Goal: Task Accomplishment & Management: Use online tool/utility

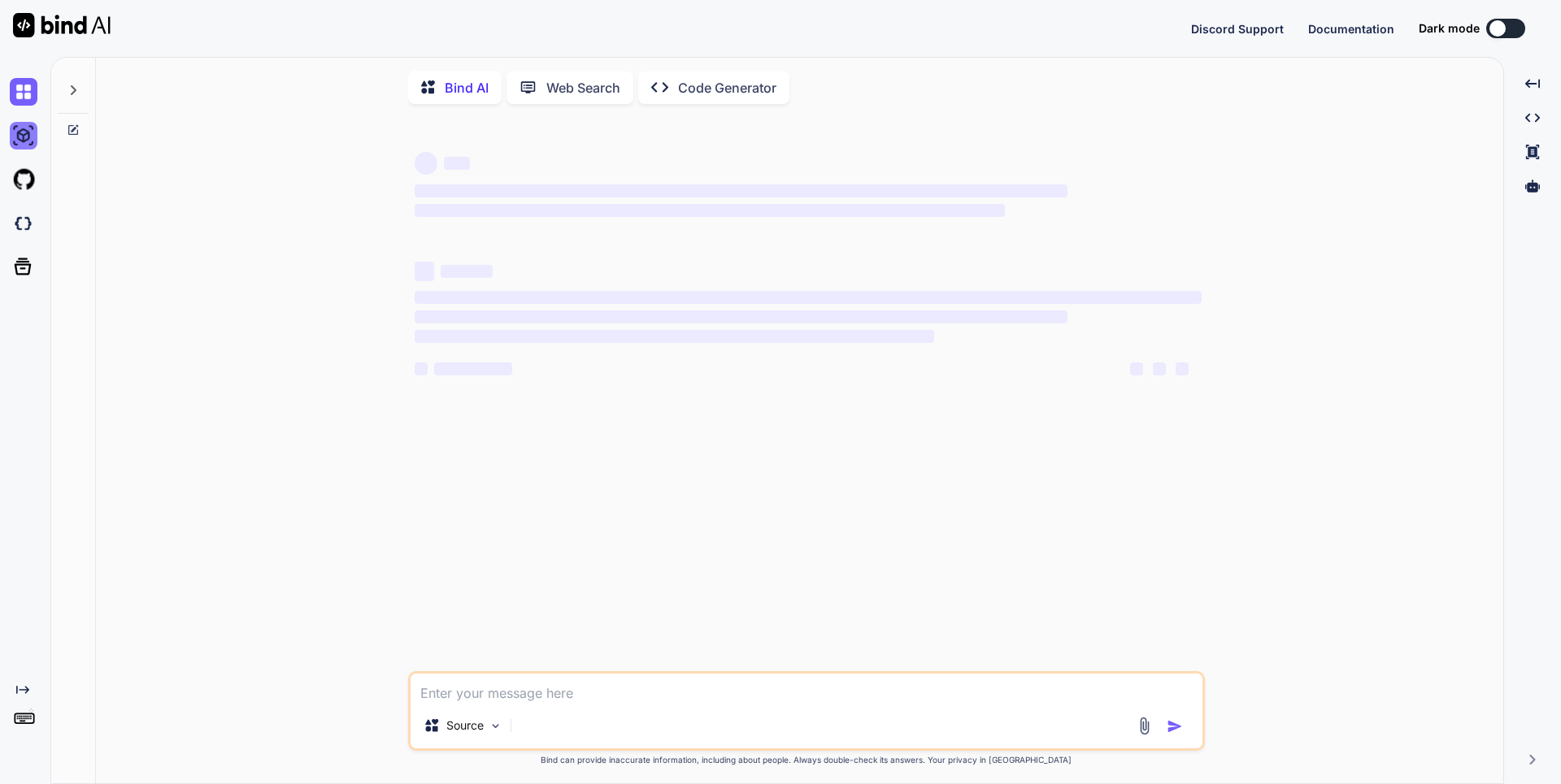
click at [14, 125] on img at bounding box center [23, 135] width 28 height 28
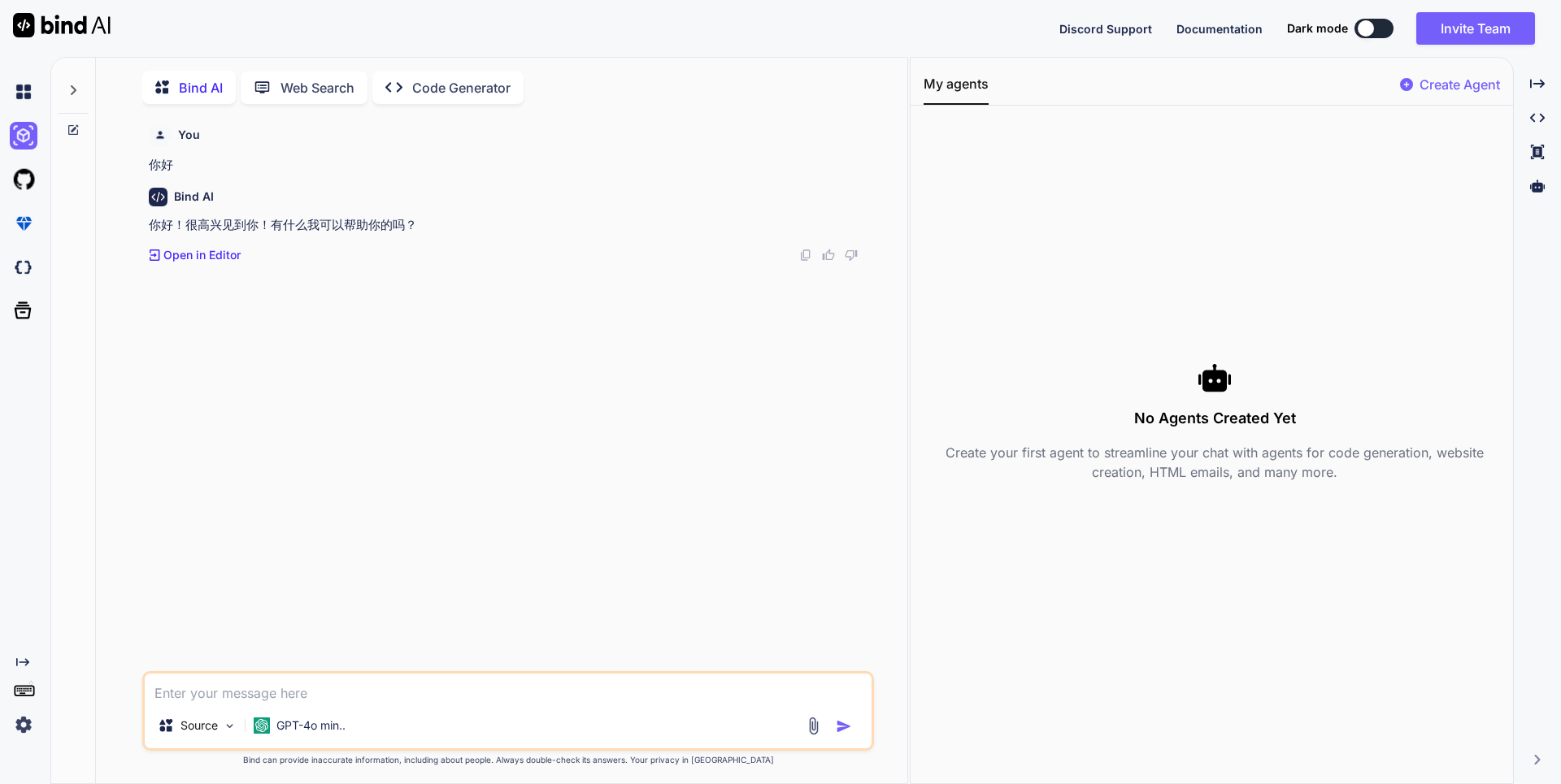
scroll to position [7, 0]
click at [27, 89] on img at bounding box center [23, 92] width 28 height 28
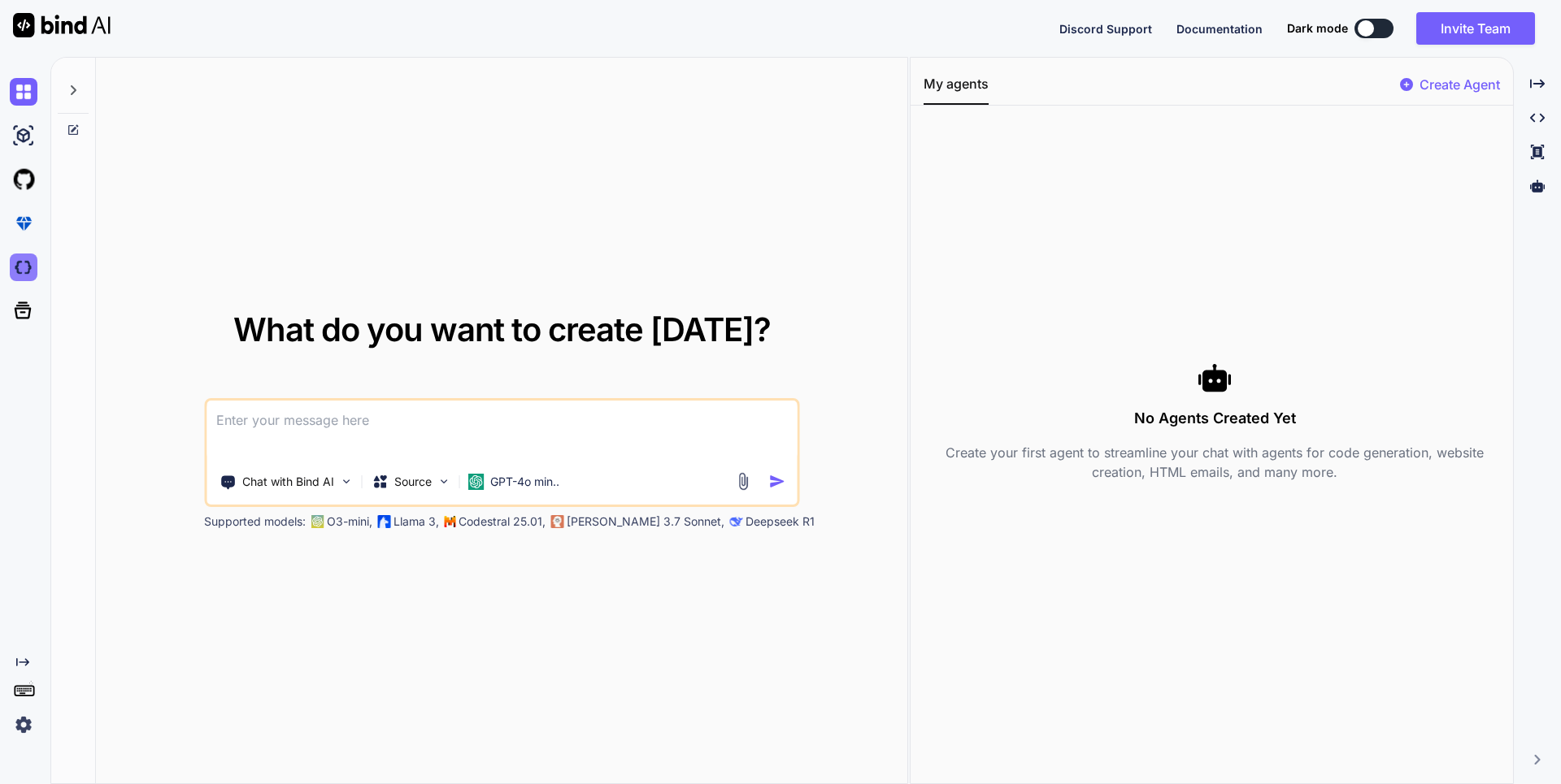
click at [33, 270] on img at bounding box center [23, 267] width 28 height 28
click at [415, 485] on p "Source" at bounding box center [412, 482] width 38 height 16
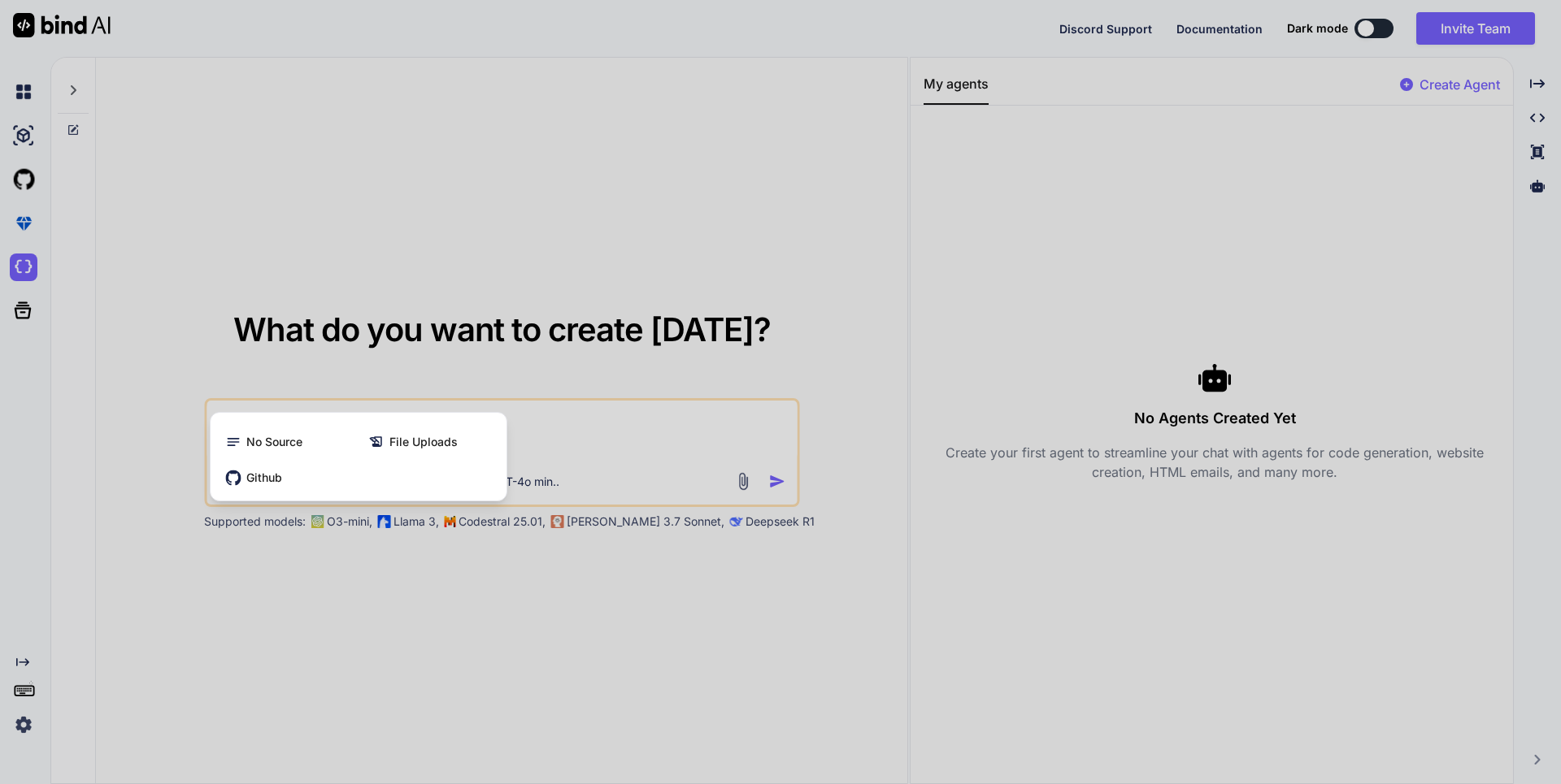
click at [531, 473] on div at bounding box center [780, 392] width 1561 height 784
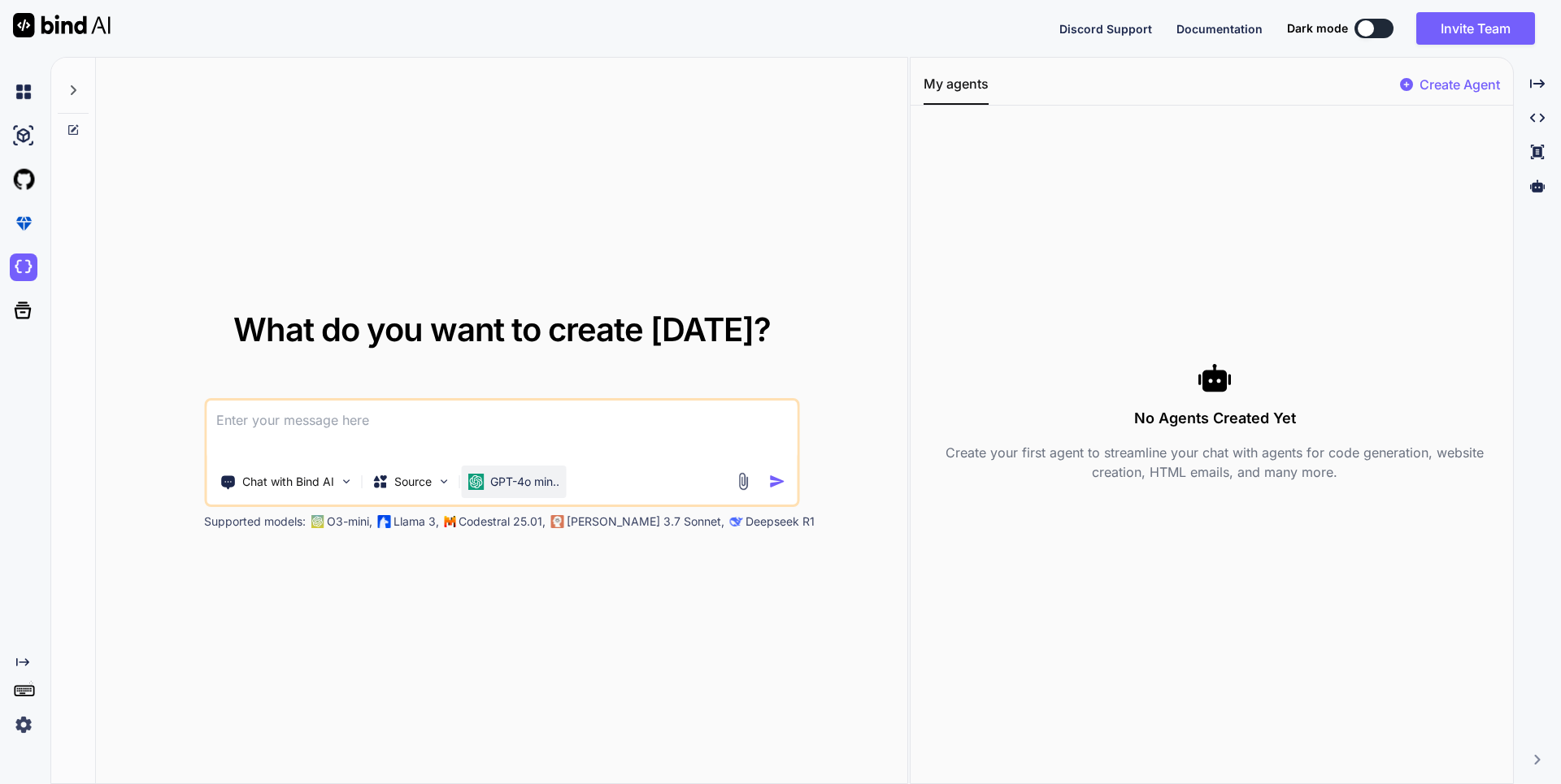
click at [531, 487] on p "GPT-4o min.." at bounding box center [525, 482] width 70 height 16
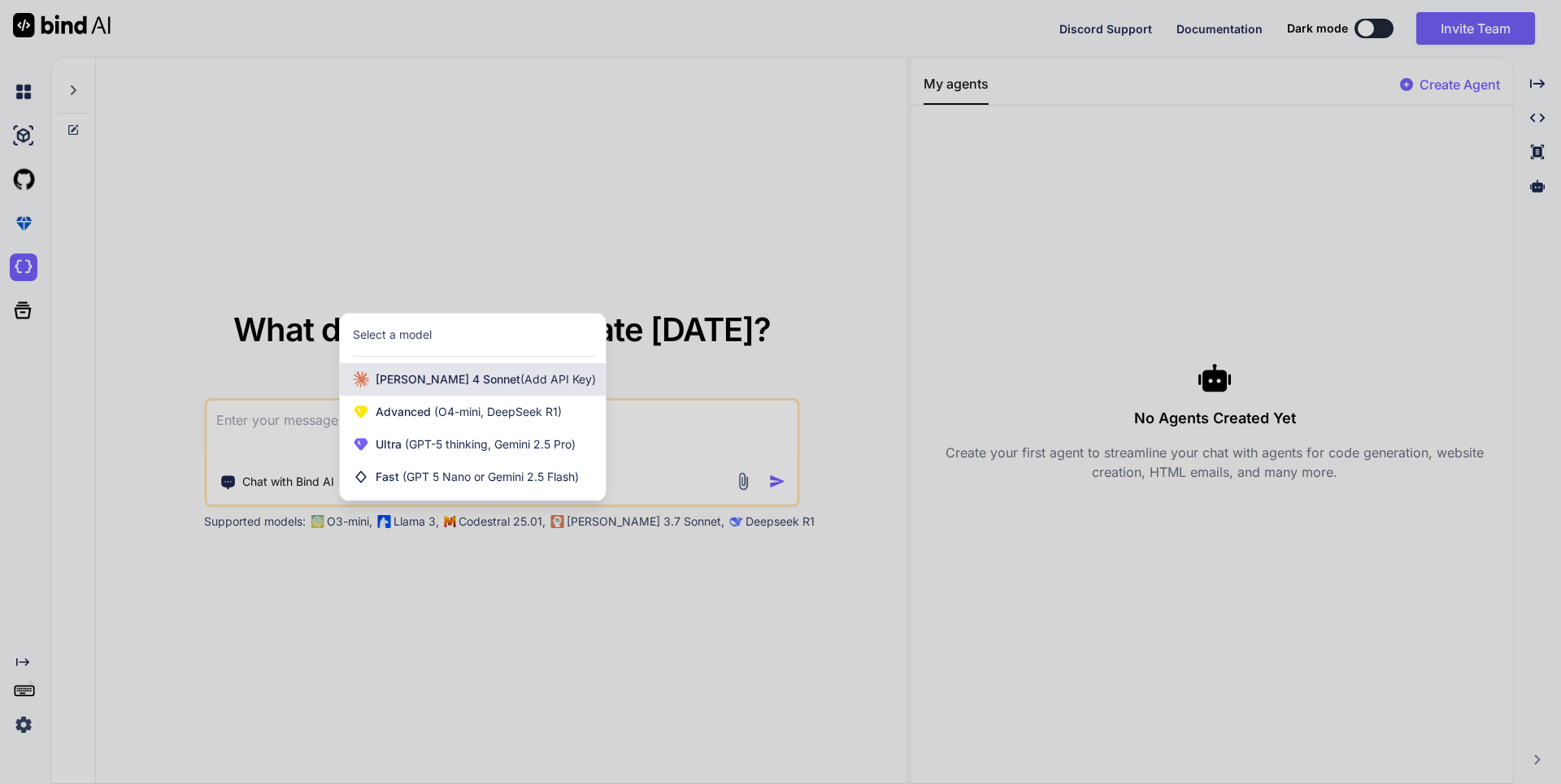
click at [421, 378] on span "[PERSON_NAME] 4 Sonnet (Add API Key)" at bounding box center [486, 379] width 220 height 16
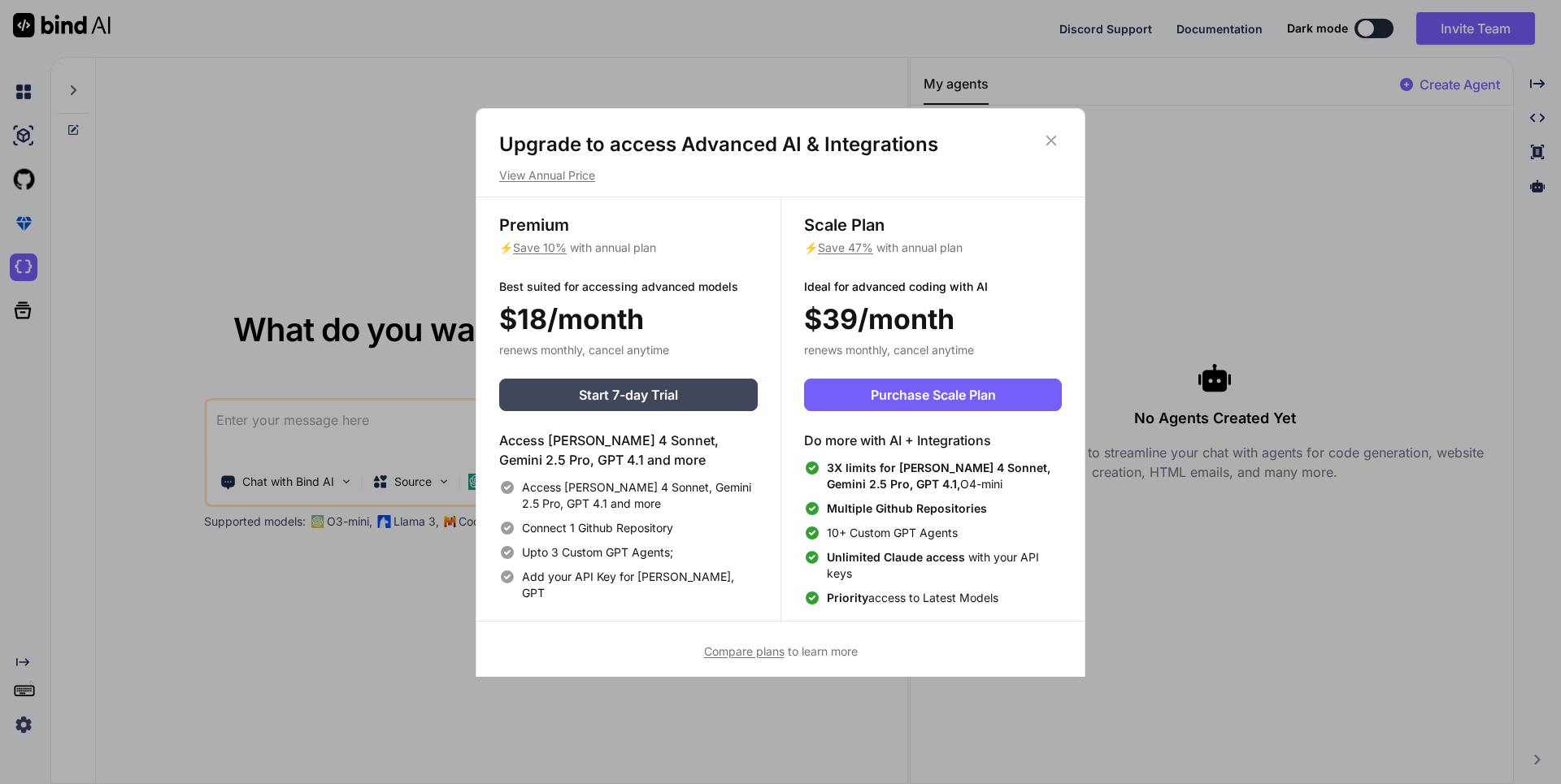
click at [403, 438] on div "Upgrade to access Advanced AI & Integrations View Annual Price Premium ⚡ Save 1…" at bounding box center [780, 392] width 1561 height 784
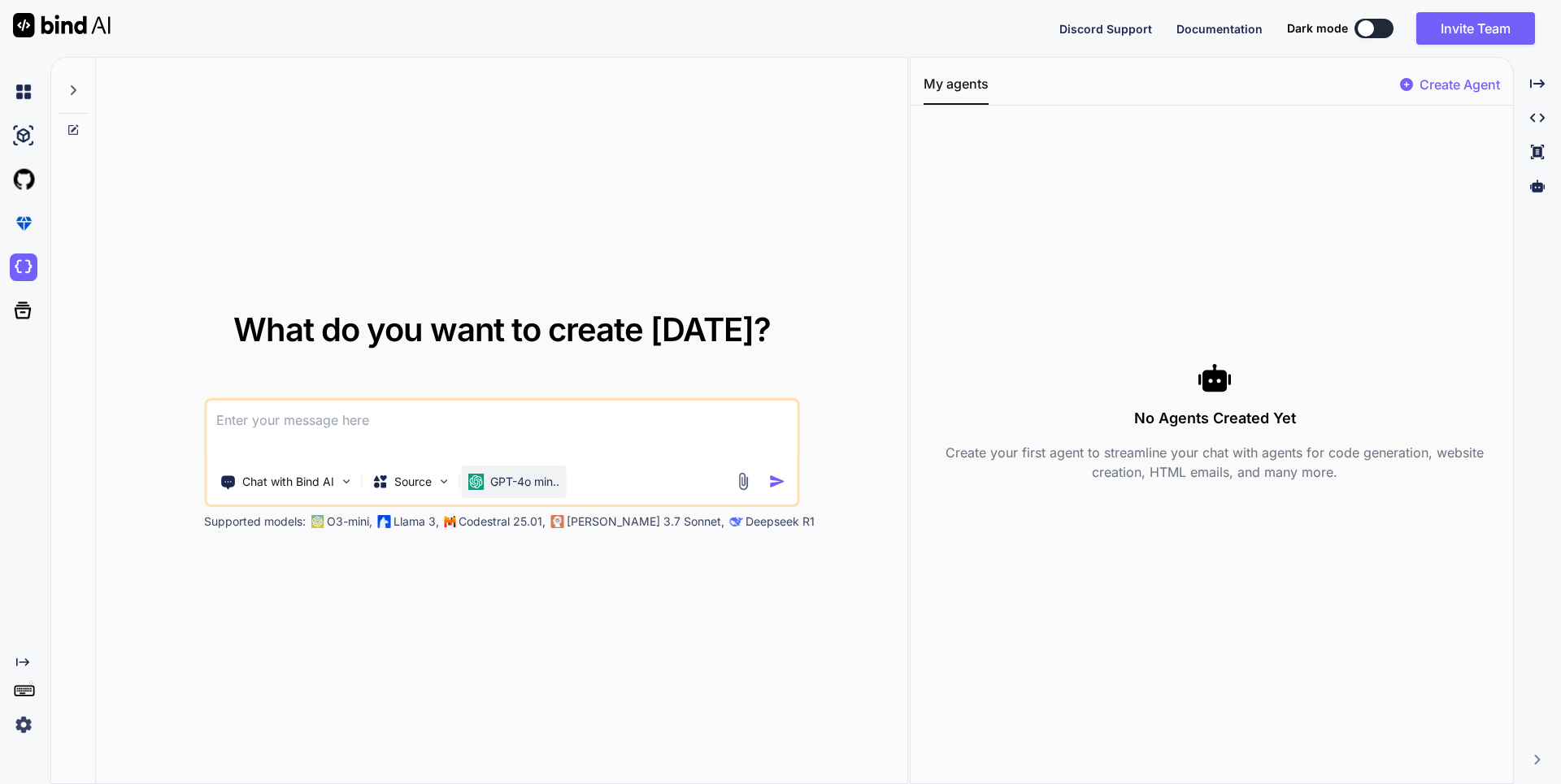
click at [487, 490] on div "GPT-4o min.." at bounding box center [513, 482] width 92 height 16
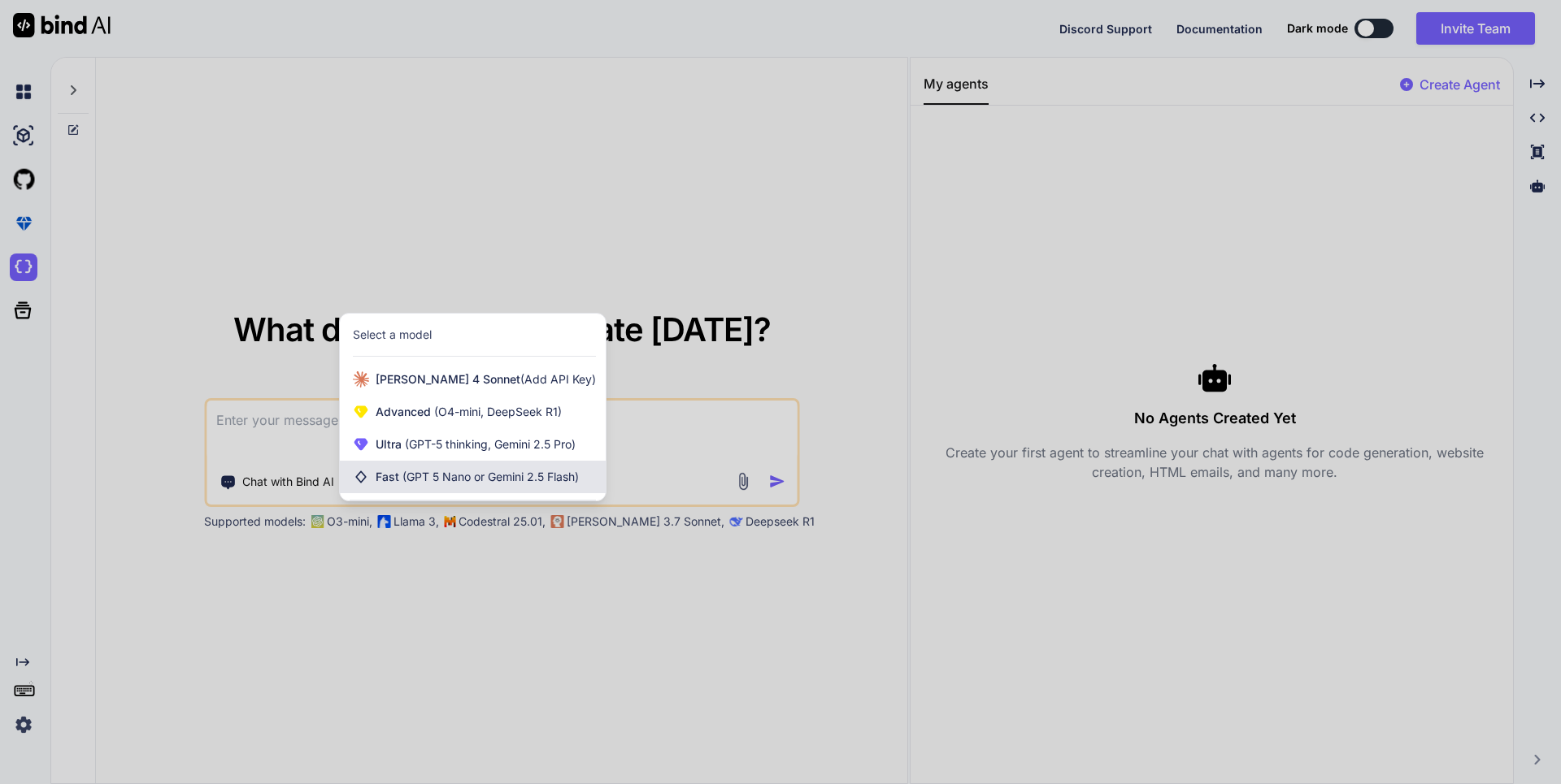
click at [413, 473] on span "(GPT 5 Nano or Gemini 2.5 Flash)" at bounding box center [491, 476] width 177 height 14
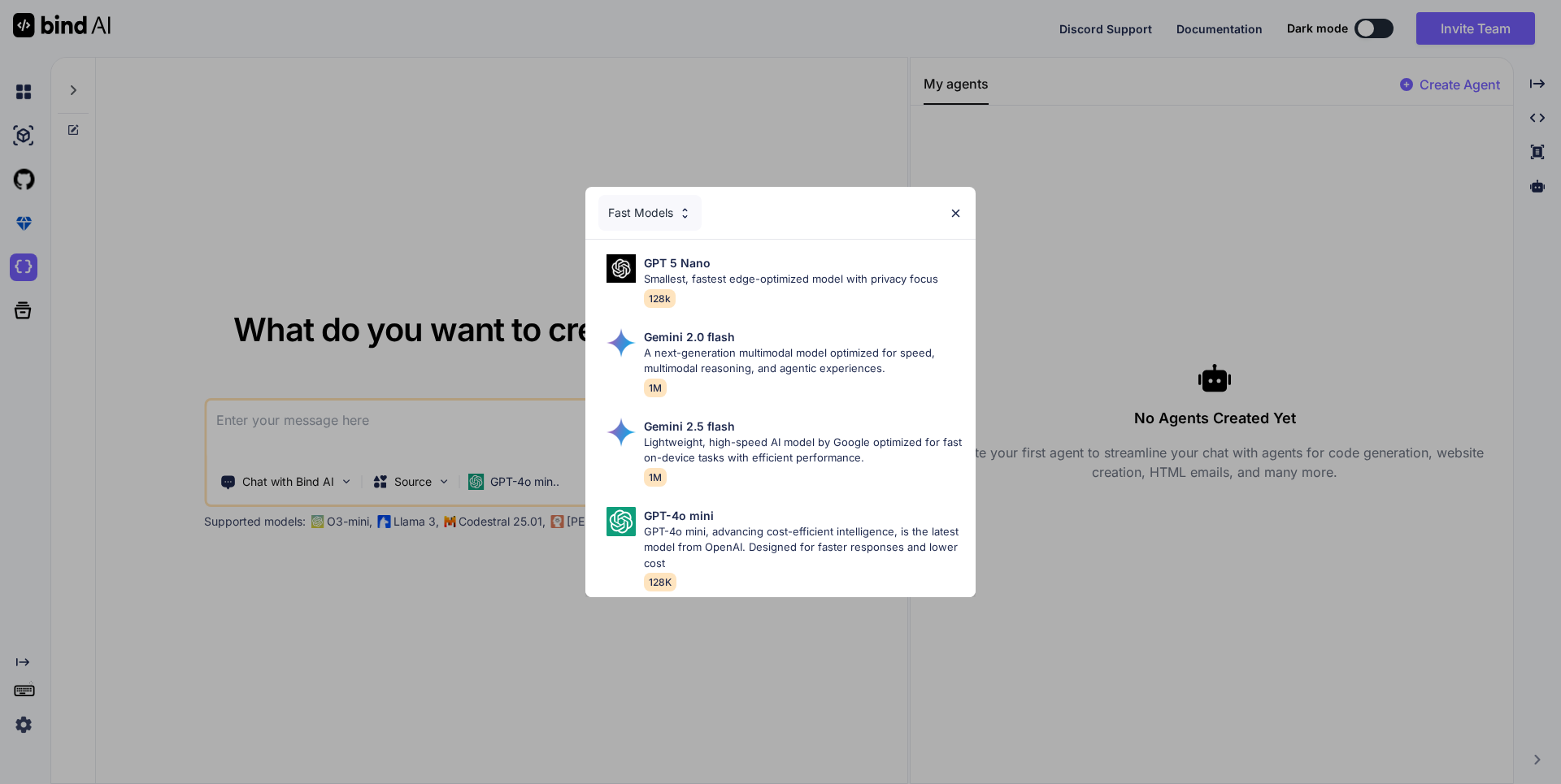
click at [452, 510] on div "Fast Models GPT 5 Nano Smallest, fastest edge-optimized model with privacy focu…" at bounding box center [780, 392] width 1561 height 784
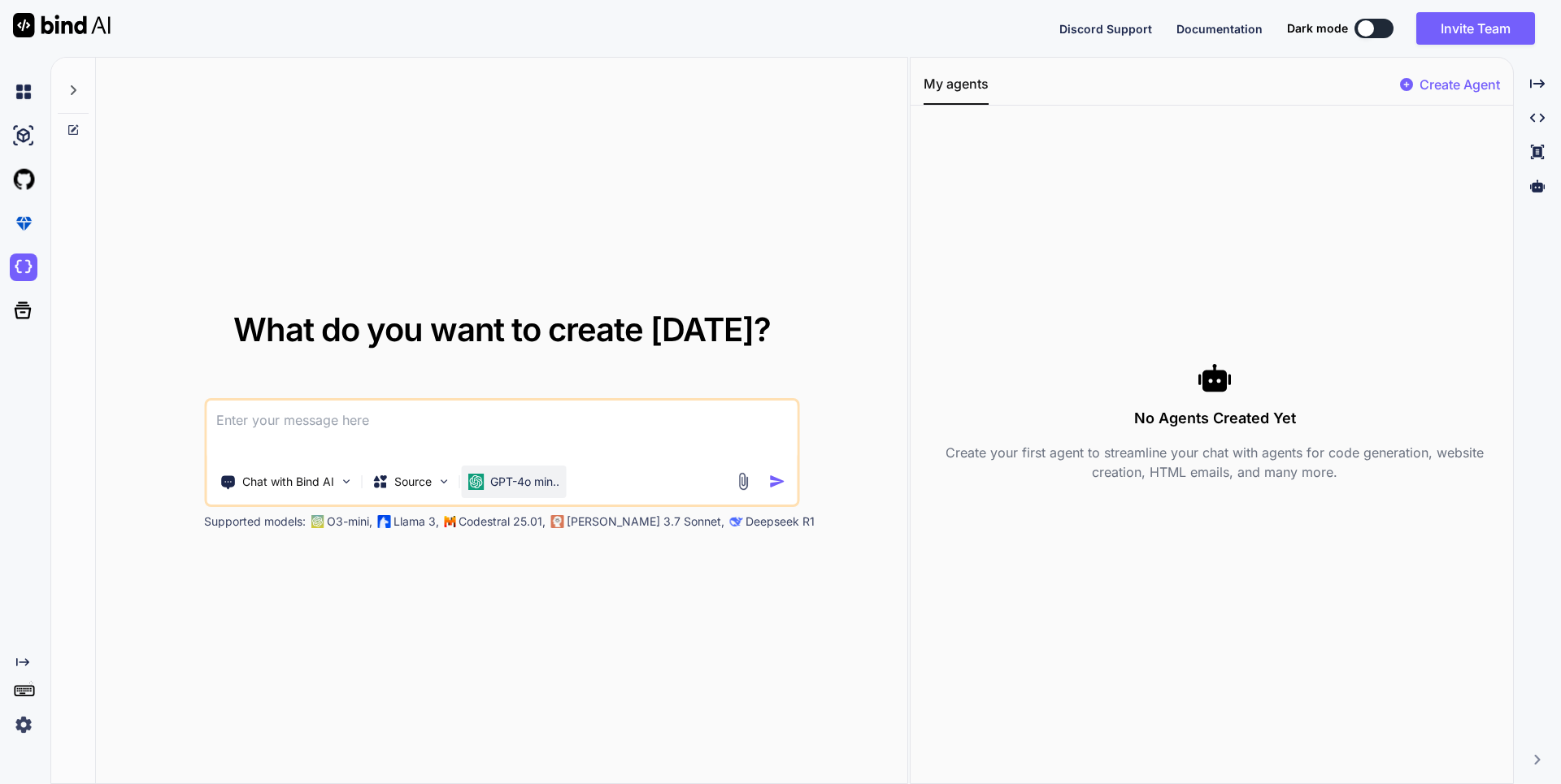
click at [495, 485] on p "GPT-4o min.." at bounding box center [525, 482] width 70 height 16
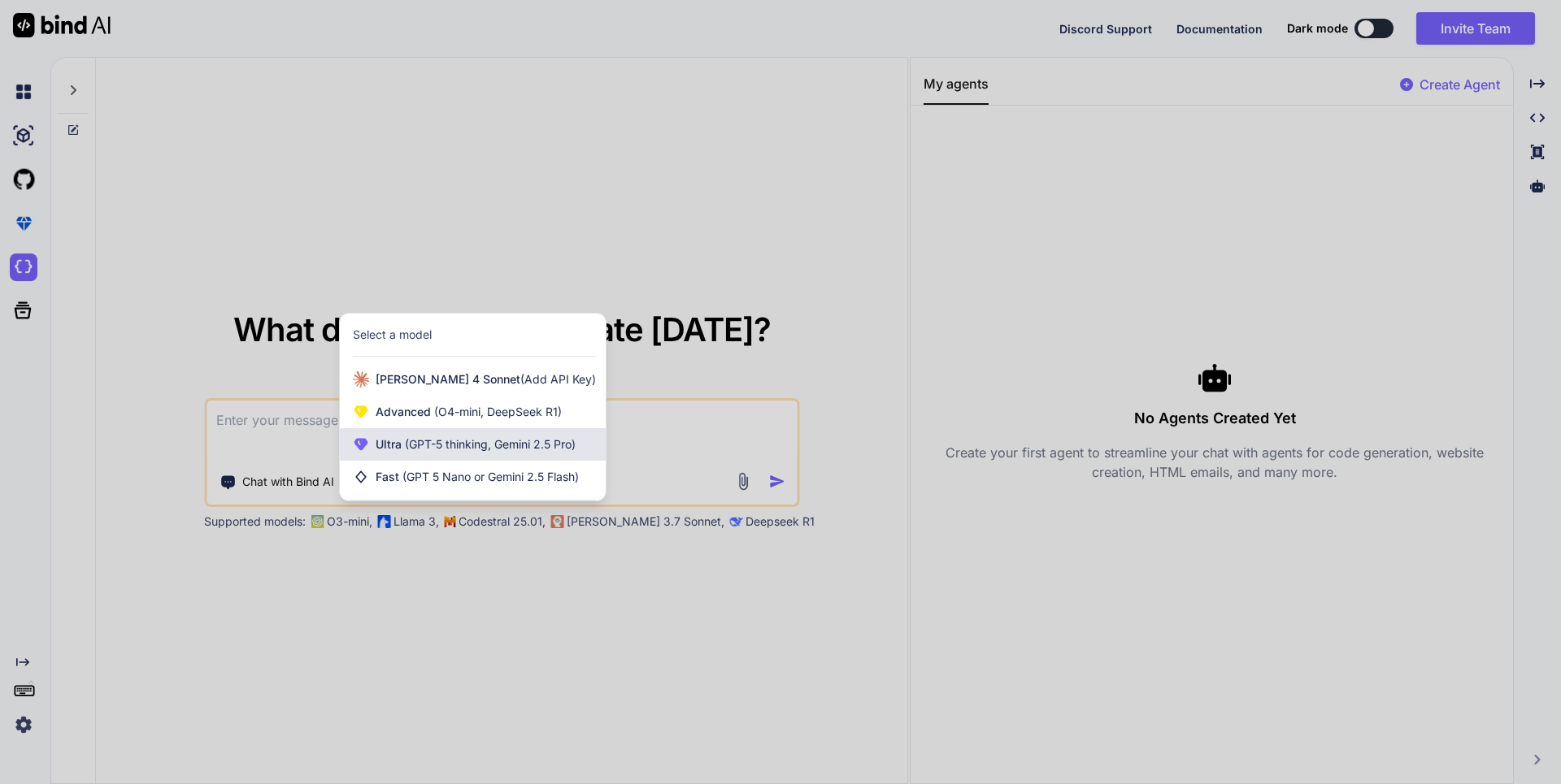
click at [510, 455] on div "Ultra (GPT-5 thinking, Gemini 2.5 Pro)" at bounding box center [472, 445] width 266 height 33
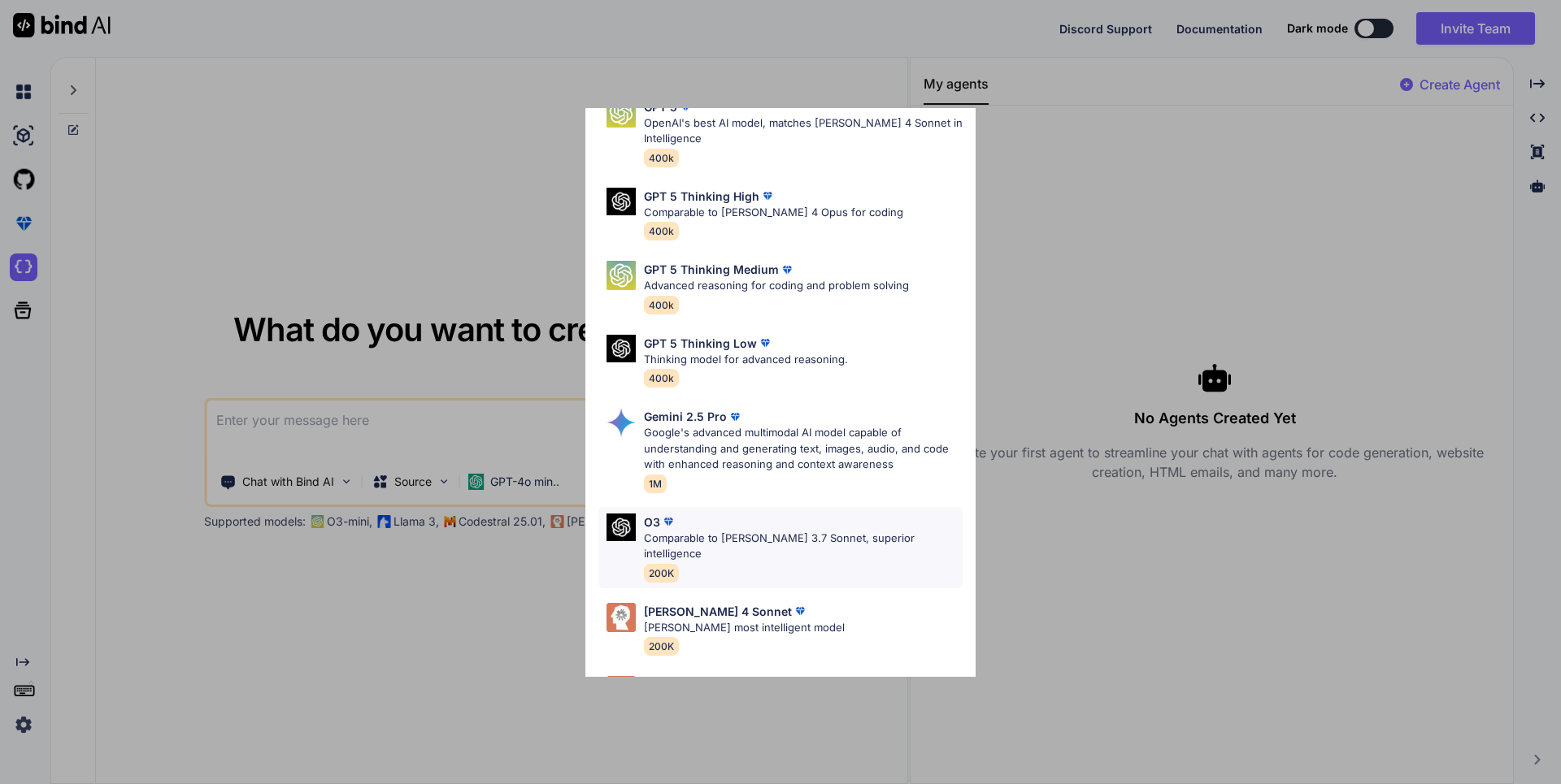
scroll to position [131, 0]
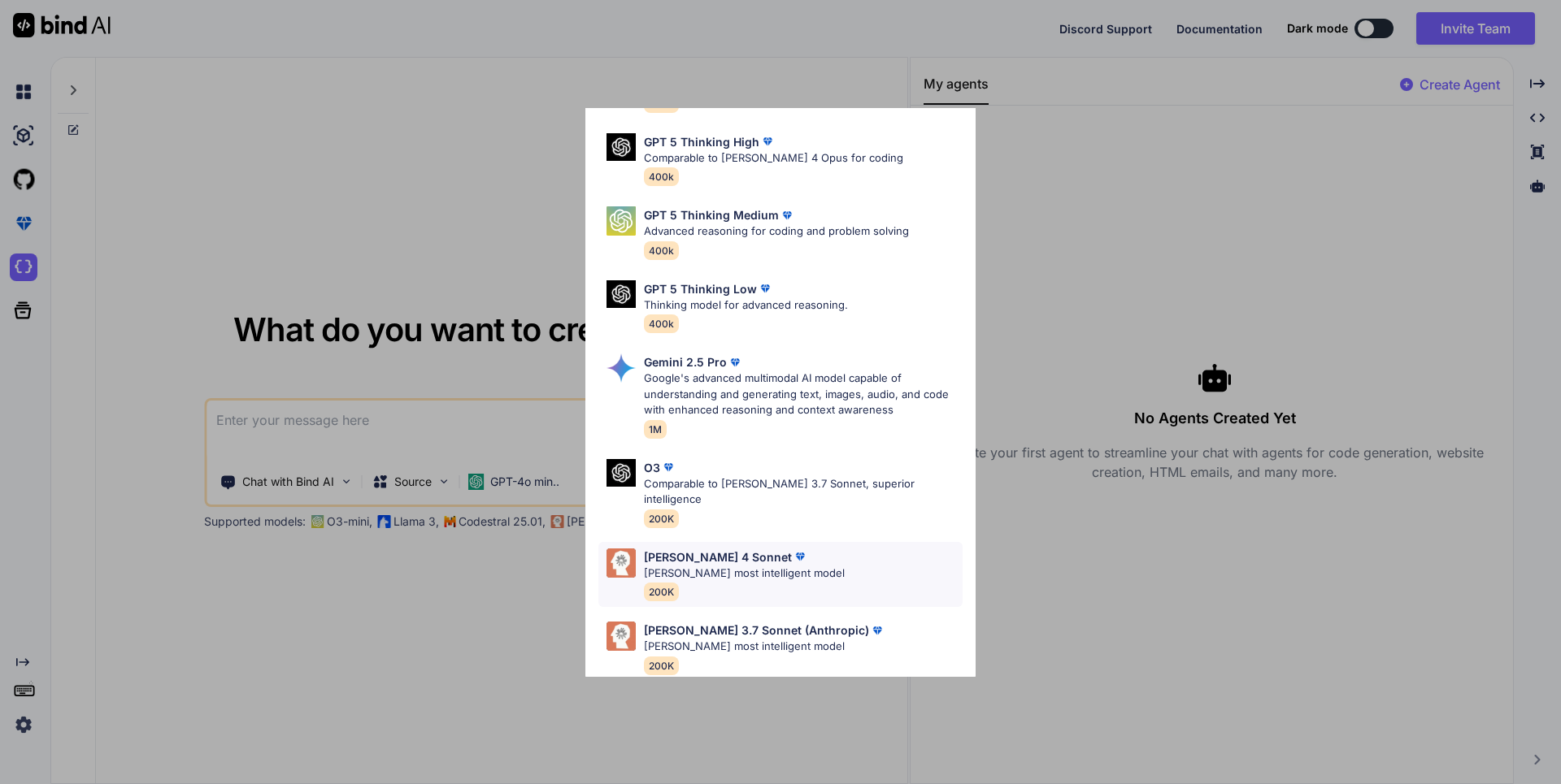
click at [726, 571] on div "[PERSON_NAME] 4 Sonnet [PERSON_NAME] most intelligent model 200K" at bounding box center [745, 574] width 201 height 53
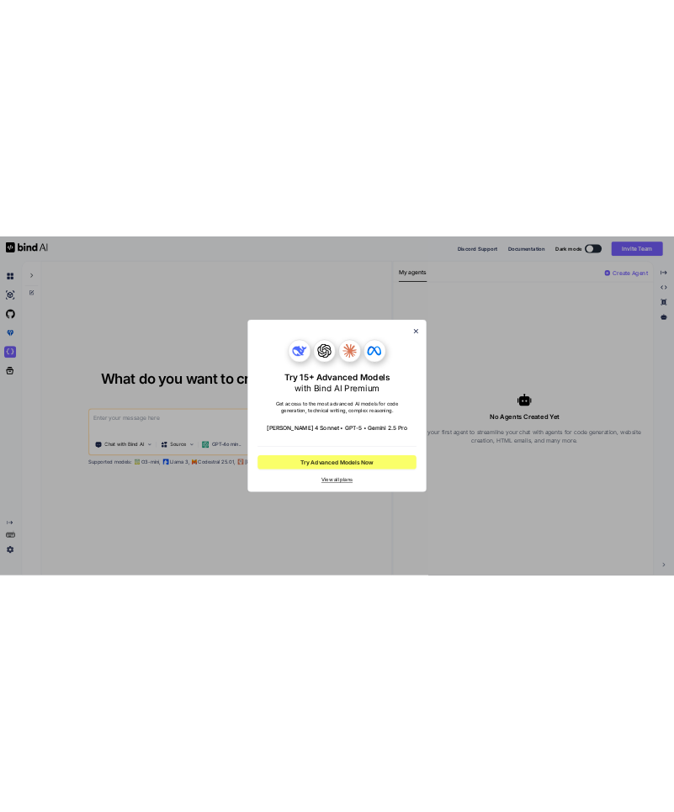
scroll to position [0, 0]
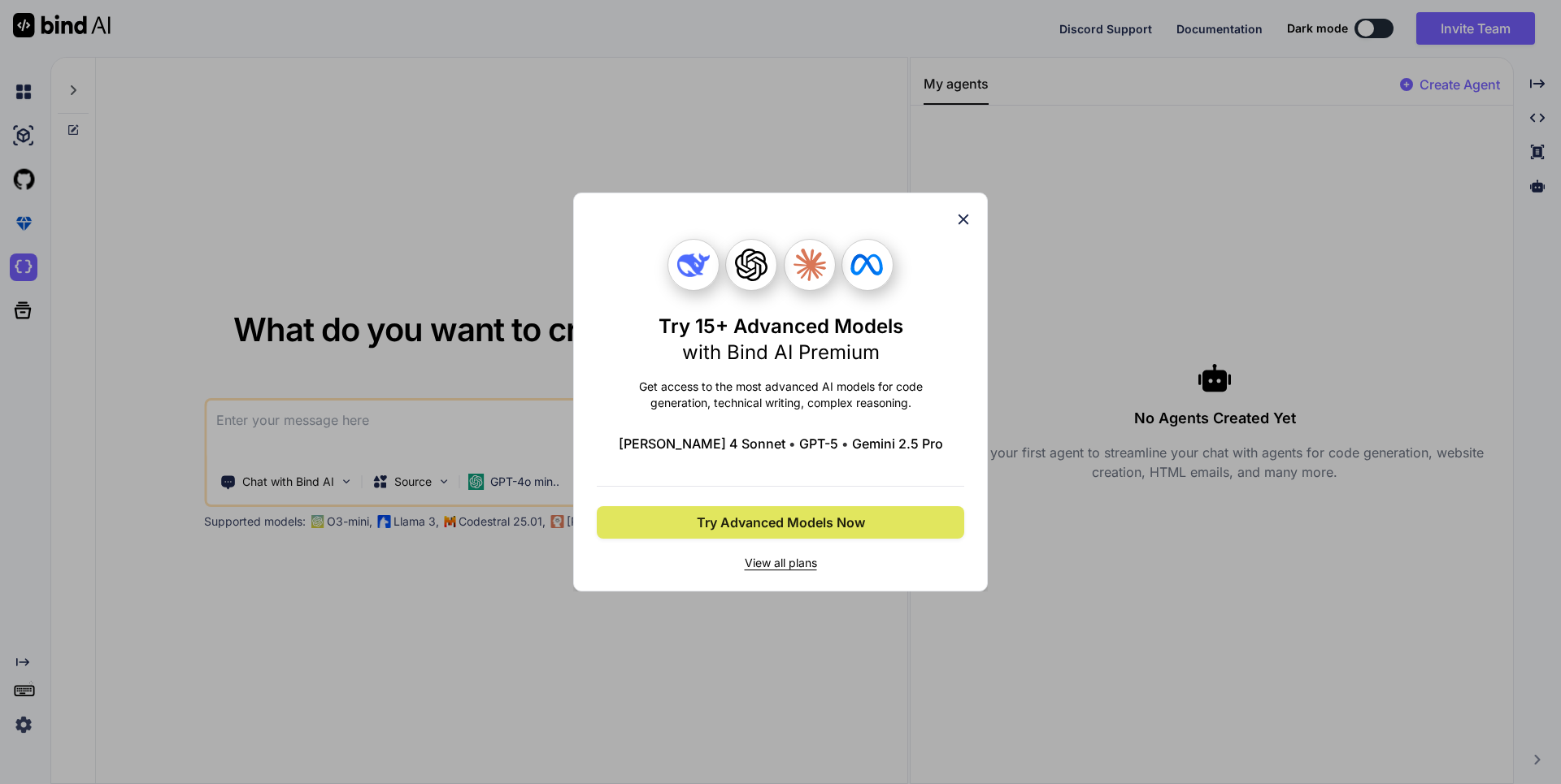
click at [758, 534] on button "Try Advanced Models Now" at bounding box center [780, 522] width 367 height 33
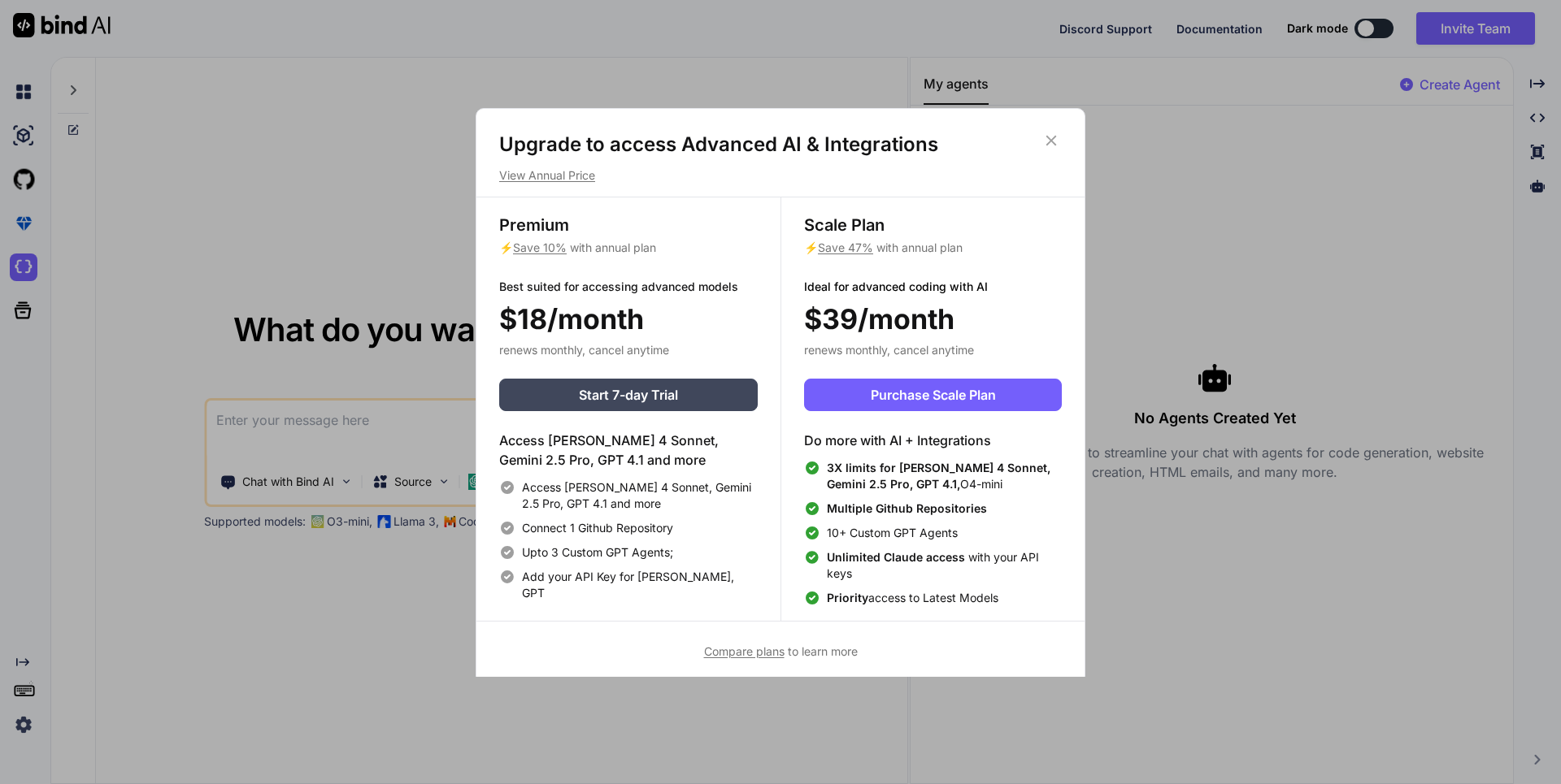
click at [217, 406] on div "Upgrade to access Advanced AI & Integrations View Annual Price Premium ⚡ Save 1…" at bounding box center [780, 392] width 1561 height 784
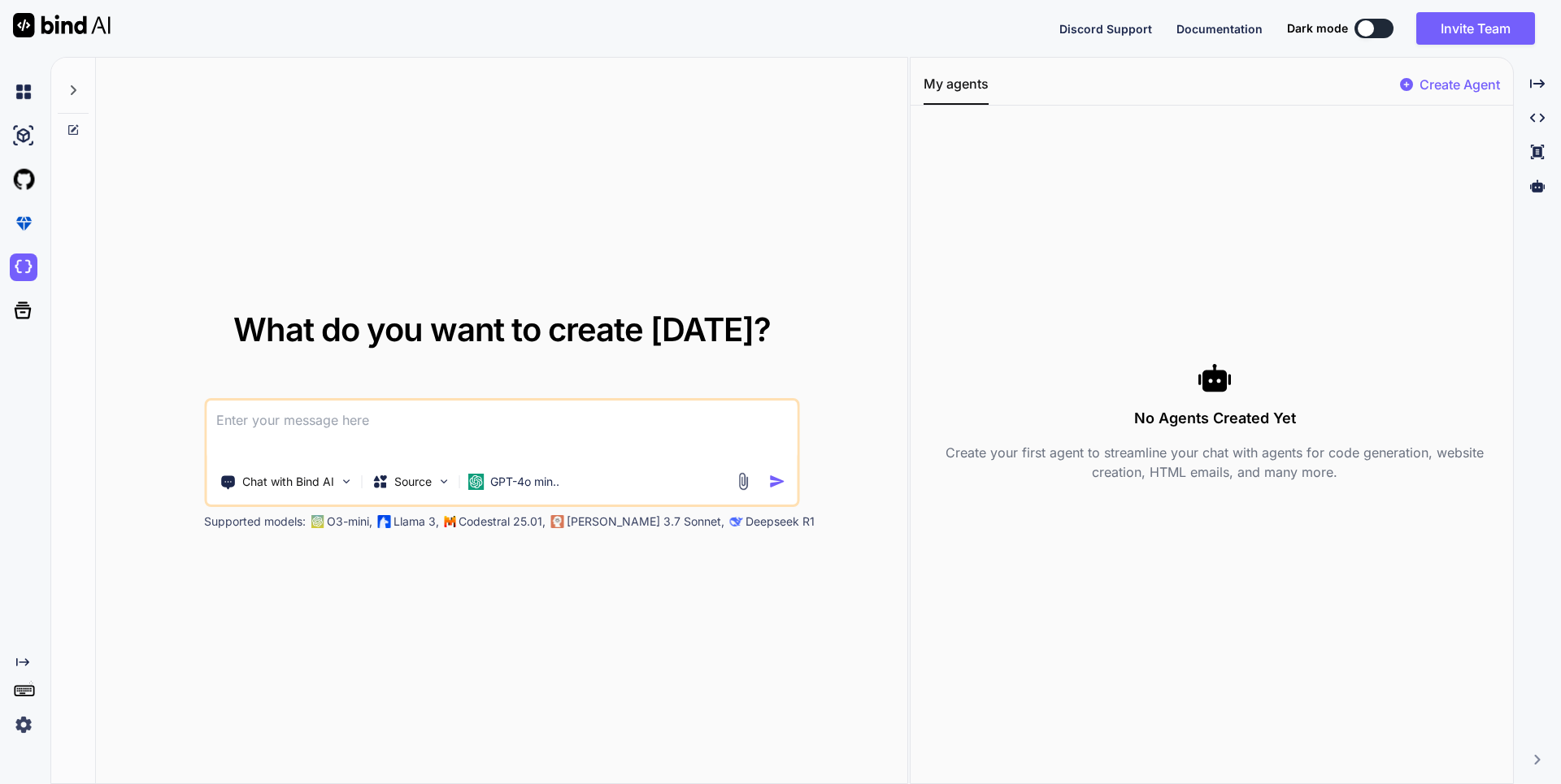
click at [440, 437] on textarea at bounding box center [501, 431] width 590 height 60
type textarea "x"
type textarea "n"
type textarea "x"
type textarea "ni"
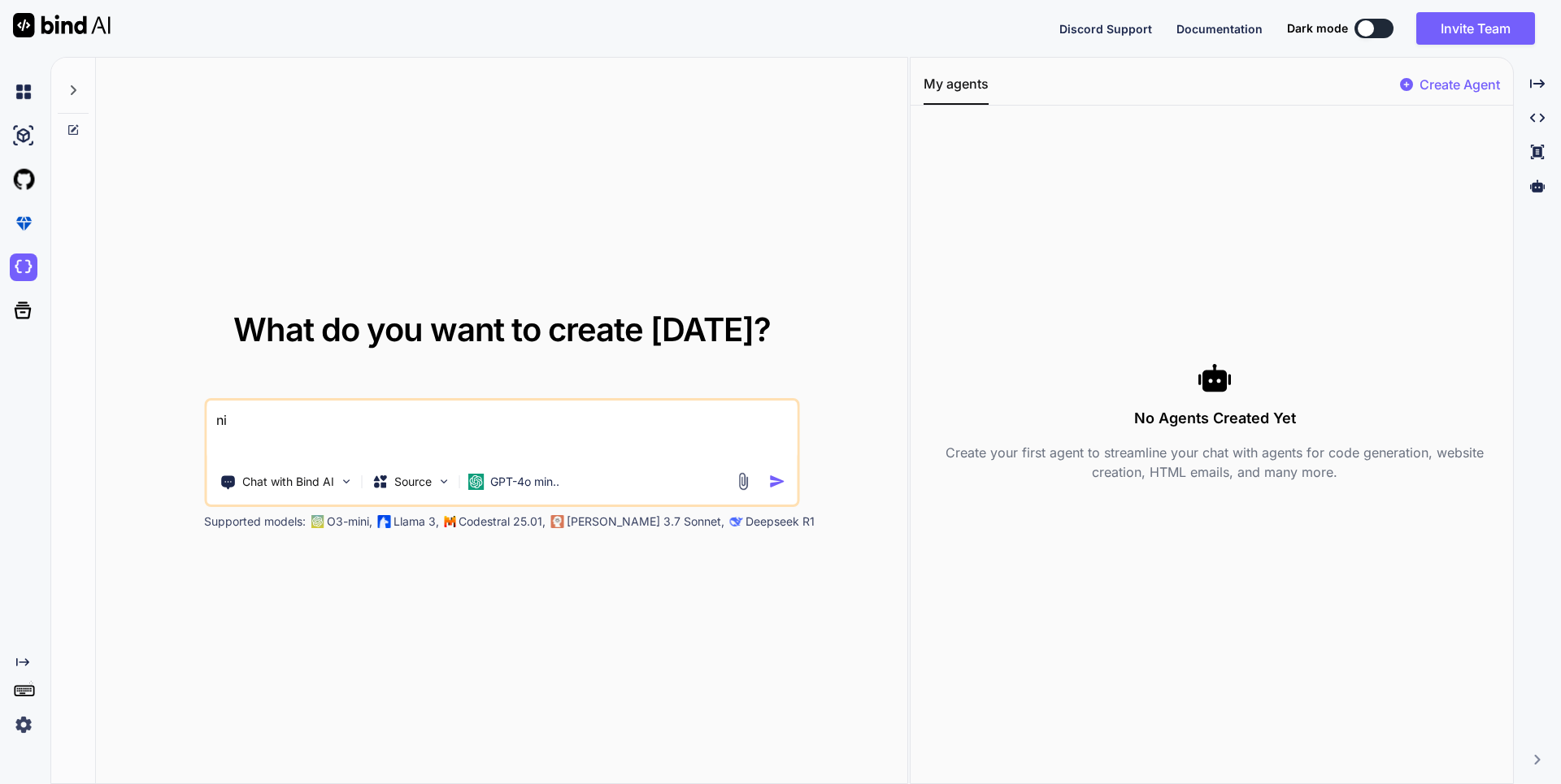
type textarea "x"
type textarea "n"
type textarea "x"
type textarea "n"
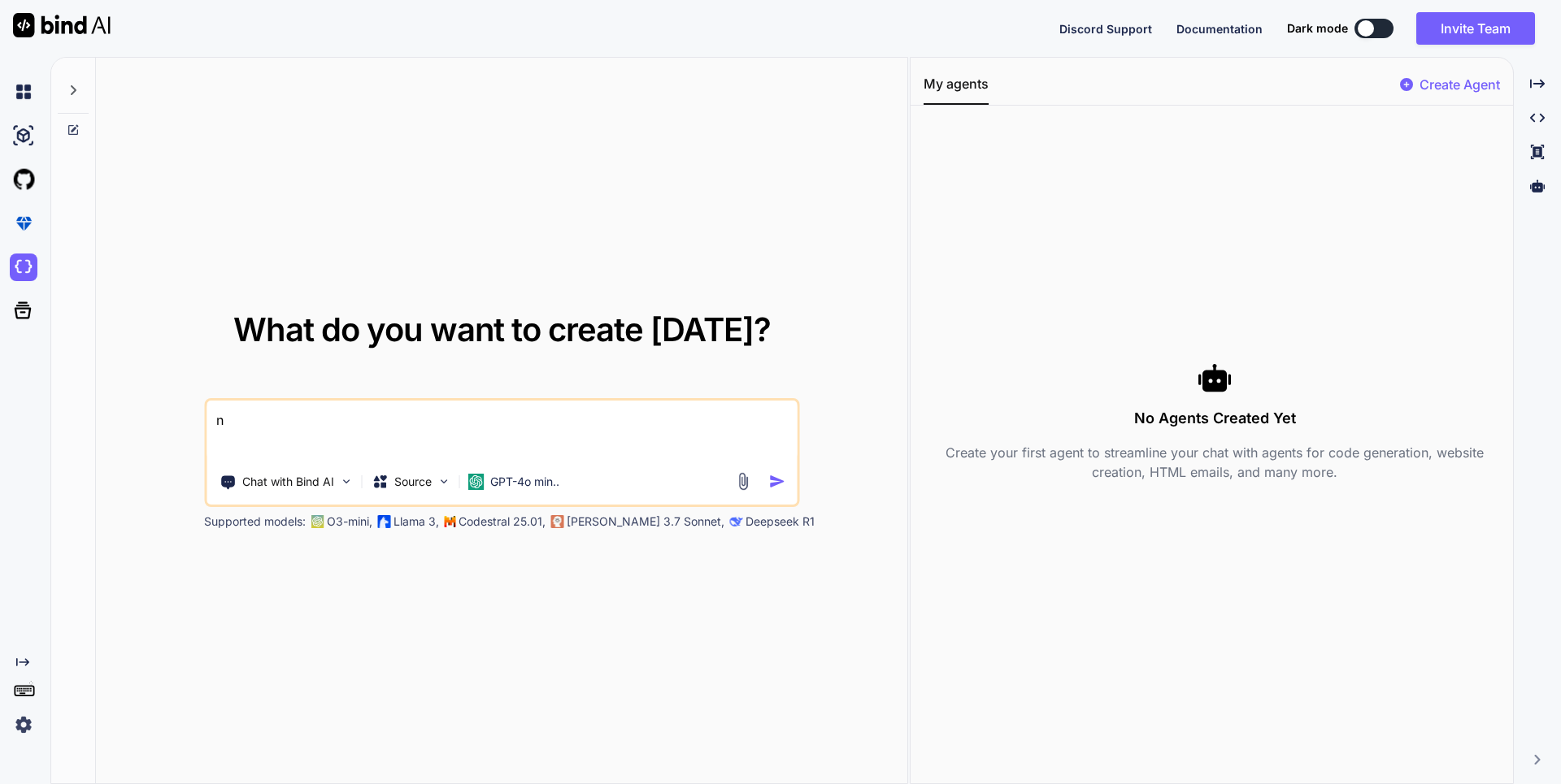
type textarea "x"
type textarea "ni"
type textarea "x"
type textarea "ni's"
type textarea "x"
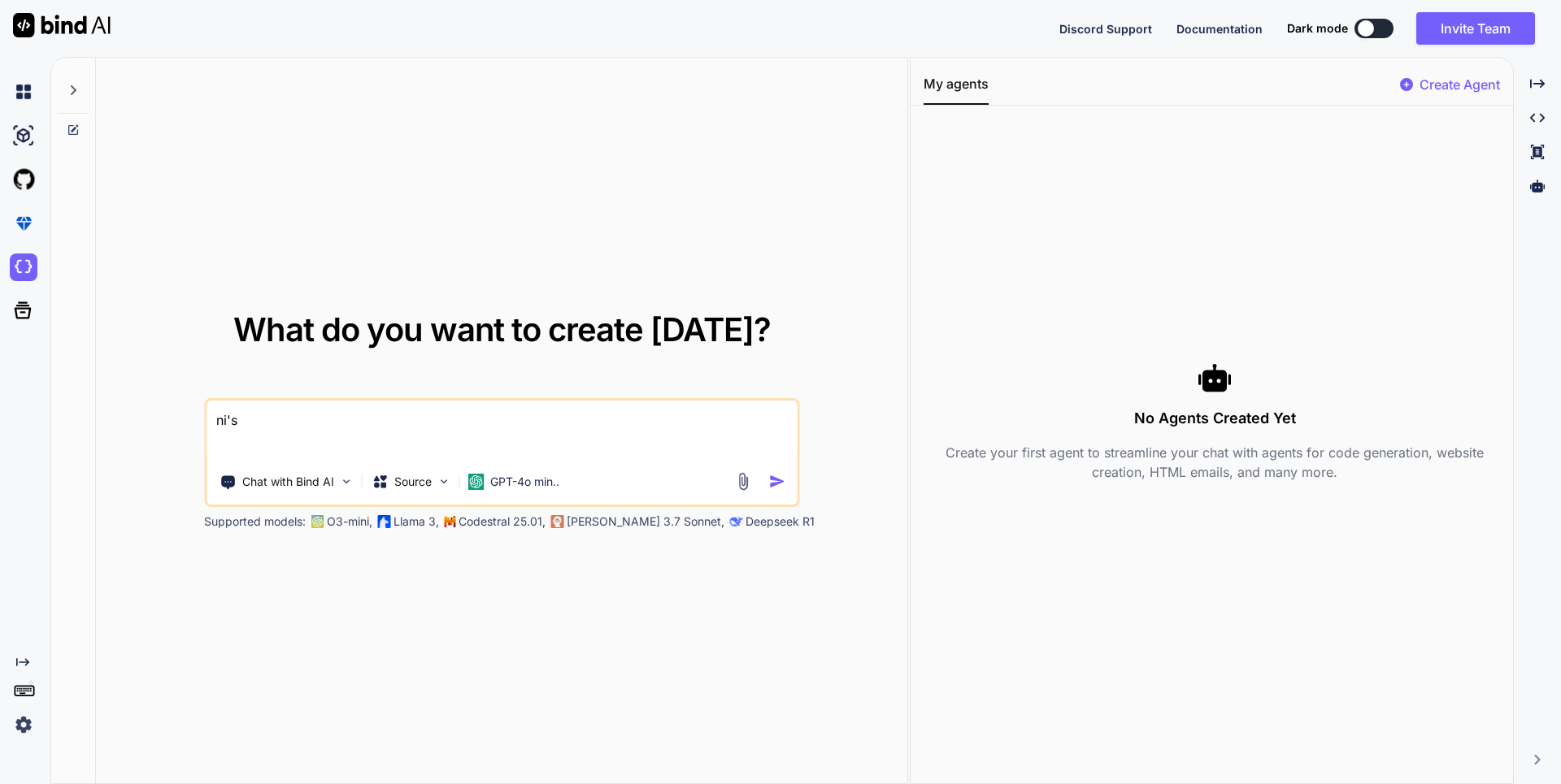
type textarea "ni'sh"
type textarea "x"
type textarea "ni'shi"
type textarea "x"
type textarea "ni'shi's"
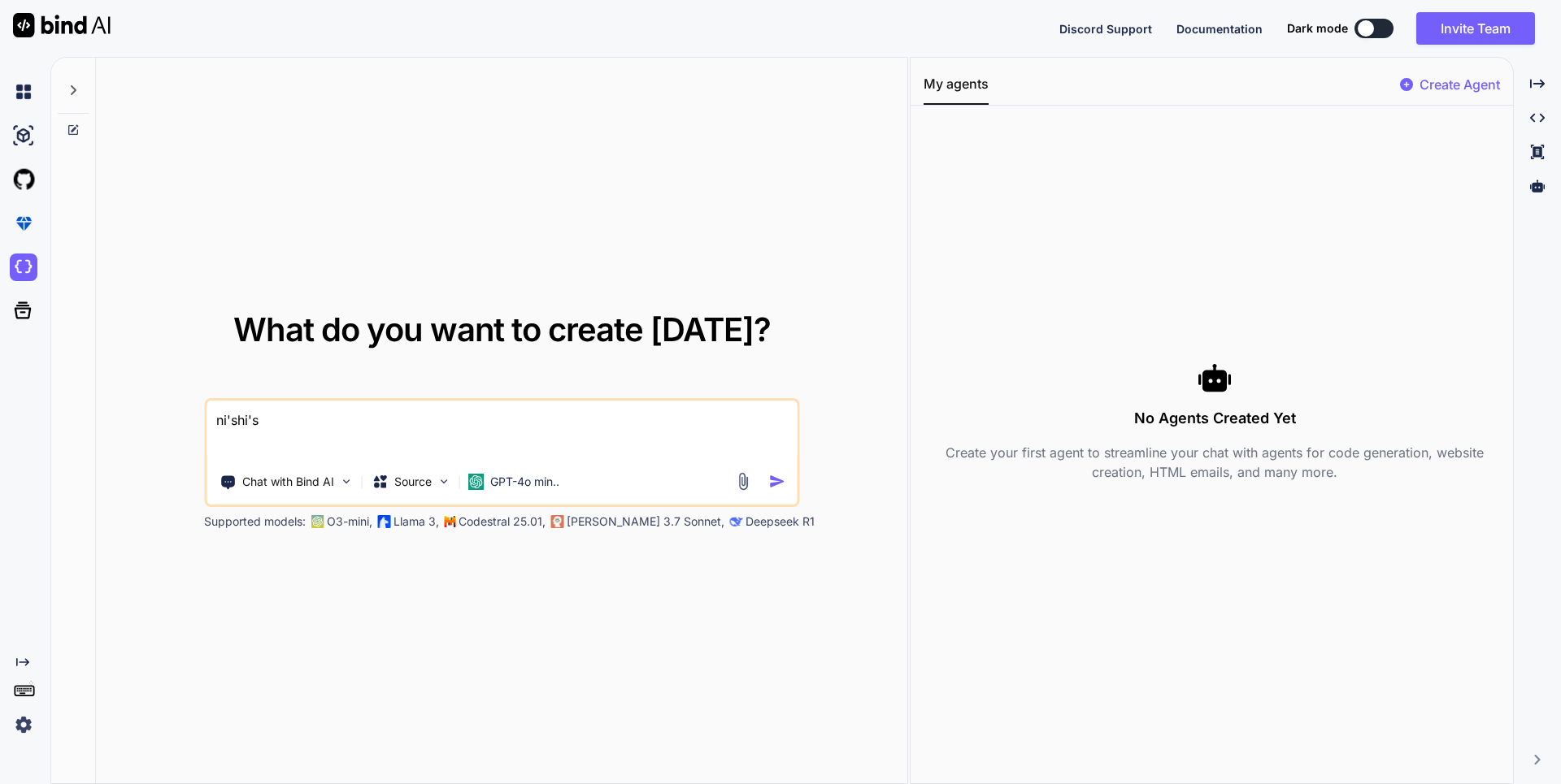
type textarea "x"
type textarea "你是谁"
type textarea "x"
type textarea "你是谁？"
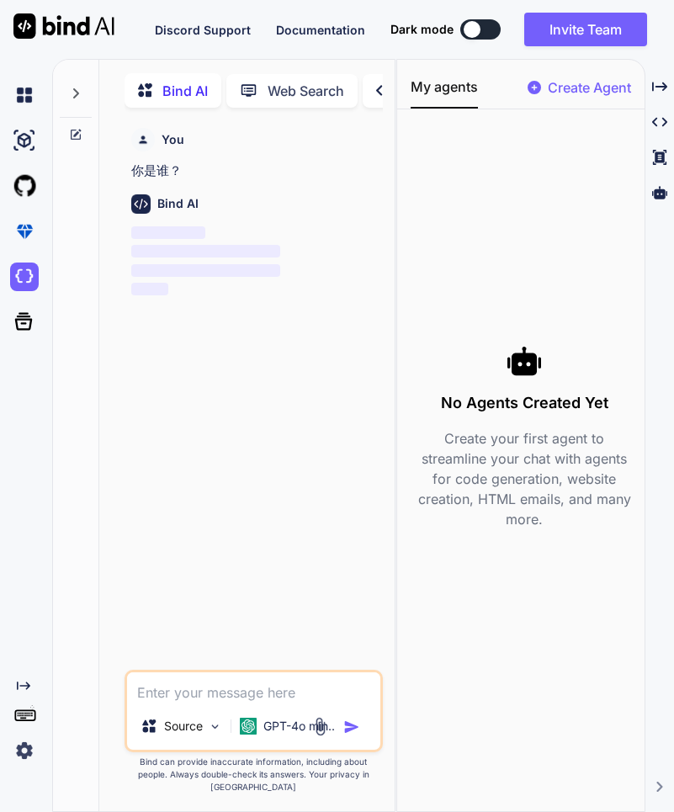
scroll to position [7, 0]
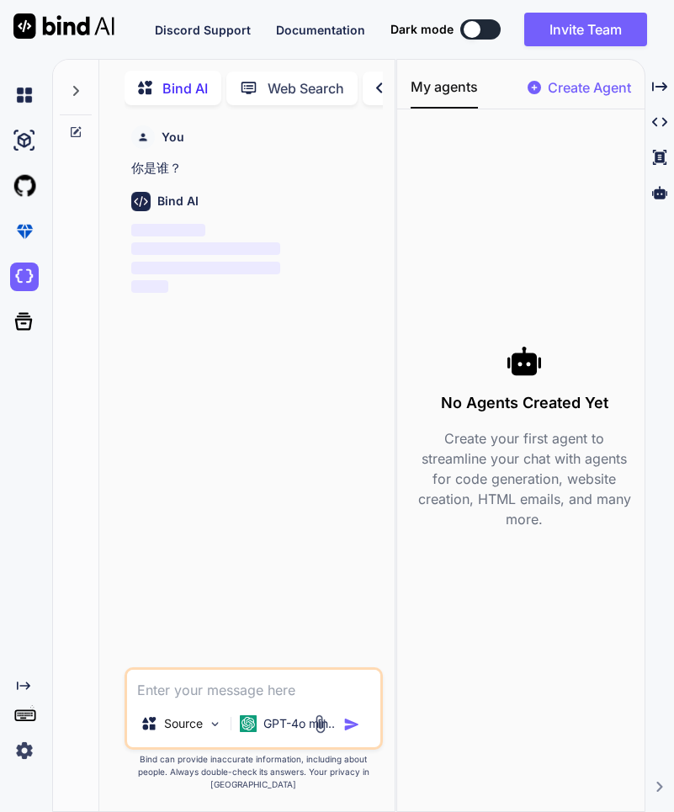
click at [215, 700] on textarea at bounding box center [253, 685] width 253 height 30
type textarea "x"
type textarea "a"
type textarea "x"
type textarea "a's'd"
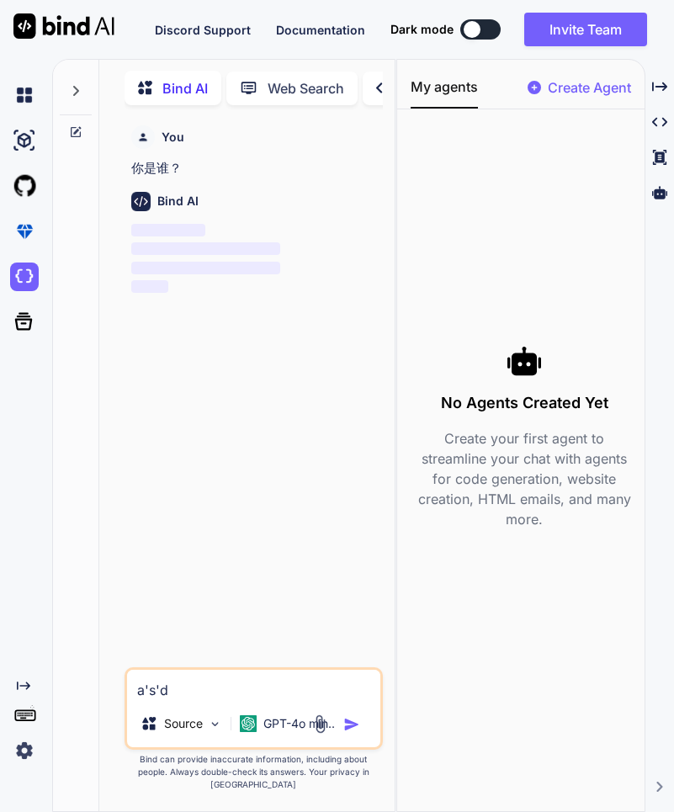
type textarea "x"
type textarea "a's'da's"
type textarea "x"
type textarea "asdas"
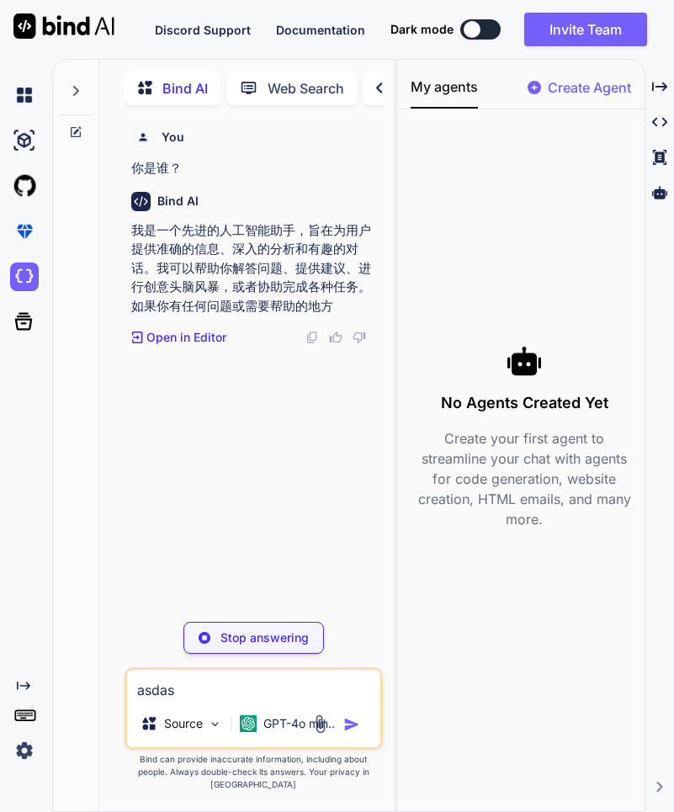
type textarea "x"
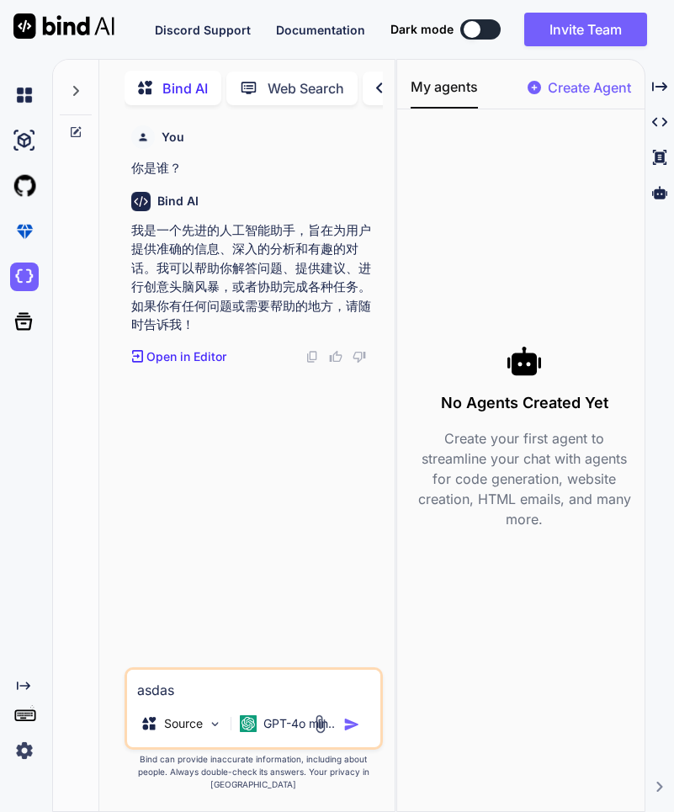
type textarea "asdas"
click at [361, 732] on button "button" at bounding box center [355, 724] width 24 height 17
type textarea "x"
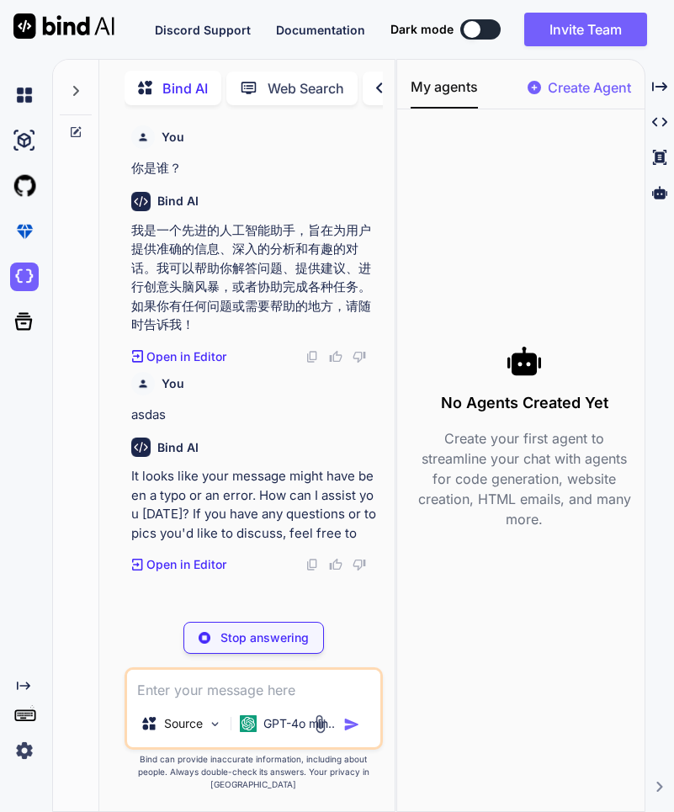
type textarea "x"
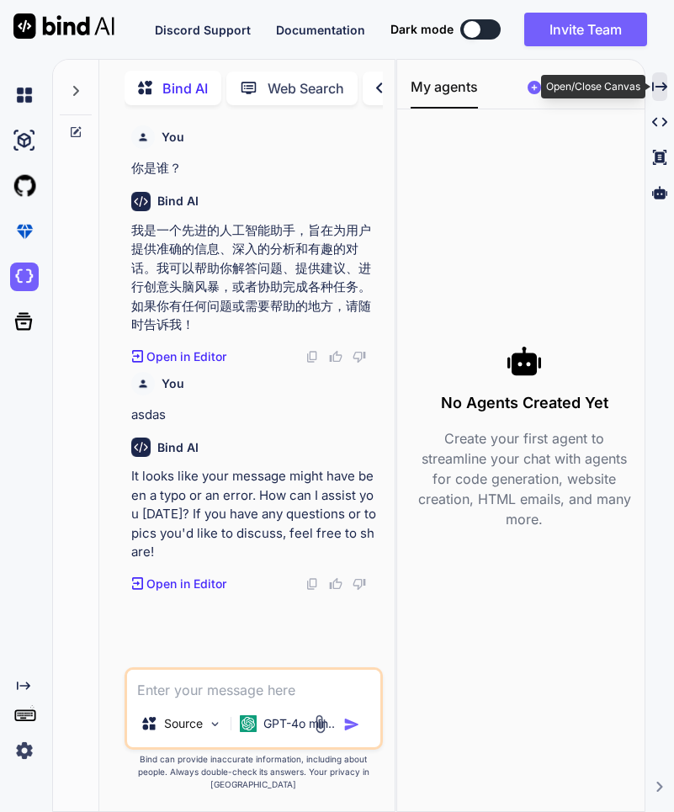
click at [663, 91] on icon at bounding box center [659, 86] width 15 height 9
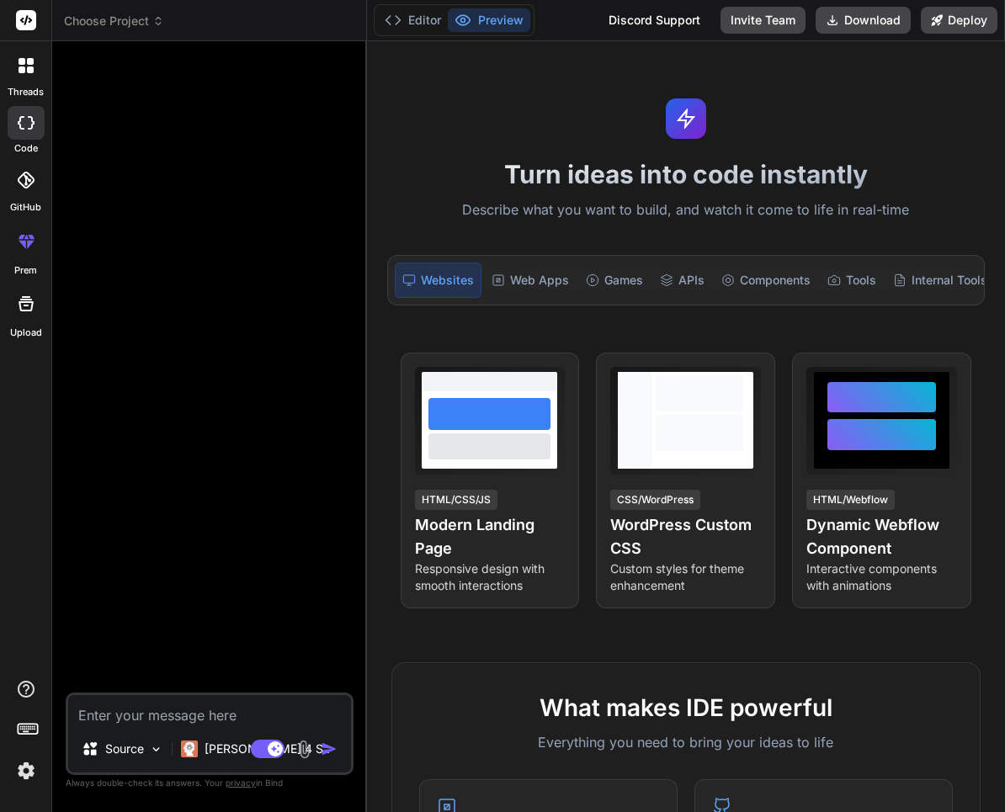
click at [162, 713] on textarea at bounding box center [209, 710] width 283 height 30
type textarea "x"
type textarea "n"
type textarea "x"
type textarea "ni"
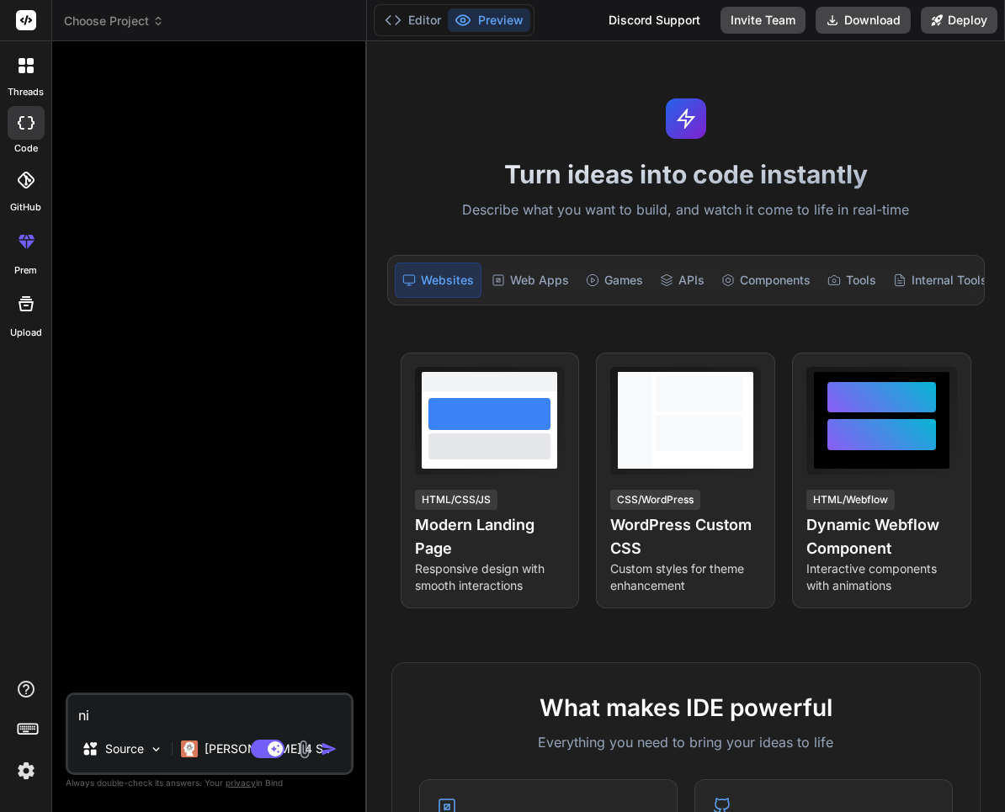
type textarea "x"
type textarea "n"
type textarea "x"
type textarea "n"
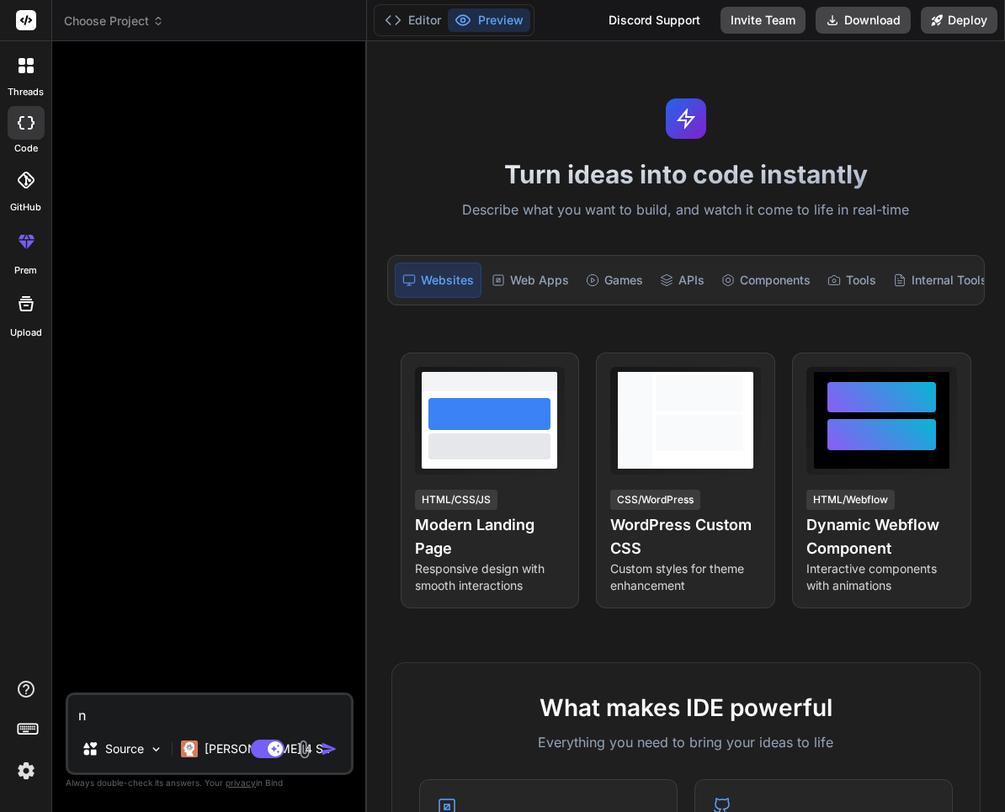
type textarea "x"
type textarea "ni"
type textarea "x"
type textarea "ni's"
type textarea "x"
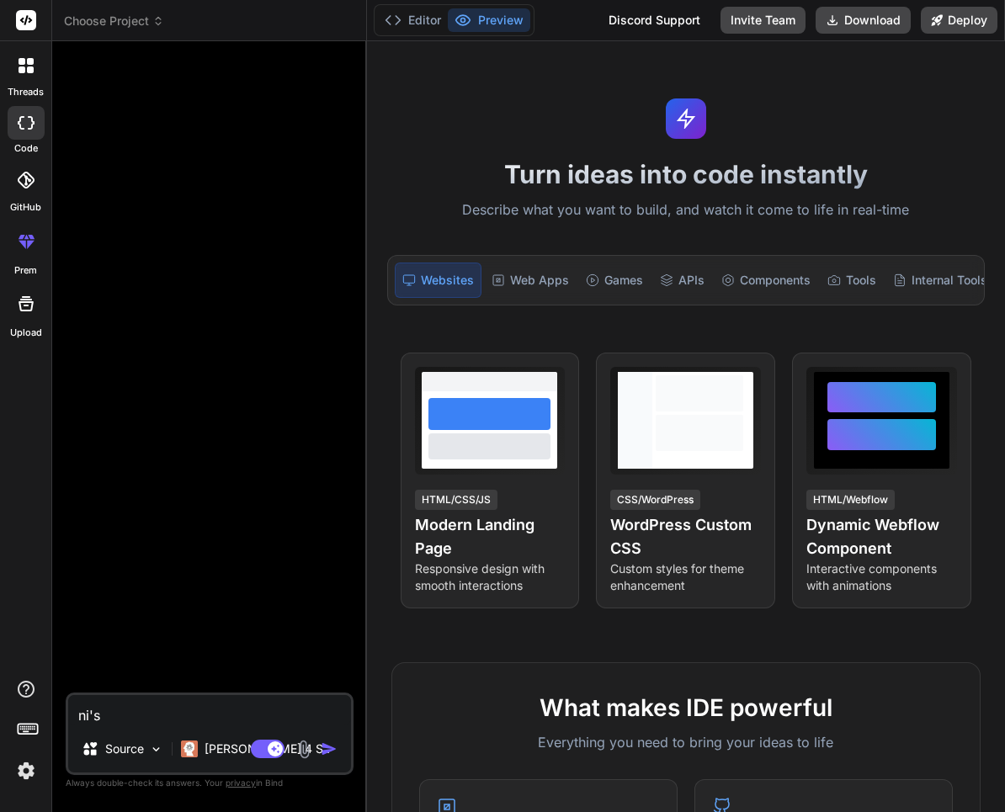
type textarea "ni'sh"
type textarea "x"
type textarea "ni'shi"
type textarea "x"
type textarea "ni'shi's"
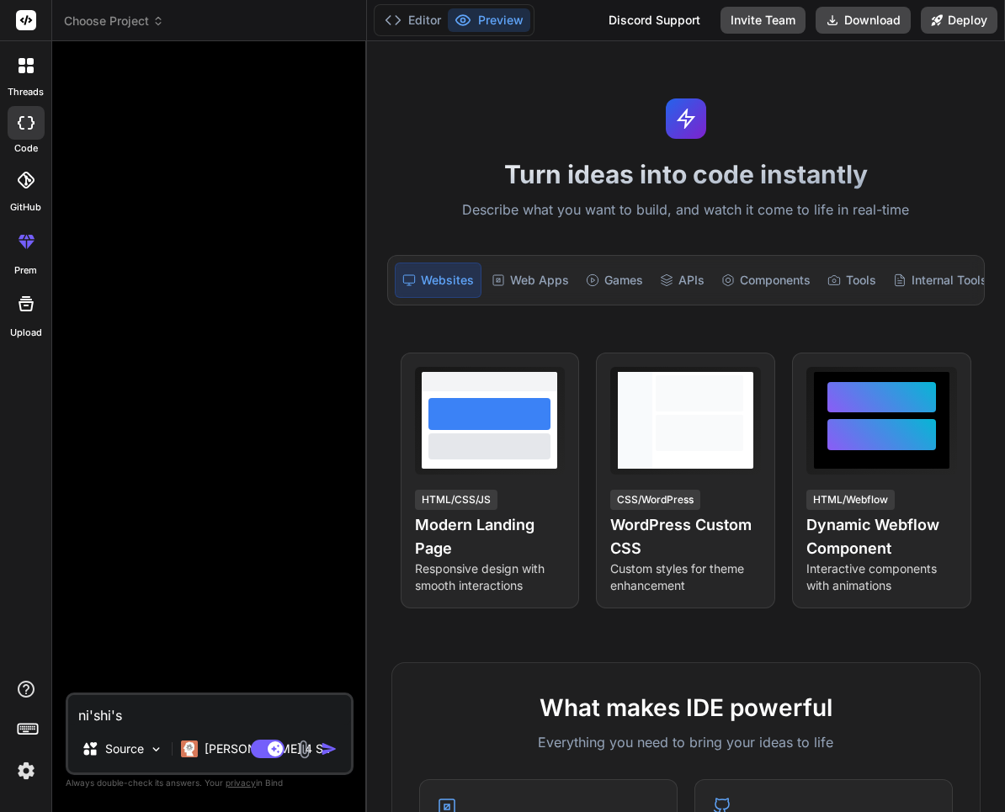
type textarea "x"
type textarea "你是谁"
type textarea "x"
type textarea "你是谁？"
type textarea "x"
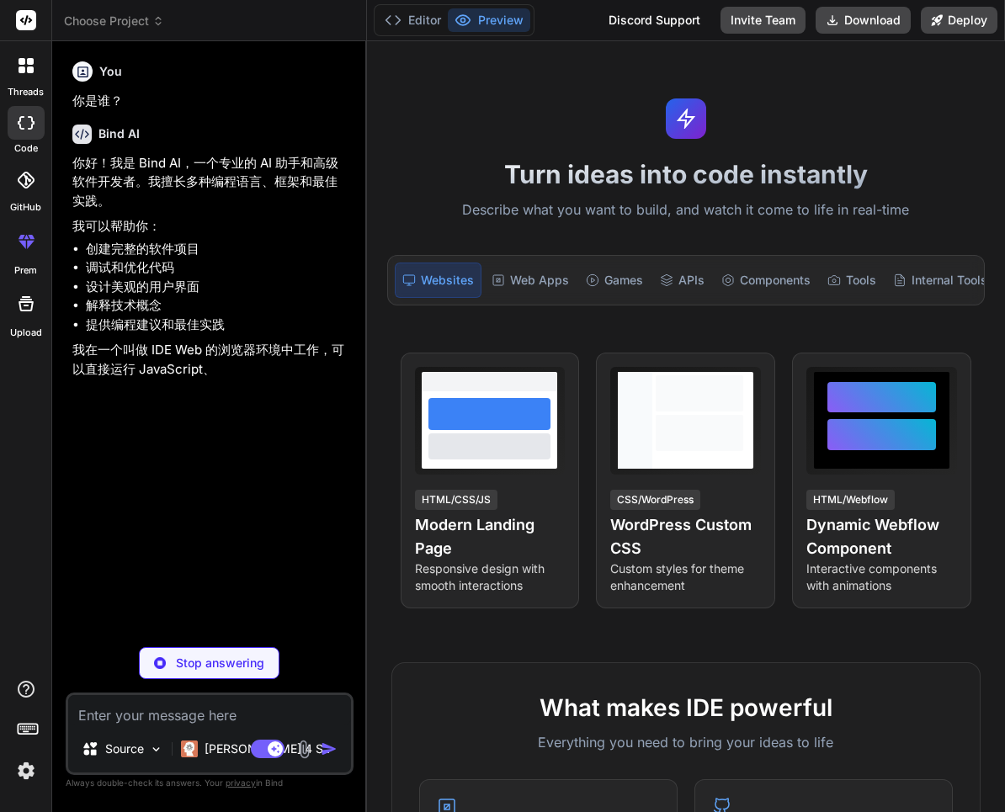
click at [132, 725] on textarea at bounding box center [209, 710] width 283 height 30
type textarea "x"
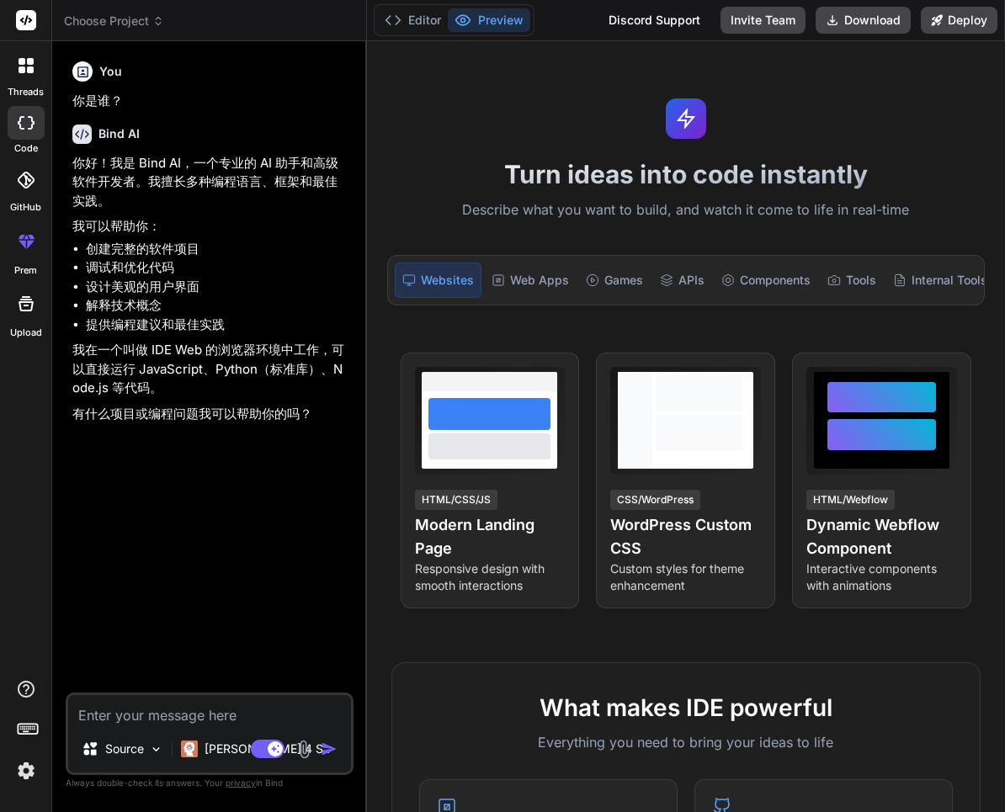
type textarea "x"
type textarea "xi"
type textarea "x"
type textarea "xie"
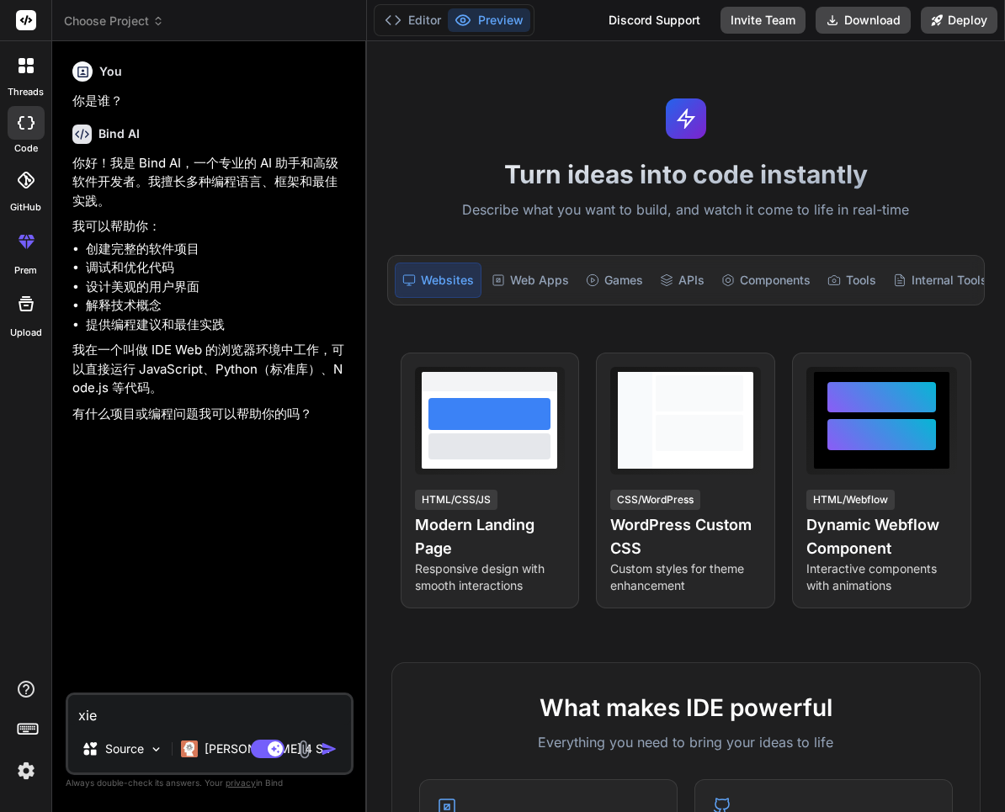
type textarea "x"
type textarea "xie'y"
type textarea "x"
type textarea "xie'yi"
type textarea "x"
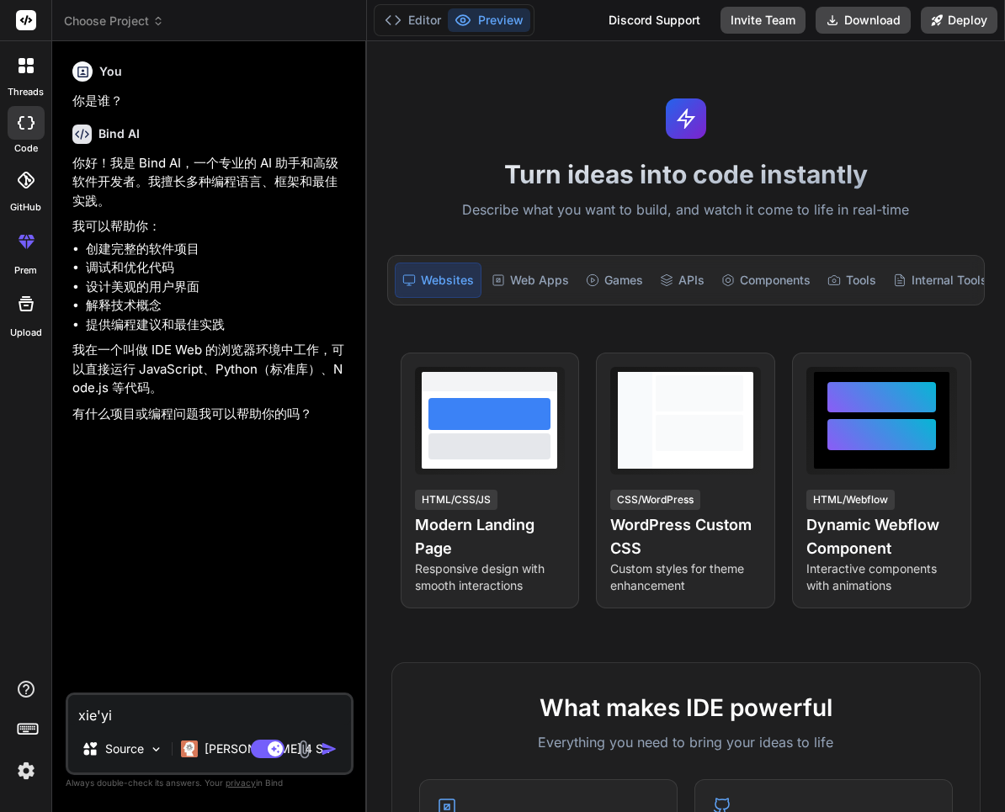
type textarea "xie'yi'g"
type textarea "x"
type textarea "xie'yi'ge"
type textarea "x"
type textarea "写一个"
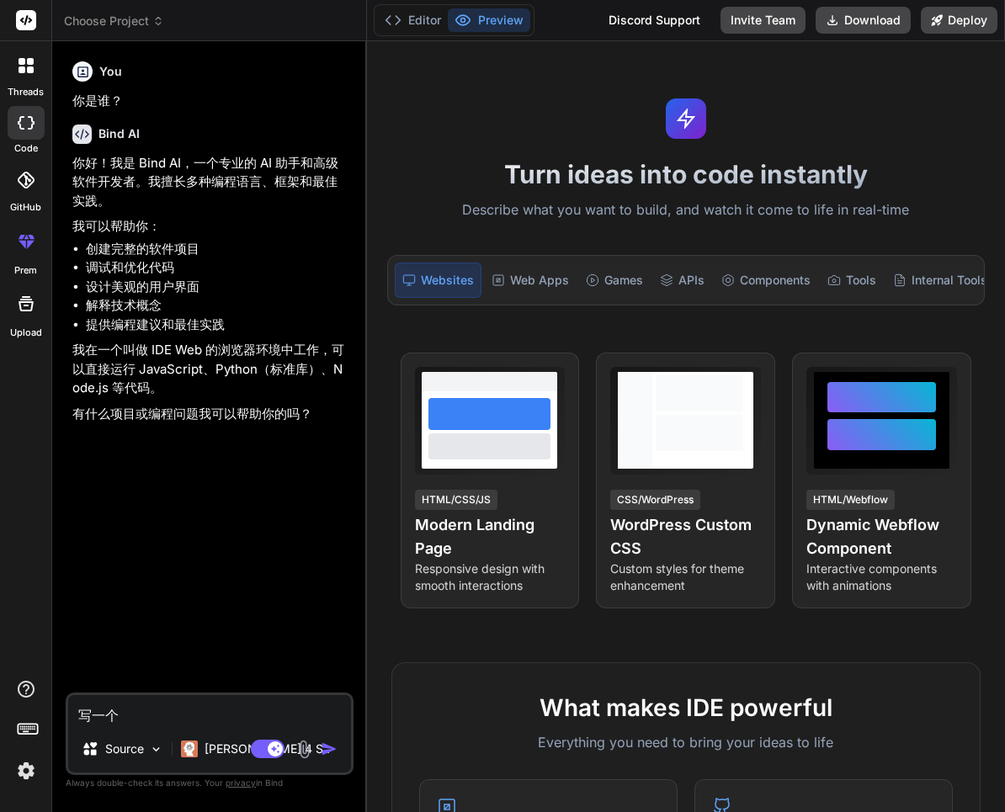
type textarea "x"
type textarea "写一"
type textarea "x"
type textarea "写"
type textarea "x"
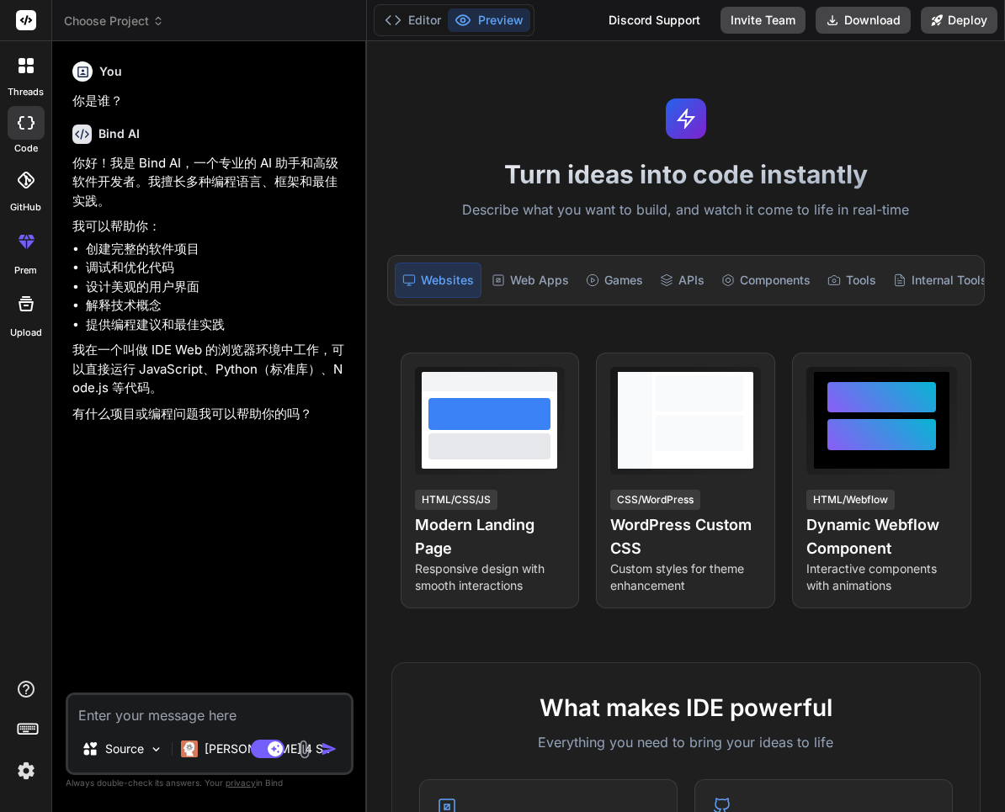
click at [118, 704] on textarea at bounding box center [209, 710] width 283 height 30
paste textarea "Hello world! How are you doing today?Hello world! How are you doing today?Hello…"
type textarea "Hello world! How are you doing today?Hello world! How are you doing today?Hello…"
type textarea "x"
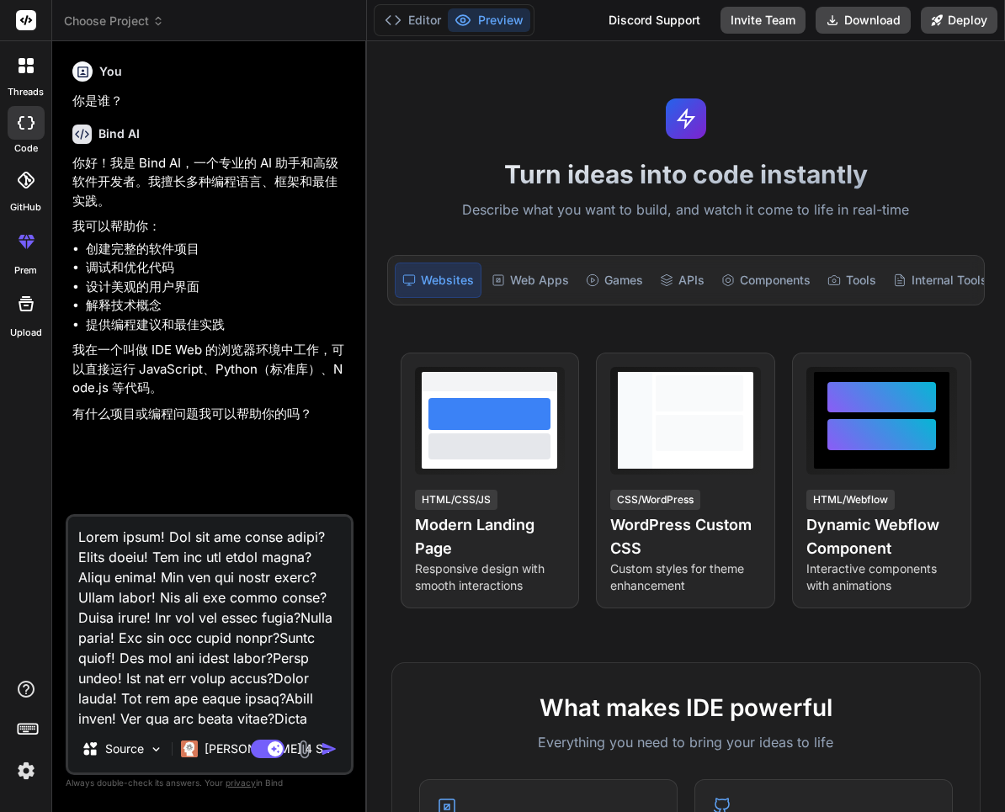
scroll to position [129089, 0]
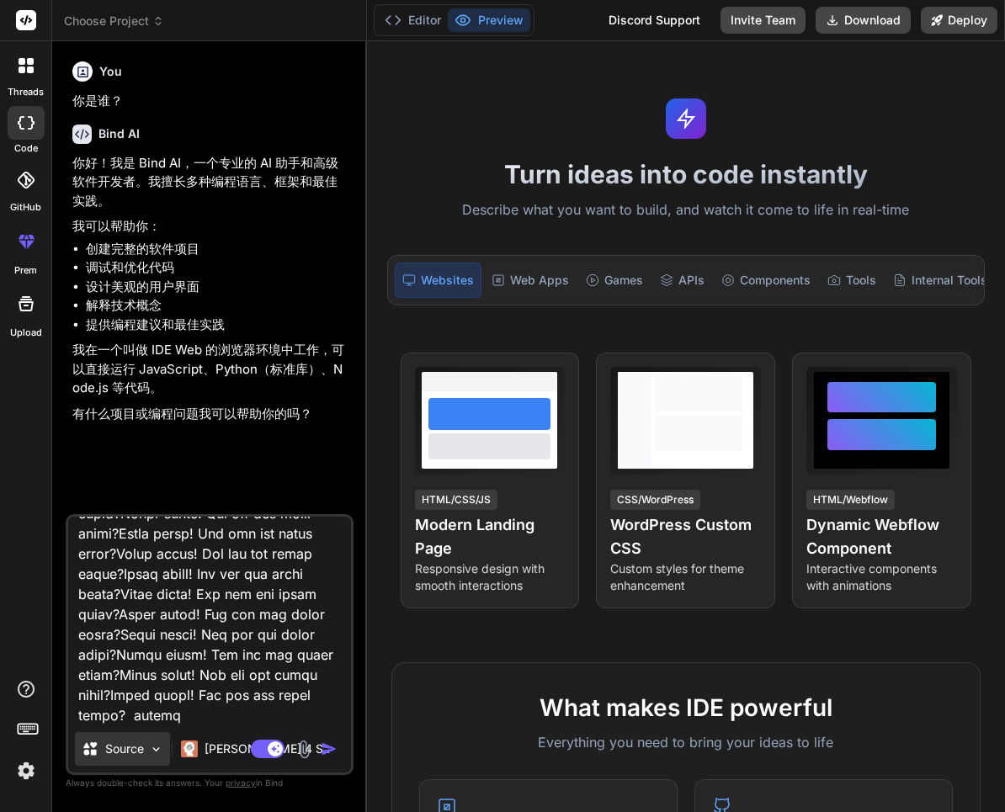
type textarea "Hello world! How are you doing today?Hello world! How are you doing today?Hello…"
click at [142, 748] on p "Source" at bounding box center [124, 749] width 39 height 17
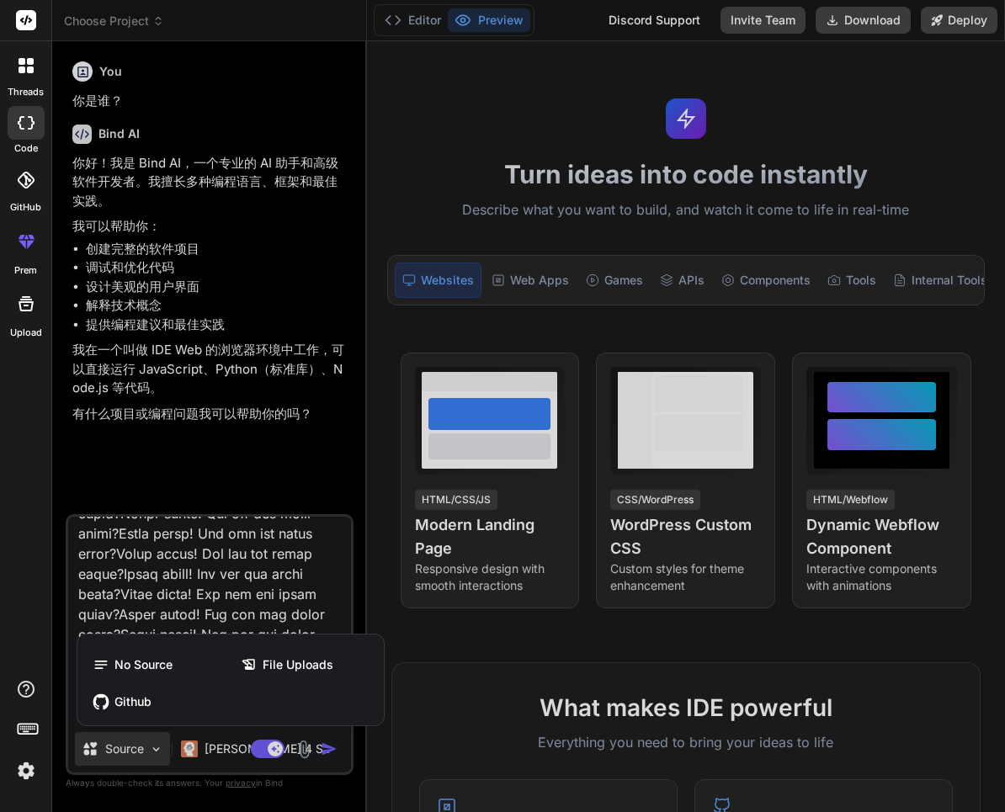
click at [248, 466] on div at bounding box center [502, 406] width 1005 height 812
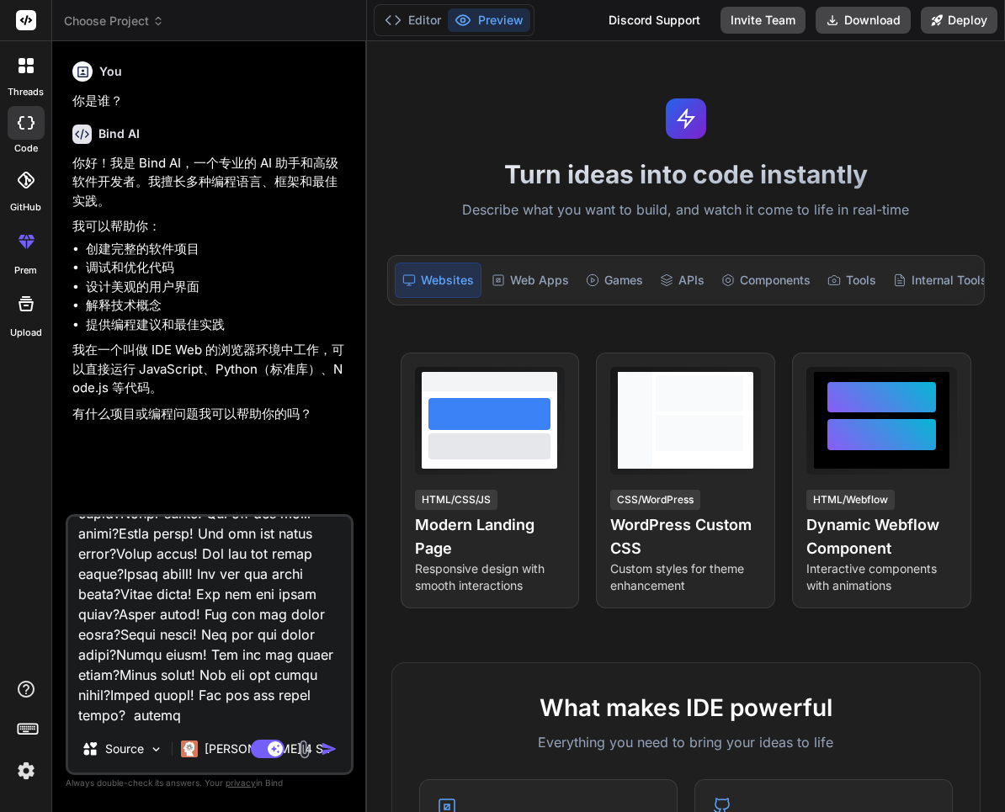
click at [327, 750] on img "button" at bounding box center [329, 749] width 17 height 17
type textarea "x"
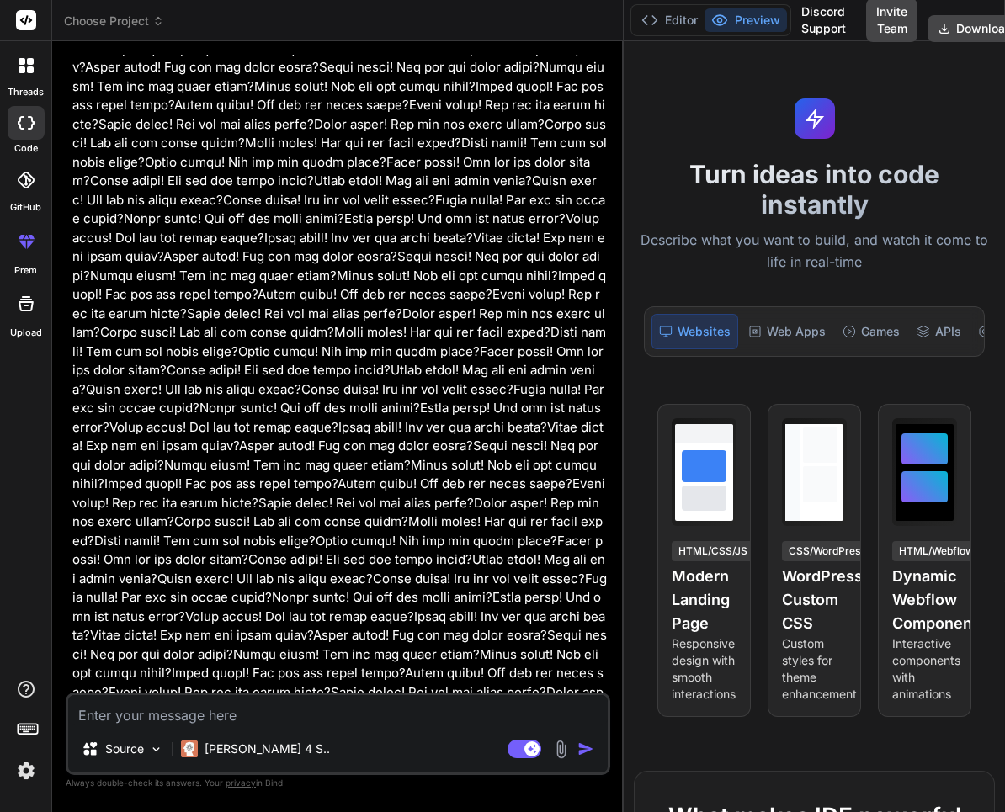
scroll to position [5215, 0]
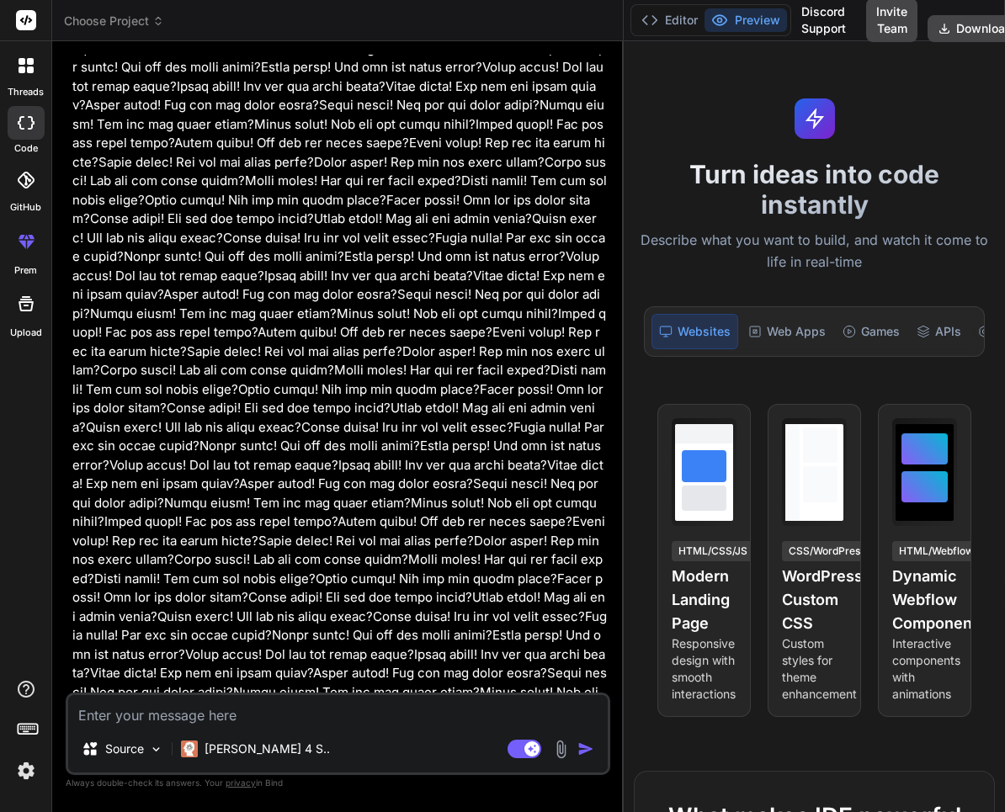
type textarea "x"
drag, startPoint x: 364, startPoint y: 308, endPoint x: 672, endPoint y: 375, distance: 314.5
click at [767, 369] on div "Choose Project Created with Pixso. Bind AI Web Search Created with Pixso. Code …" at bounding box center [528, 406] width 953 height 812
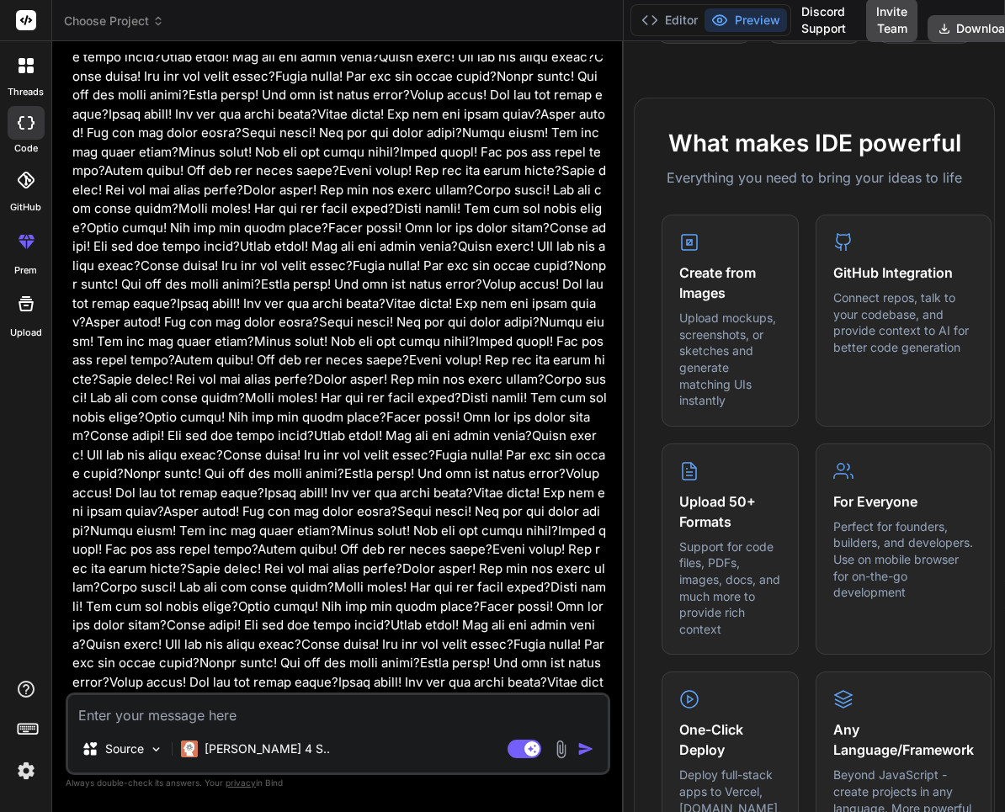
scroll to position [16072, 0]
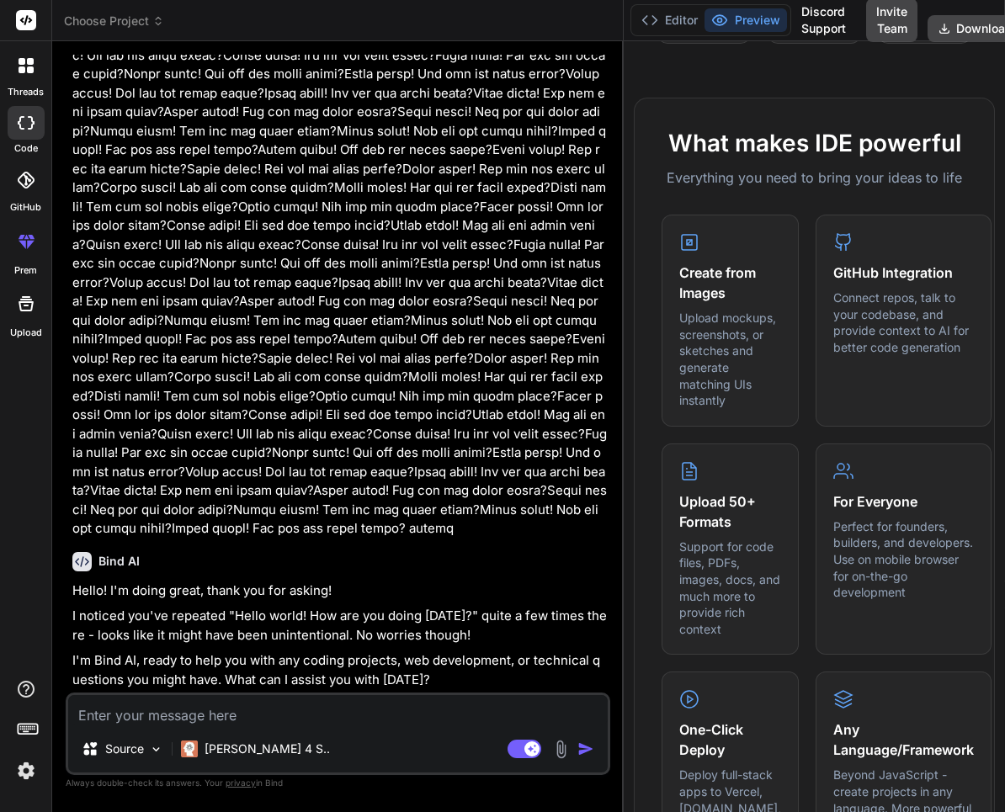
scroll to position [52303, 0]
click at [258, 717] on textarea at bounding box center [337, 710] width 539 height 30
type textarea "x"
type textarea "xi"
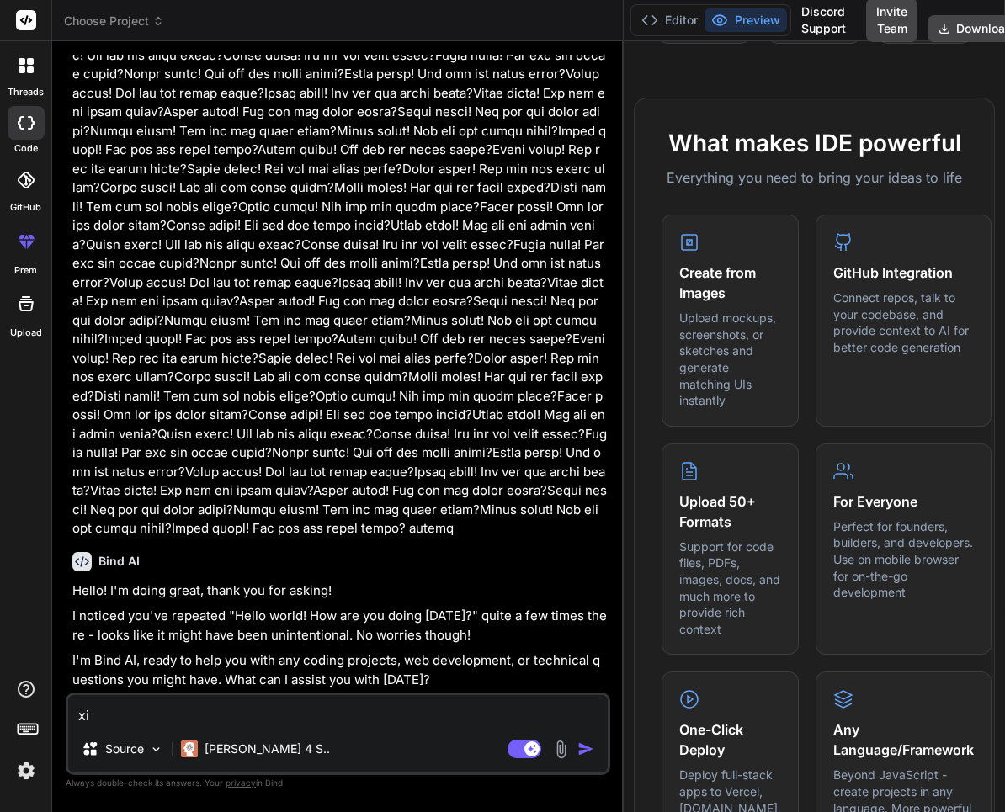
type textarea "x"
type textarea "xie"
type textarea "x"
type textarea "xie'y"
type textarea "x"
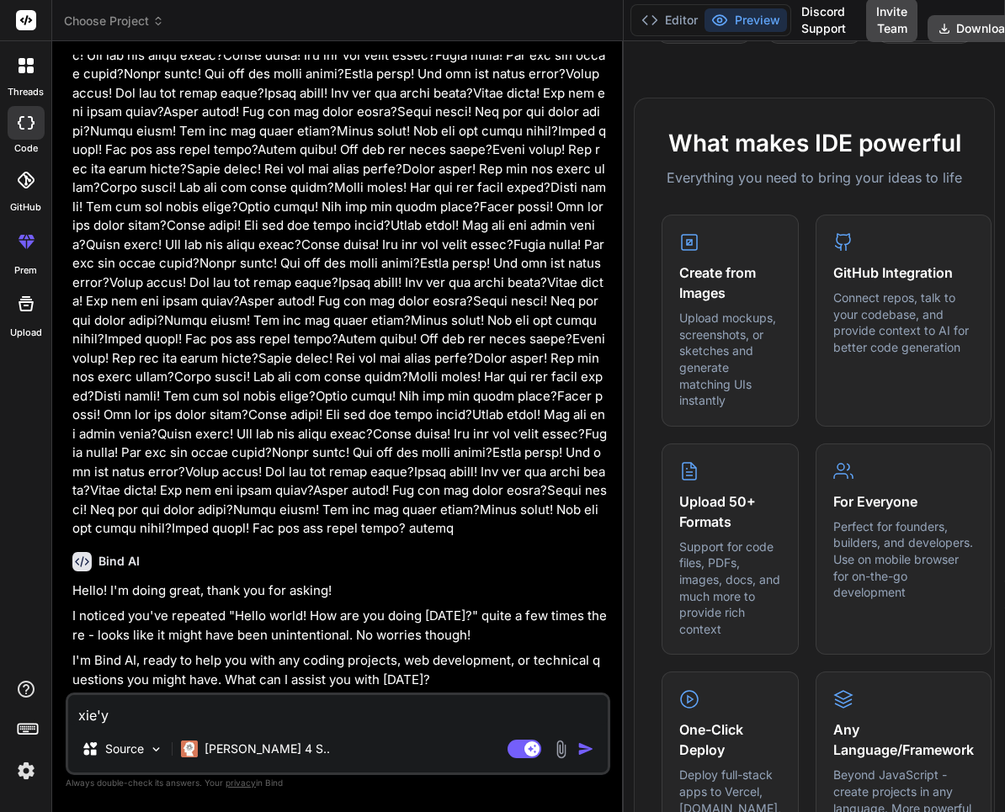
type textarea "xie'yi"
type textarea "x"
type textarea "xie'yi'g"
type textarea "x"
type textarea "xie'yi'ge"
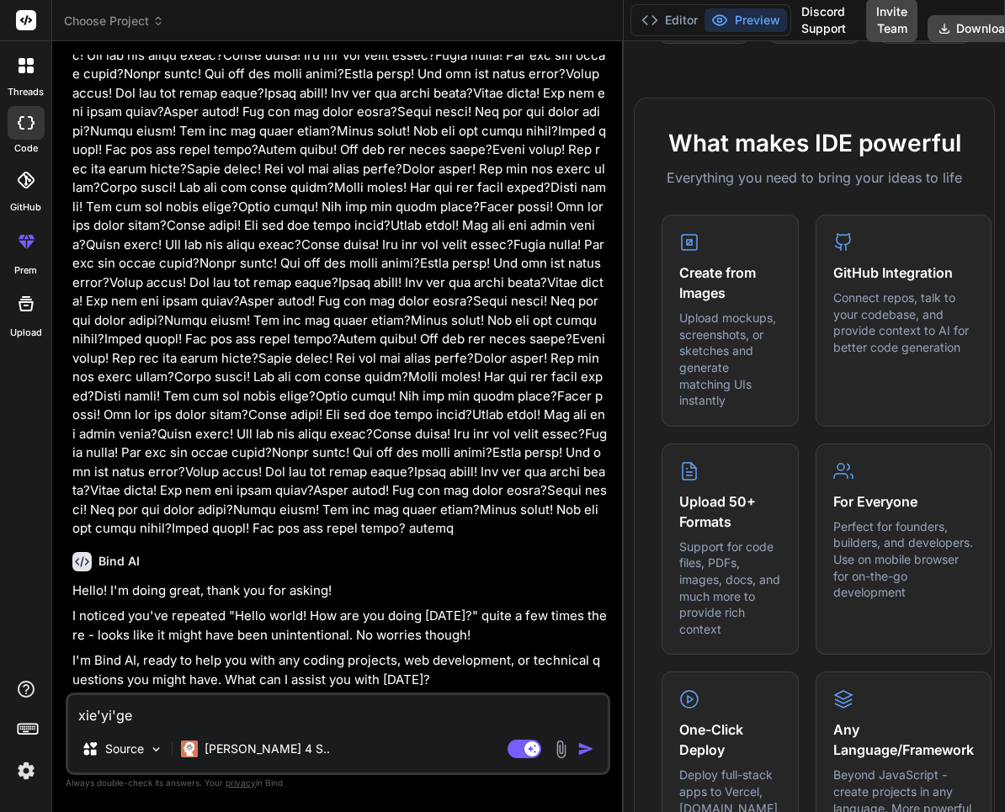
type textarea "x"
type textarea "写一个"
type textarea "x"
type textarea "写一个k"
type textarea "x"
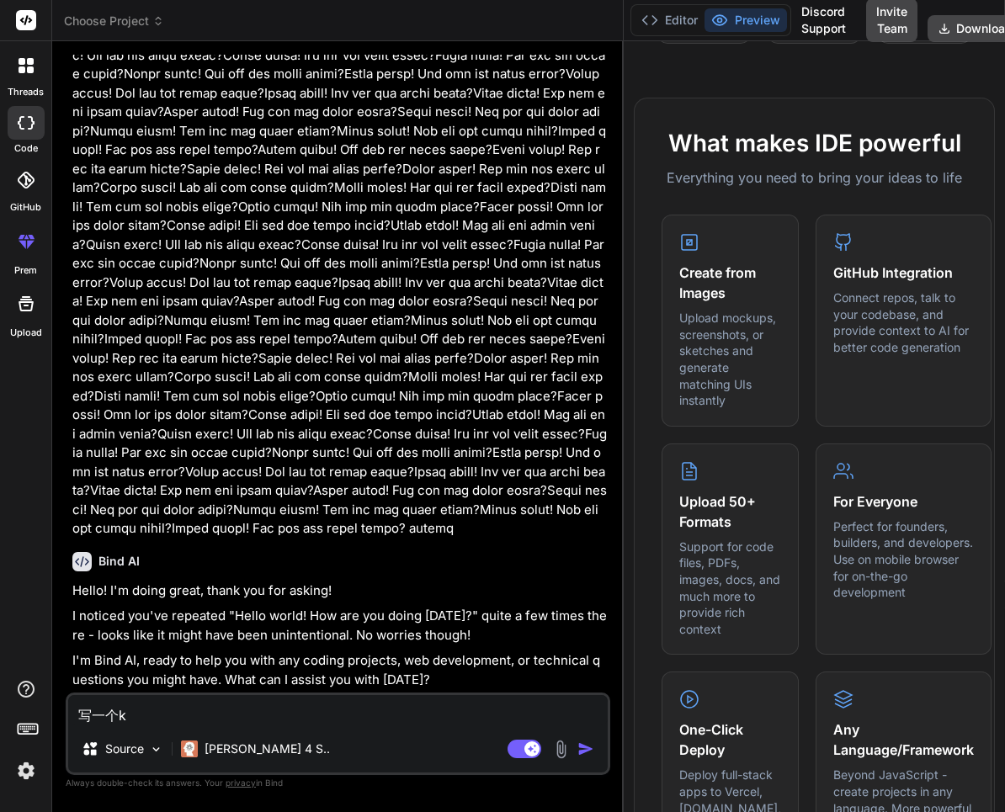
type textarea "写一个ku"
type textarea "x"
type textarea "写一个kua"
type textarea "x"
type textarea "写一个kuai"
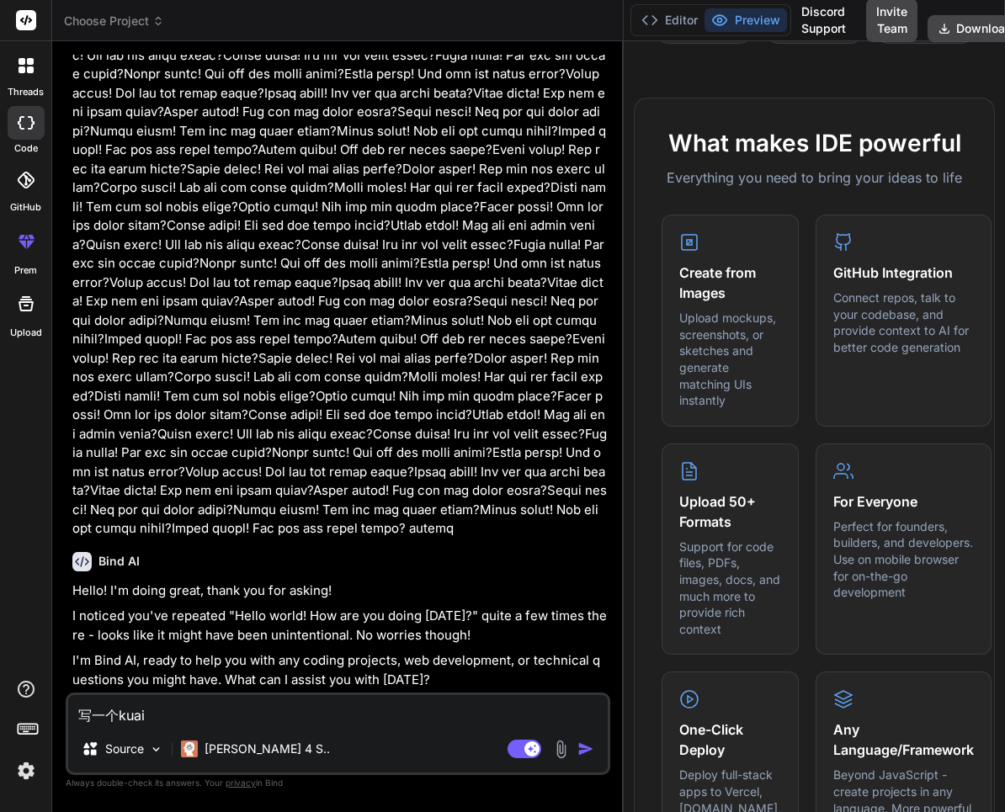
type textarea "x"
type textarea "写一个kuai's"
type textarea "x"
type textarea "写一个kuai'su"
type textarea "x"
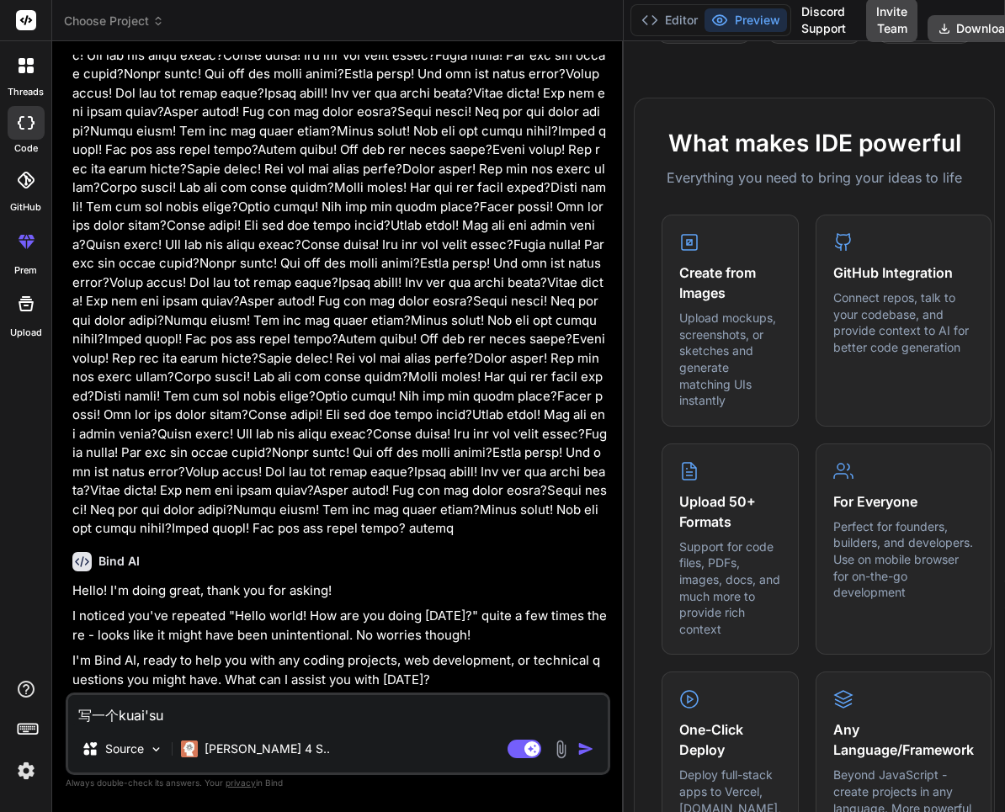
type textarea "写一个快速"
type textarea "x"
type textarea "写一个快速p"
type textarea "x"
type textarea "写一个快速pa"
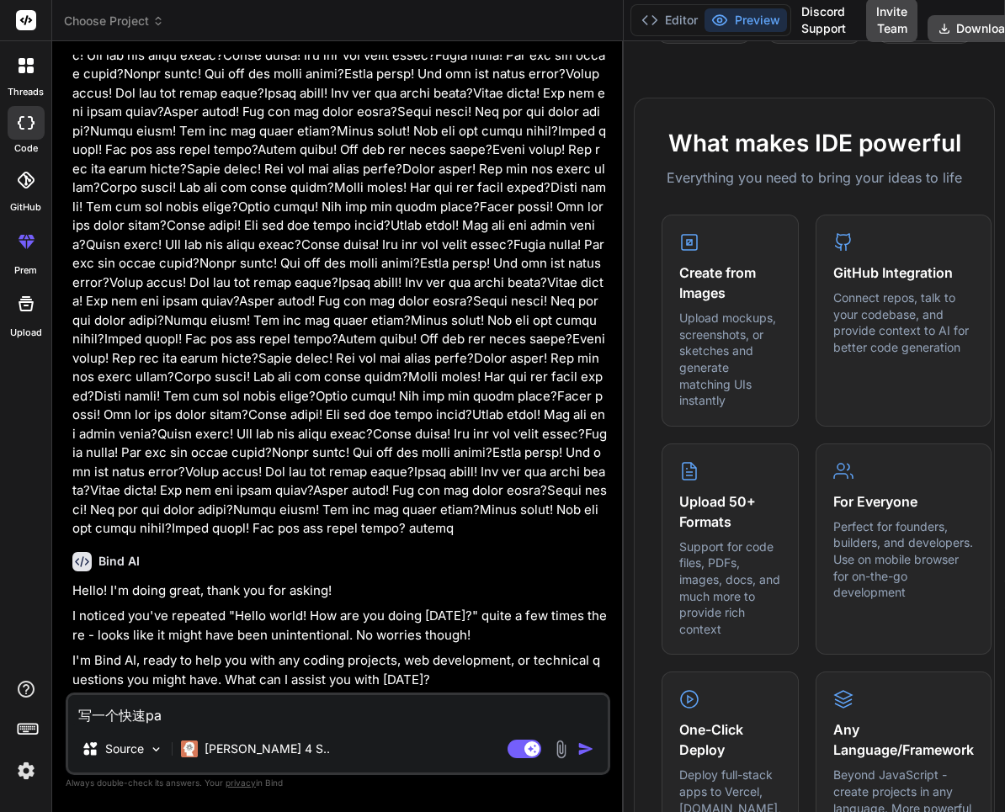
type textarea "x"
type textarea "写一个快速pai"
type textarea "x"
type textarea "写一个快速pai'x"
type textarea "x"
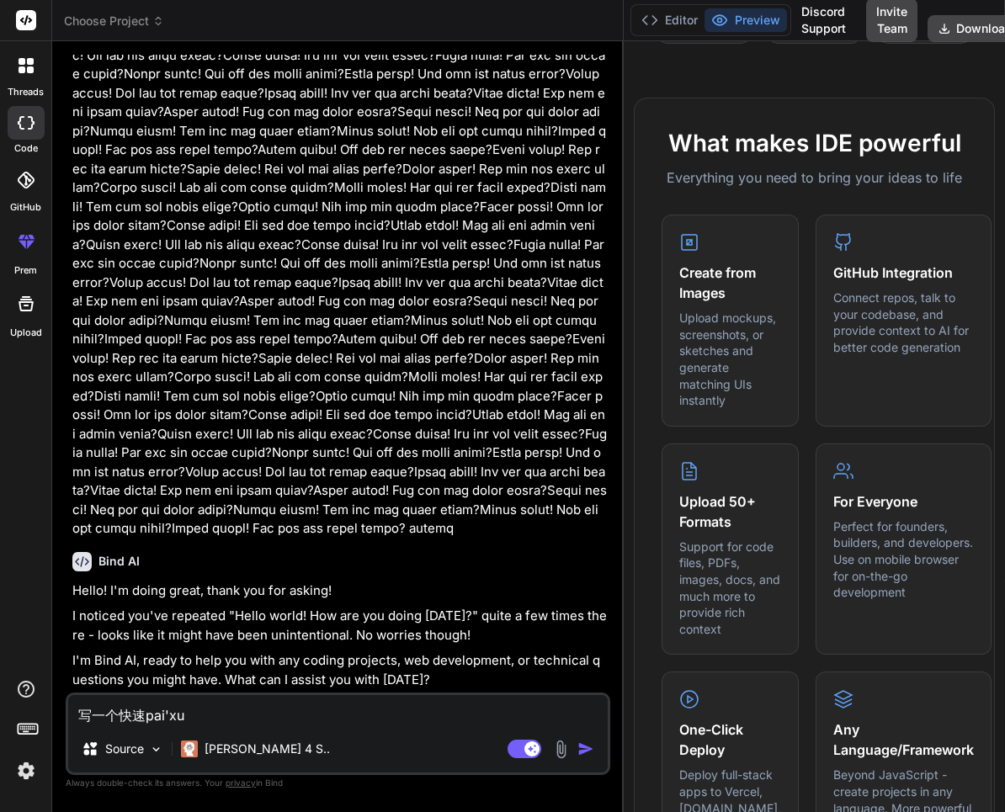
type textarea "写一个快速排序"
type textarea "x"
type textarea "写一个快速排序b"
type textarea "x"
type textarea "写一个快速排序b'd"
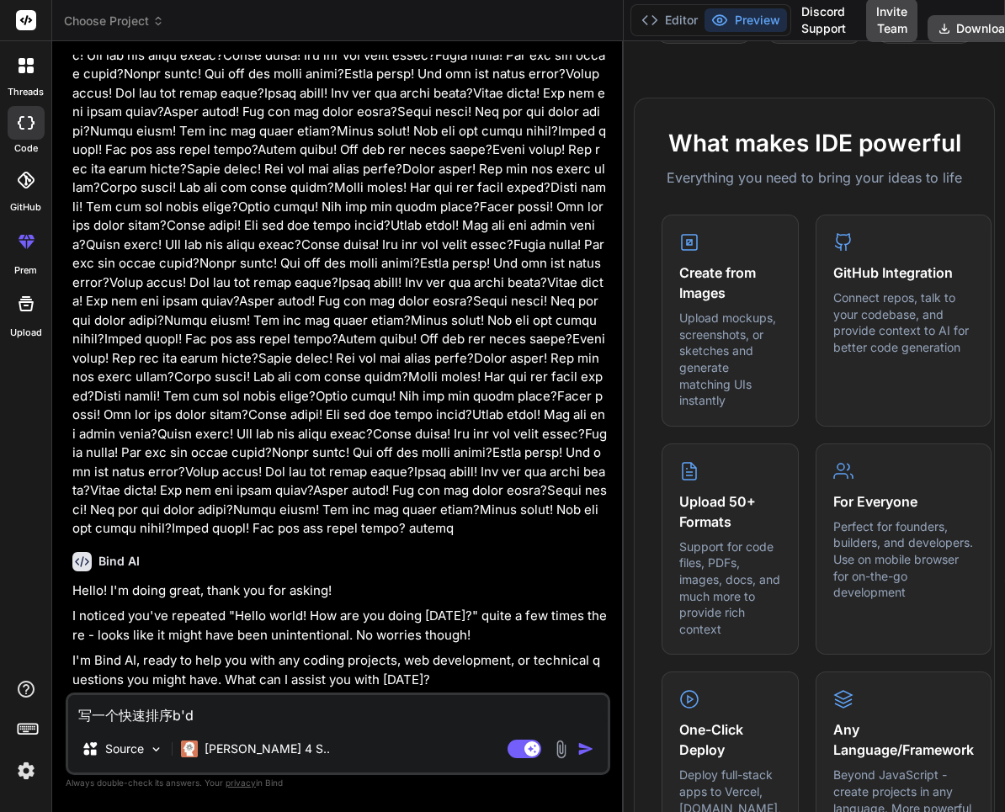
type textarea "x"
type textarea "写一个快速排序b'da"
type textarea "x"
type textarea "写一个快速排序b'dai"
type textarea "x"
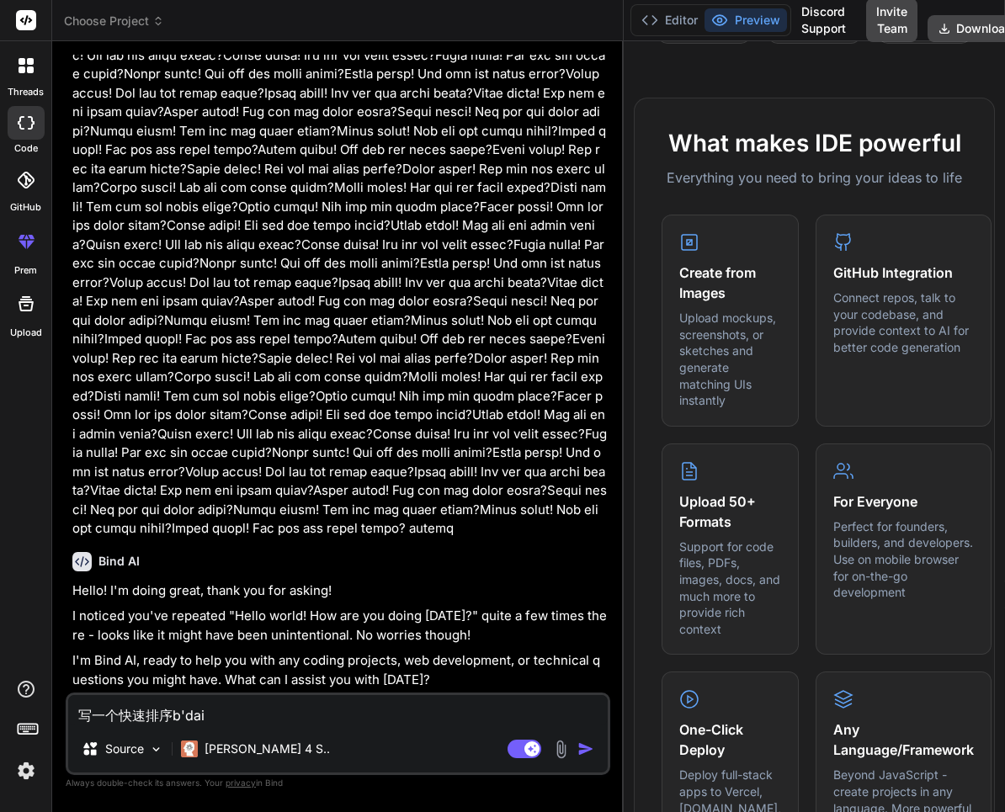
type textarea "写一个快速排序b'dai'm"
type textarea "x"
type textarea "写一个快速排序把代码"
type textarea "x"
type textarea "写一个快速排序把代"
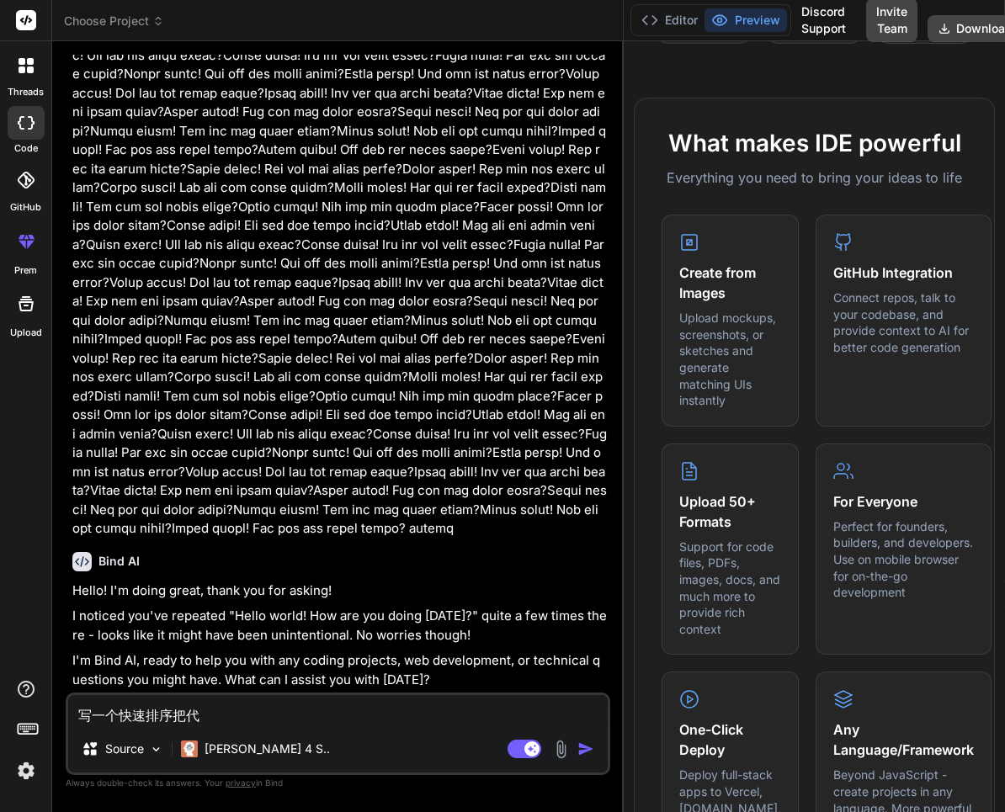
type textarea "x"
type textarea "写一个快速排序把"
type textarea "x"
type textarea "写一个快速排序"
type textarea "x"
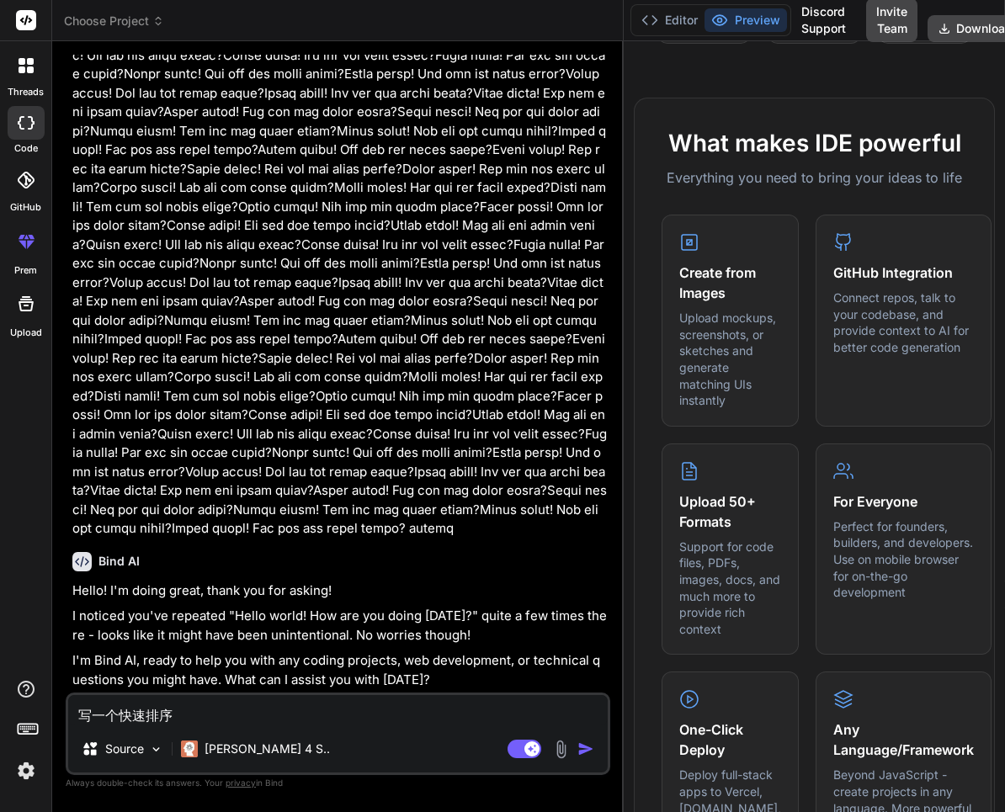
type textarea "写一个快速排序d"
type textarea "x"
type textarea "写一个快速排序da"
type textarea "x"
type textarea "写一个快速排序dai"
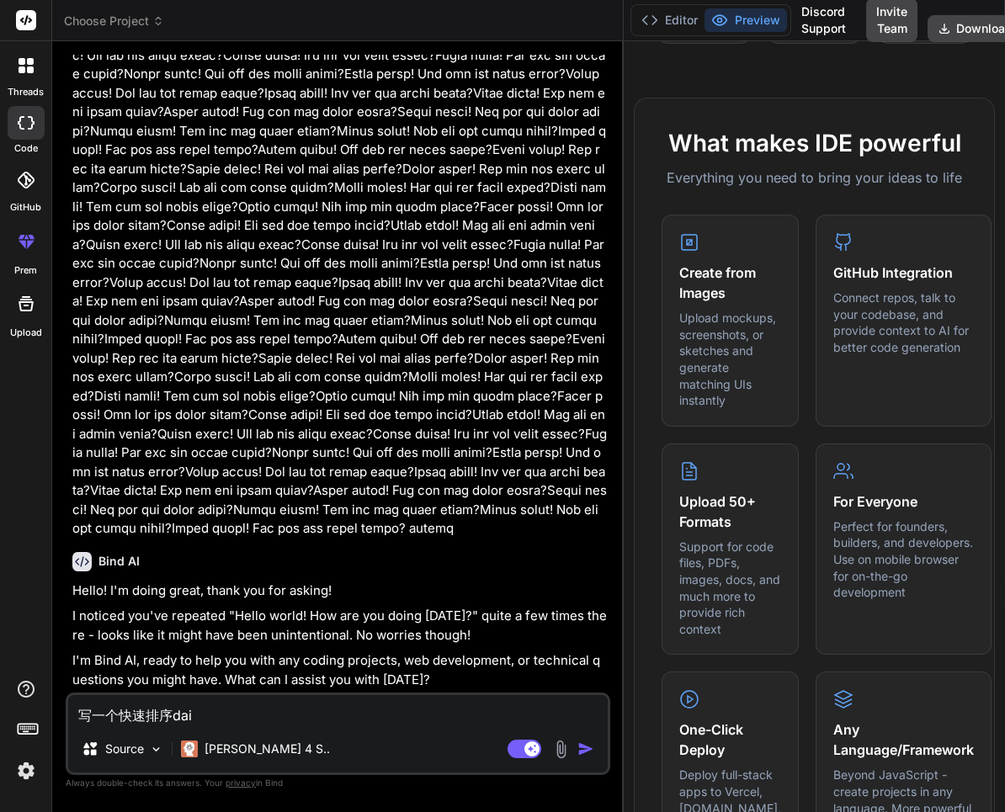
type textarea "x"
type textarea "写一个快速排序dai'm"
type textarea "x"
type textarea "写一个快速排序dai'ma"
type textarea "x"
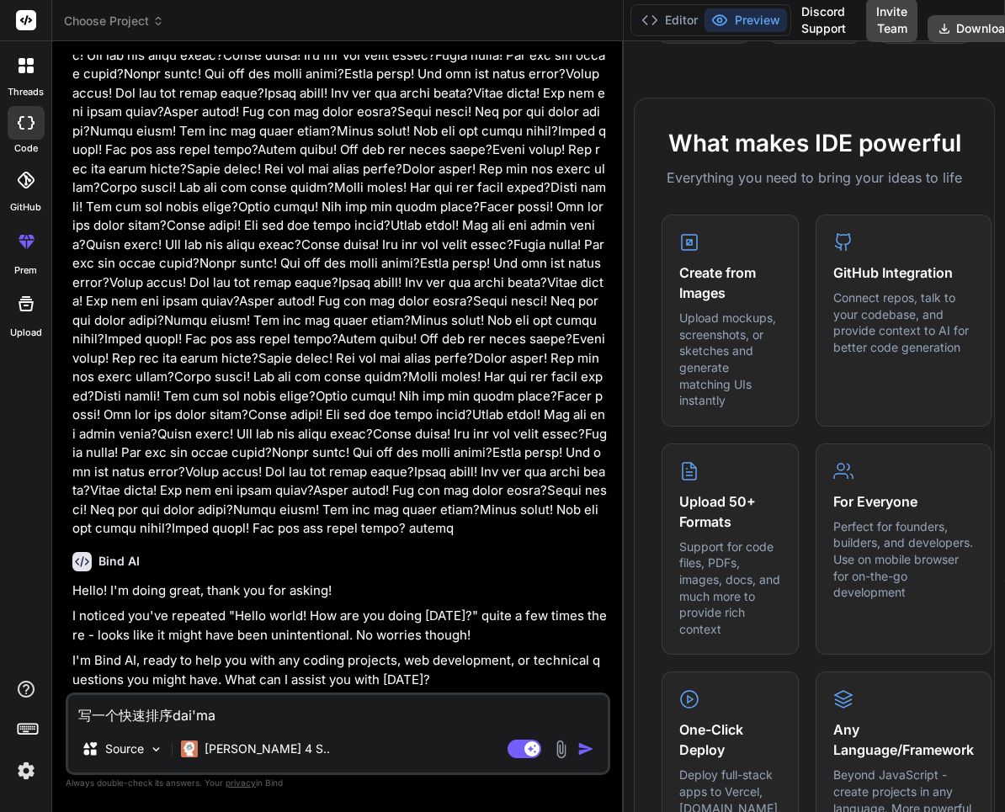
type textarea "写一个快速排序代码"
type textarea "x"
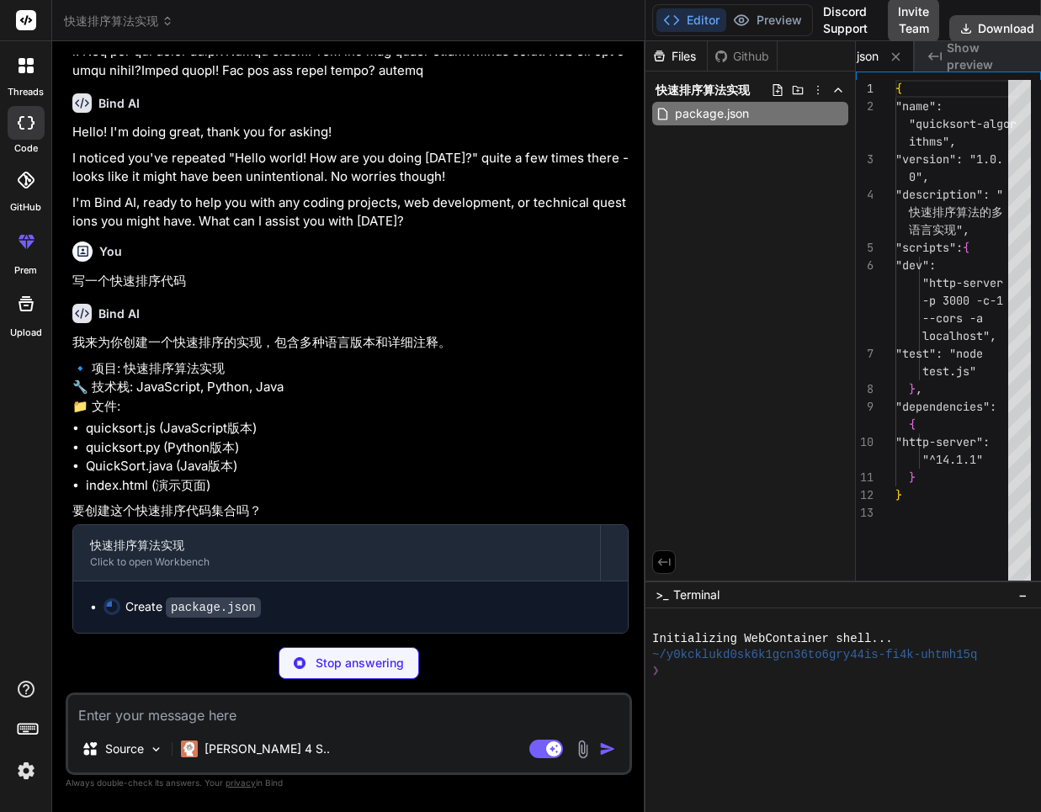
scroll to position [50912, 0]
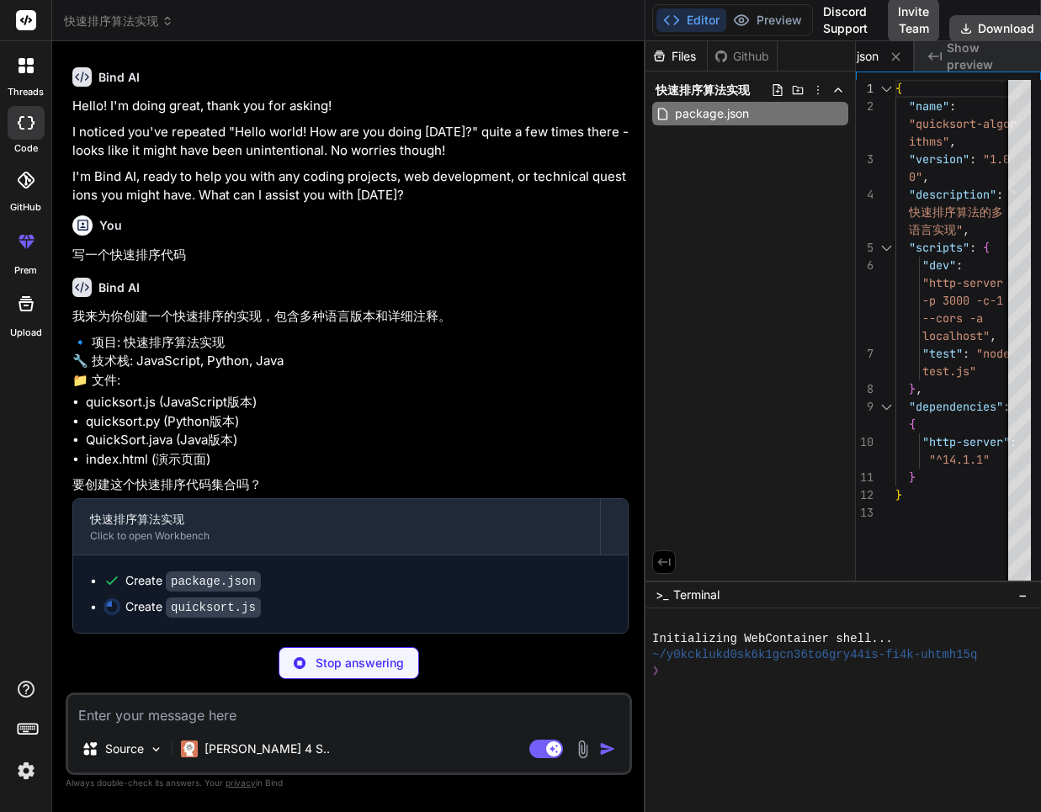
type textarea "x"
type textarea "quickSortIterative, randomizedQuickSort, partition, swap }; }"
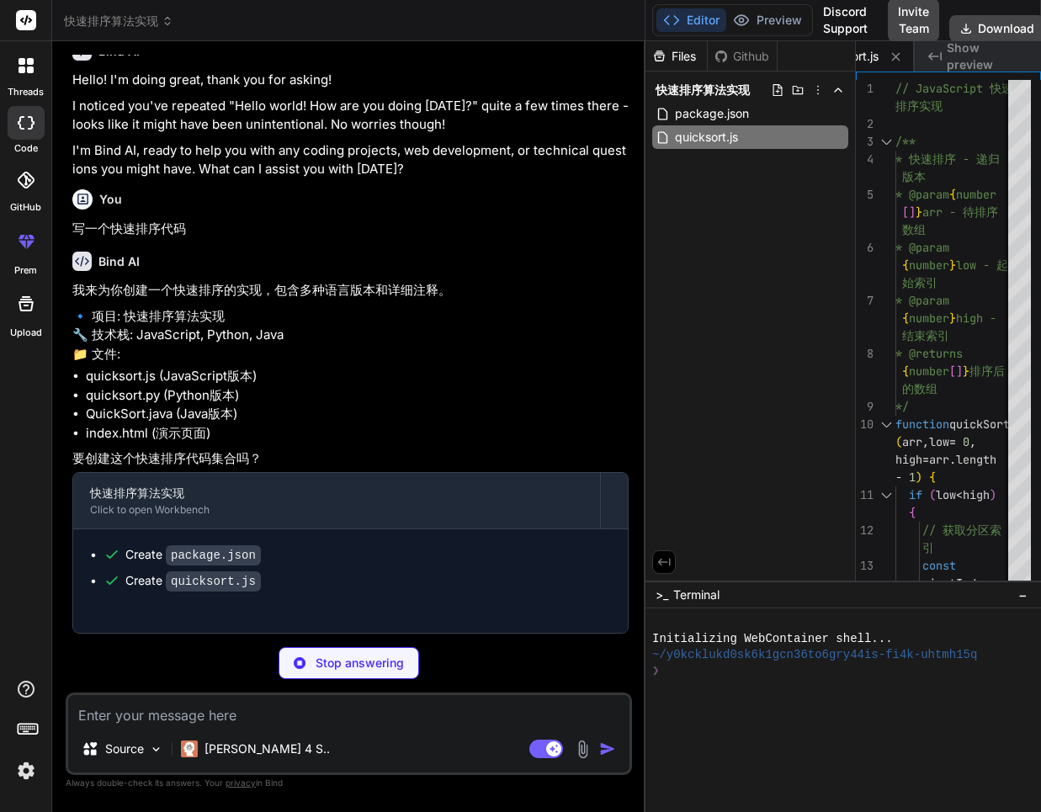
scroll to position [50938, 0]
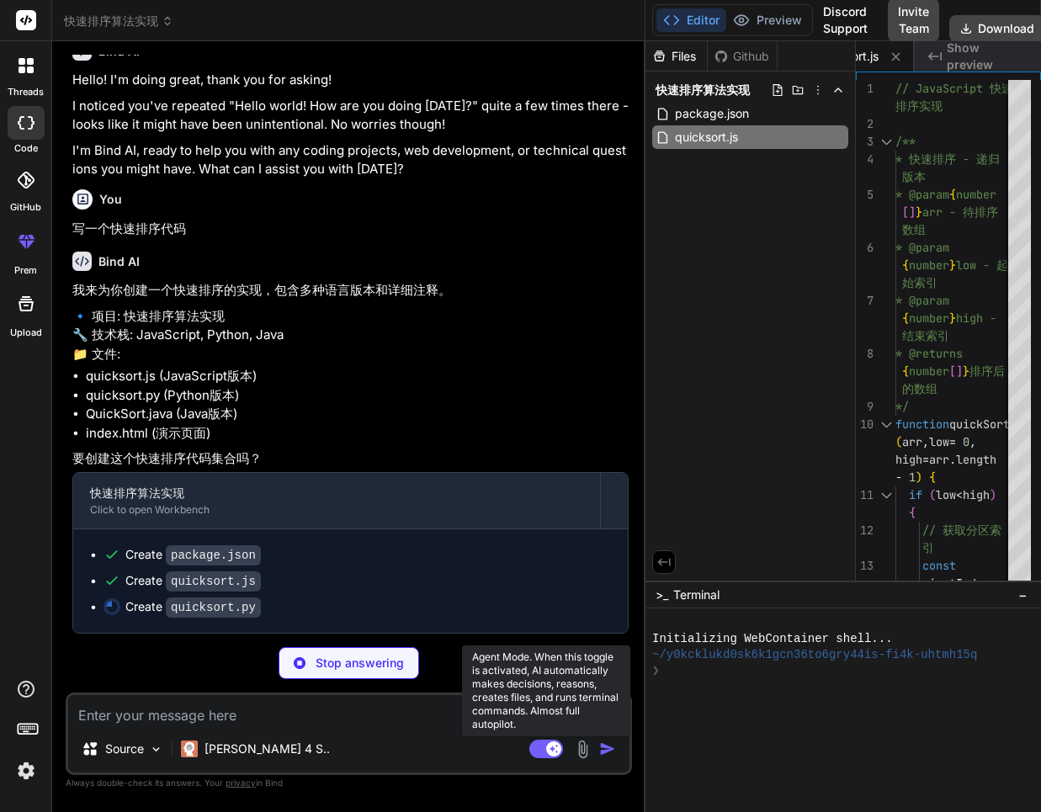
click at [548, 743] on rect at bounding box center [546, 749] width 34 height 19
type textarea "x"
type textarea "* 40) if __name__ == "__main__": demo_quick_sort()"
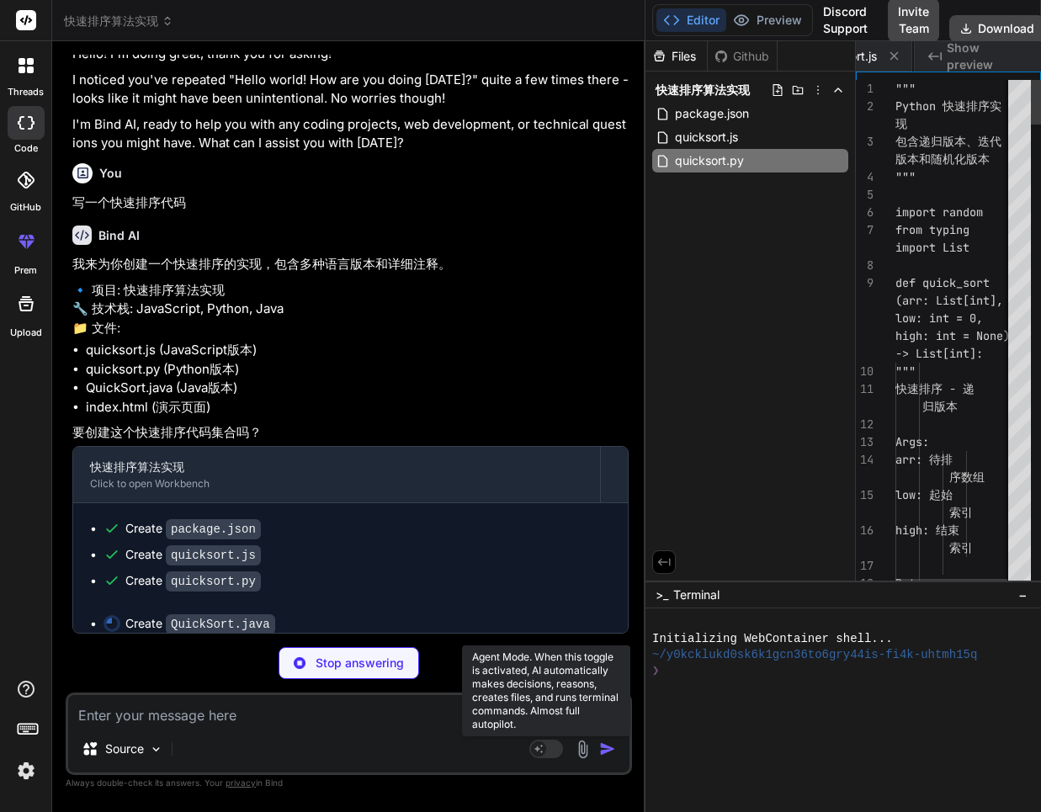
click at [548, 743] on rect at bounding box center [546, 749] width 34 height 19
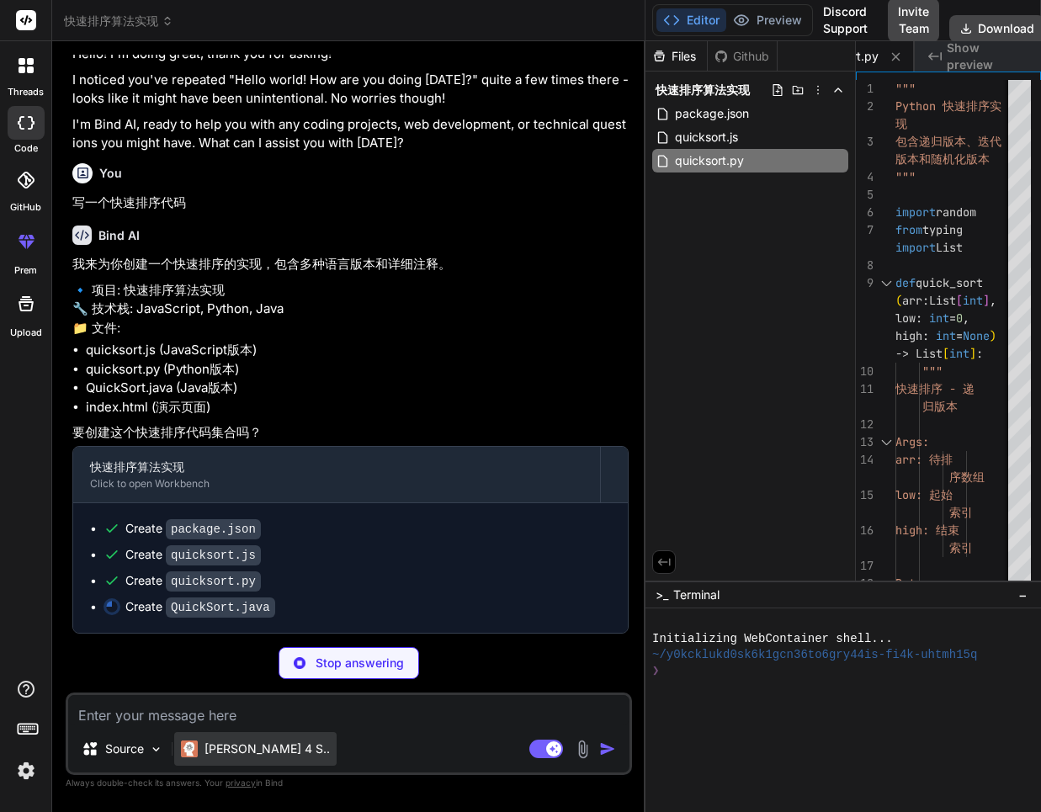
click at [230, 749] on p "Claude 4 S.." at bounding box center [267, 749] width 125 height 17
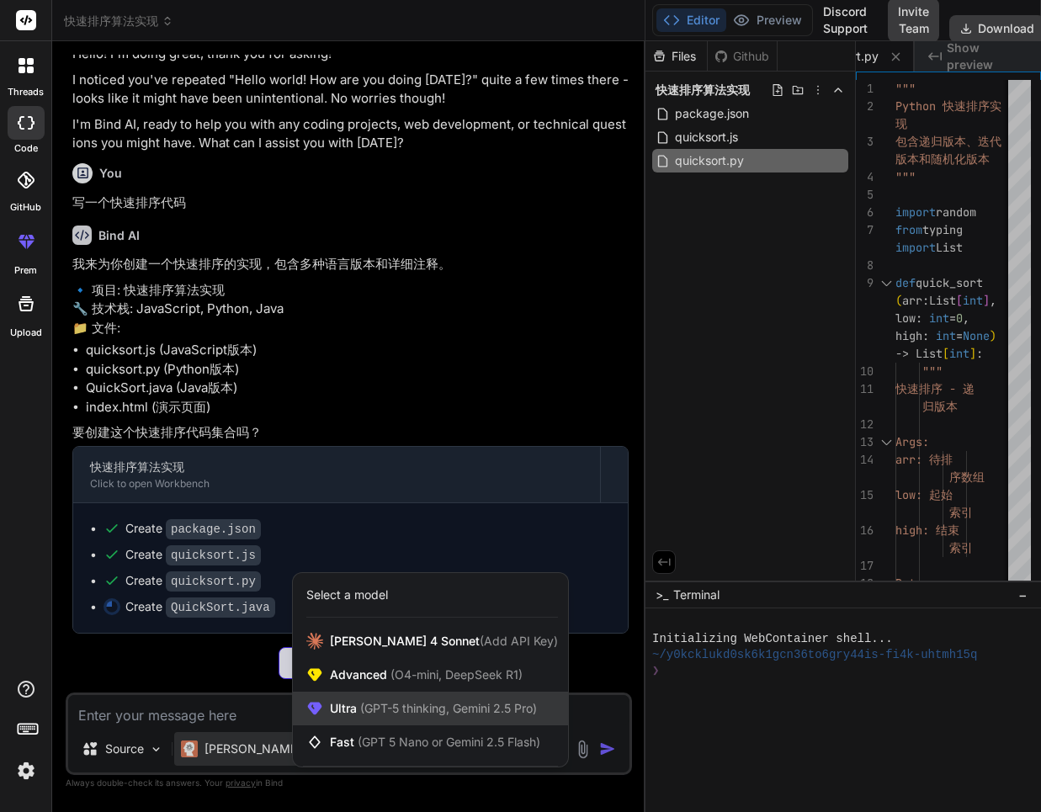
click at [369, 711] on span "(GPT-5 thinking, Gemini 2.5 Pro)" at bounding box center [447, 708] width 180 height 14
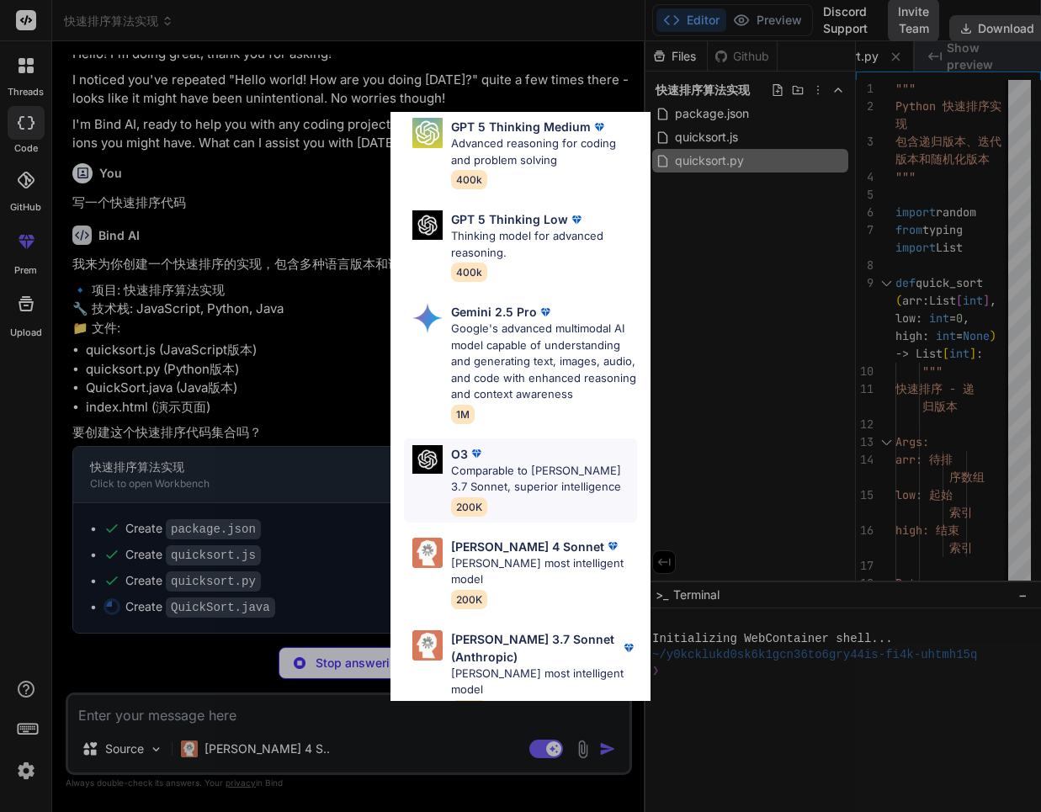
scroll to position [269, 0]
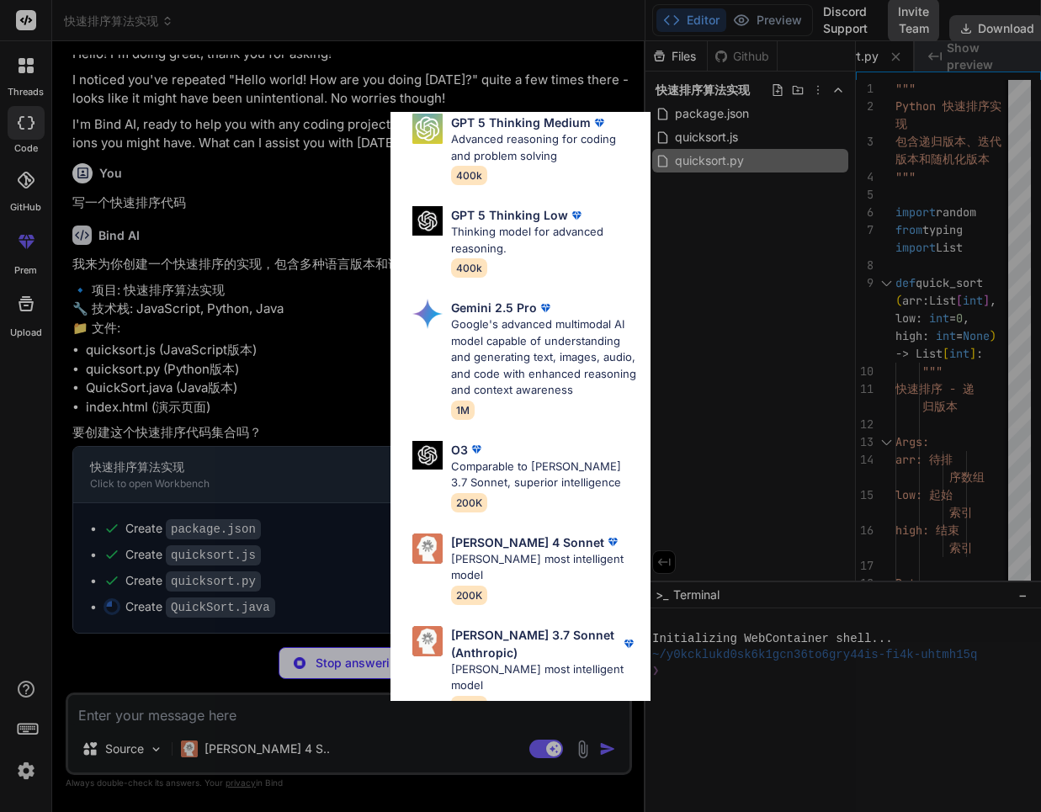
click at [313, 725] on div "Ultra Models GPT 5 OpenAI's best AI model, matches Claude 4 Sonnet in Intellige…" at bounding box center [520, 406] width 1041 height 812
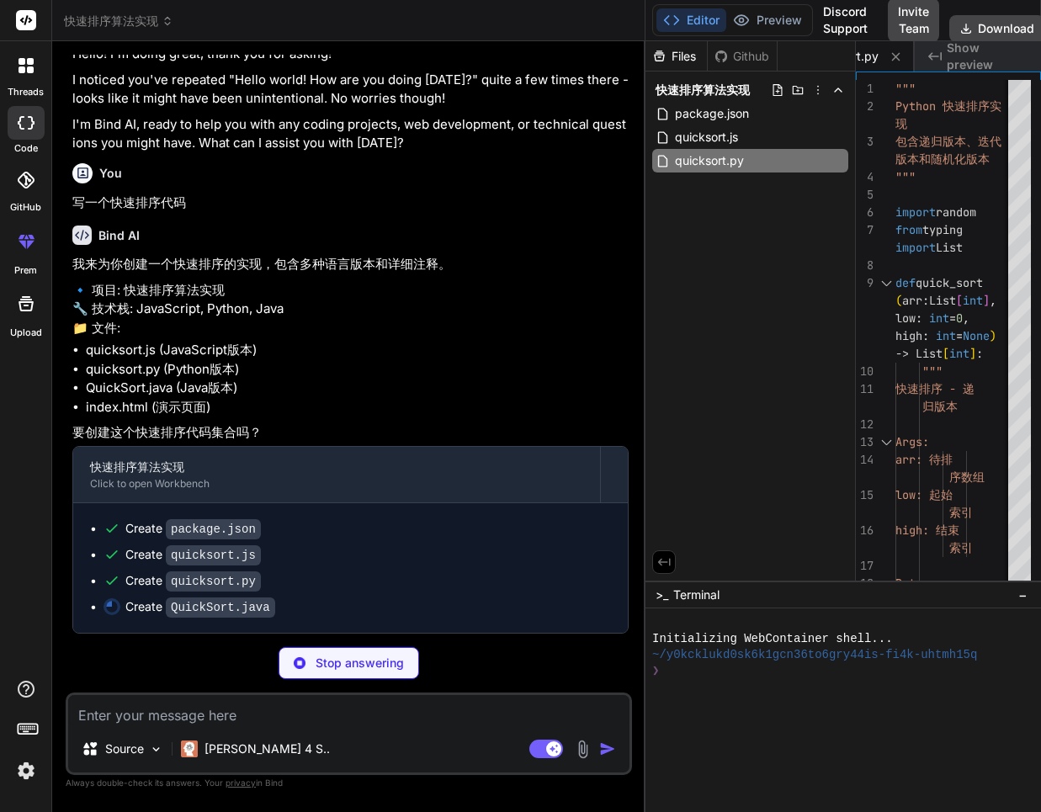
type textarea "x"
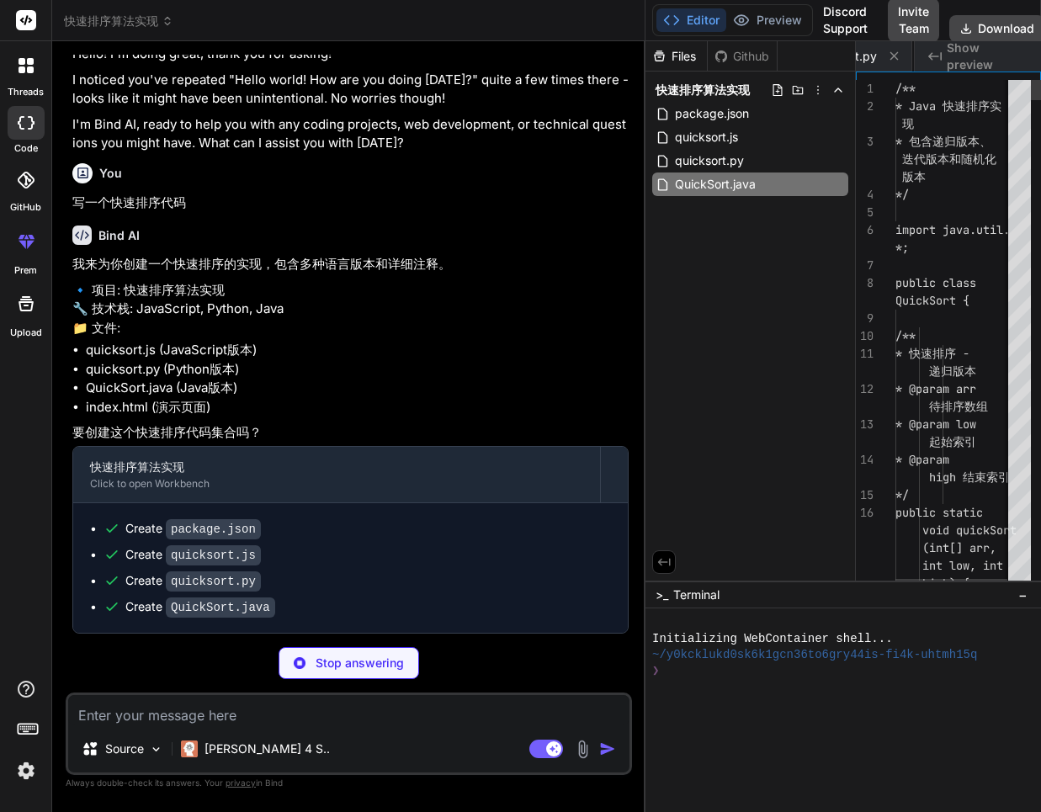
scroll to position [0, 399]
click at [29, 778] on img at bounding box center [26, 771] width 29 height 29
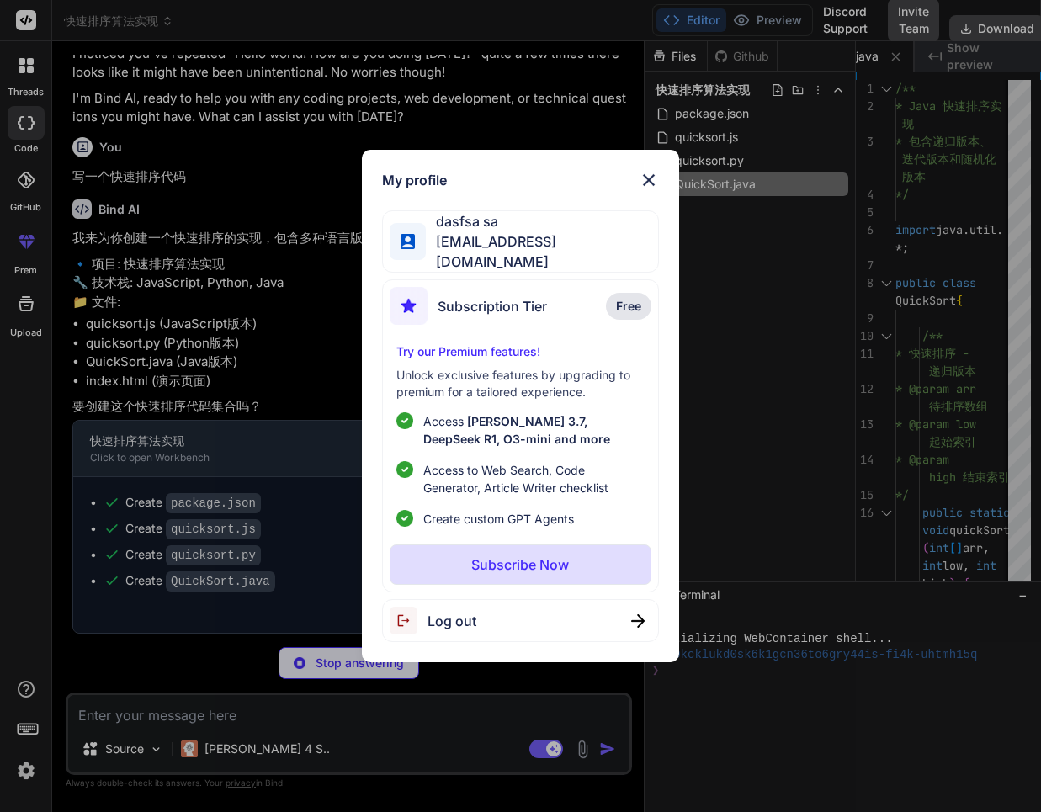
scroll to position [50990, 0]
click at [647, 181] on img at bounding box center [649, 180] width 20 height 20
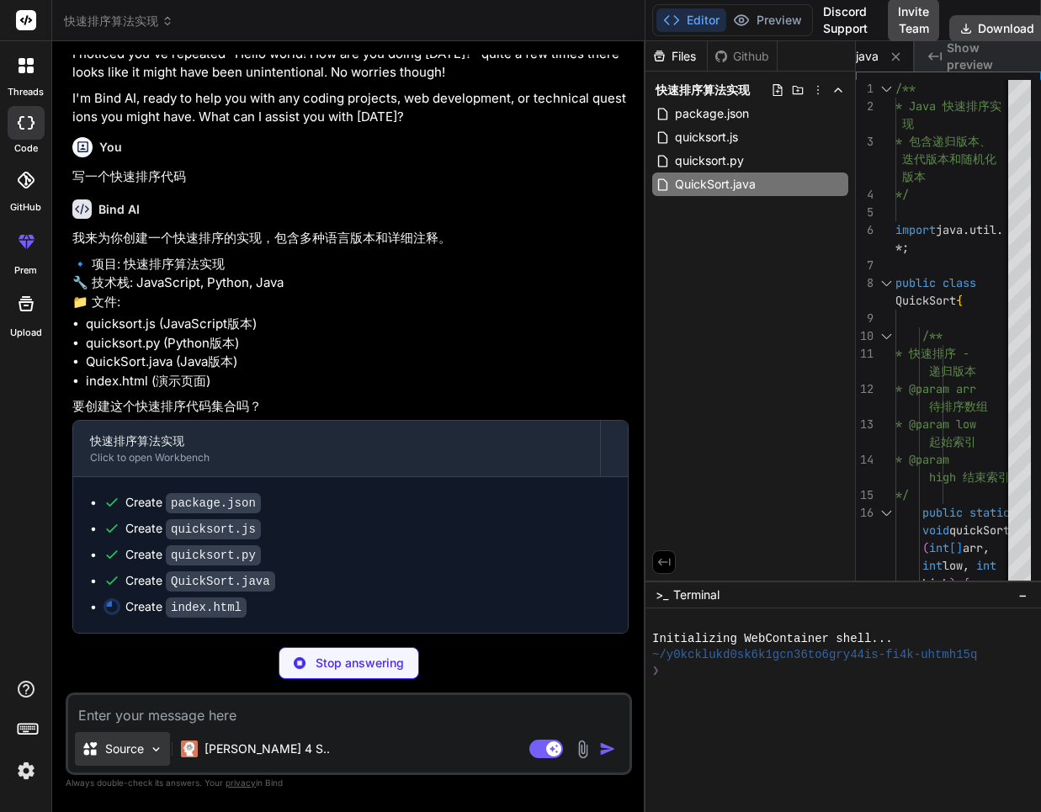
click at [138, 752] on p "Source" at bounding box center [124, 749] width 39 height 17
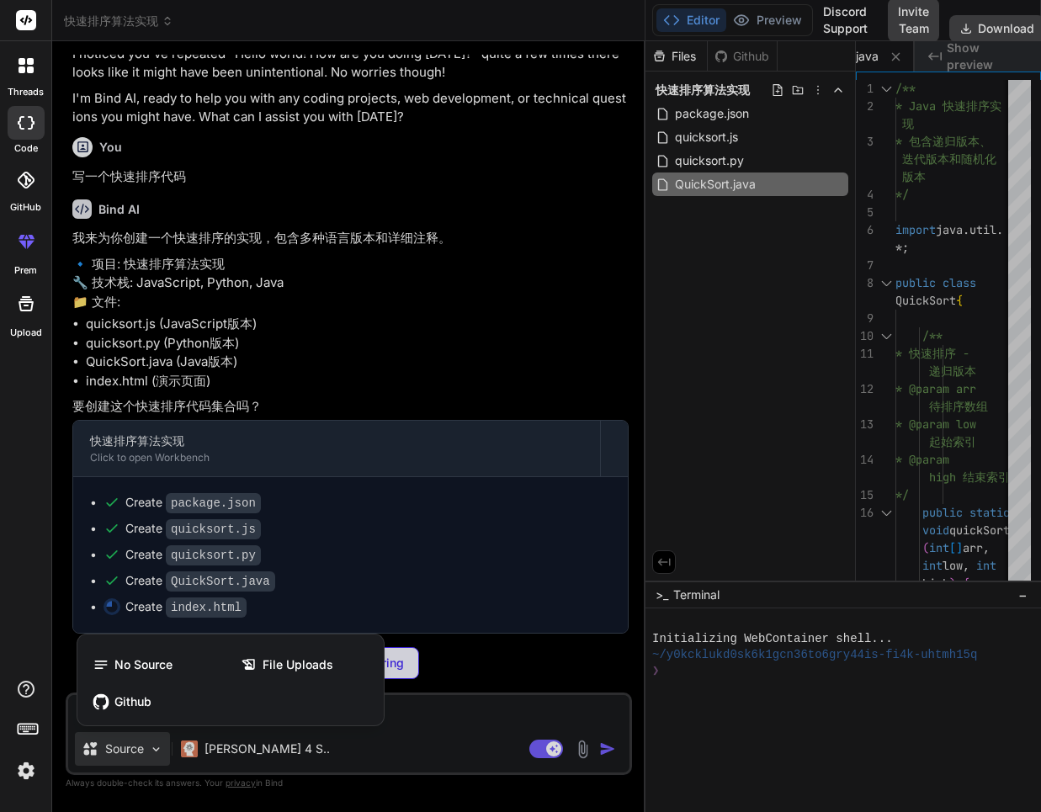
click at [379, 752] on div at bounding box center [520, 406] width 1041 height 812
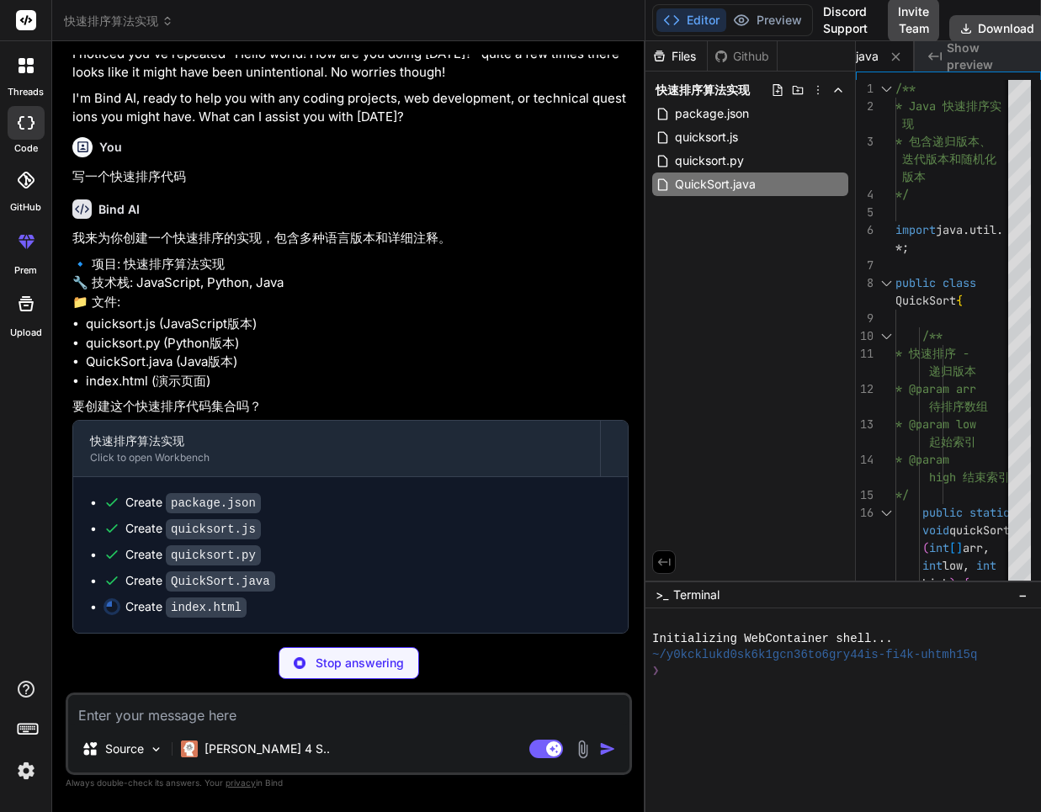
click at [380, 661] on p "Stop answering" at bounding box center [360, 663] width 88 height 17
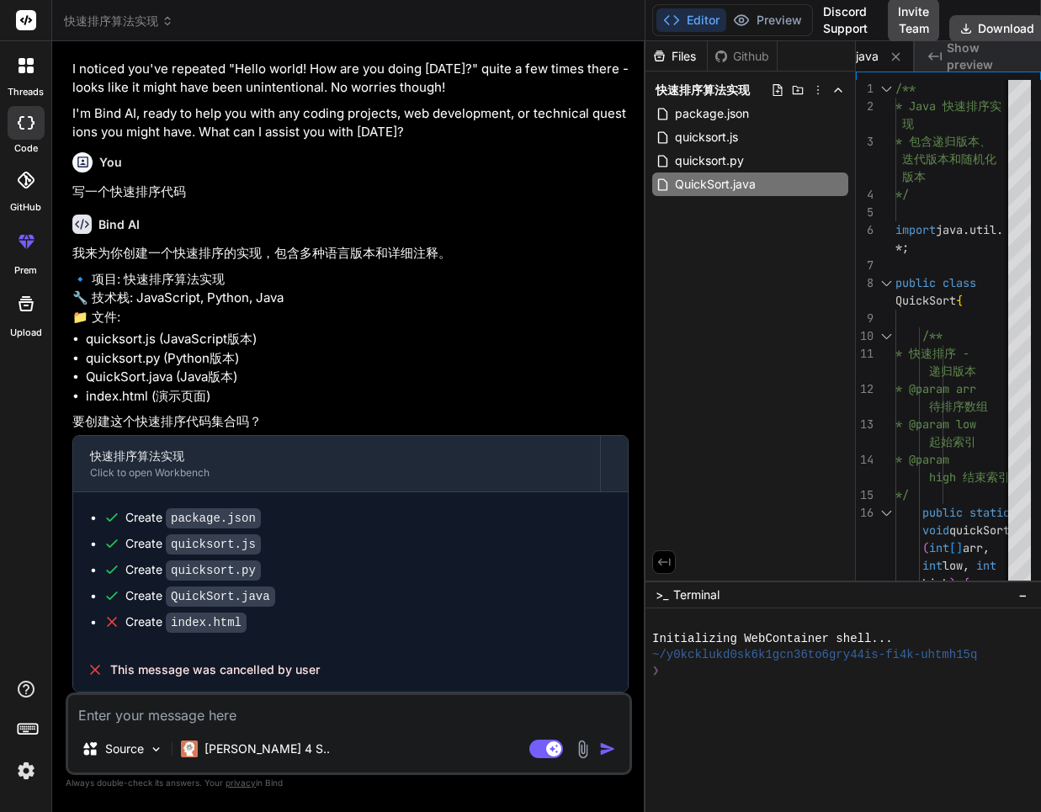
scroll to position [50638, 0]
drag, startPoint x: 171, startPoint y: 491, endPoint x: 77, endPoint y: 486, distance: 94.4
click at [77, 202] on p "写一个快速排序代码" at bounding box center [350, 192] width 556 height 19
copy p "写一个快速排序代码"
click at [213, 718] on textarea at bounding box center [348, 710] width 561 height 30
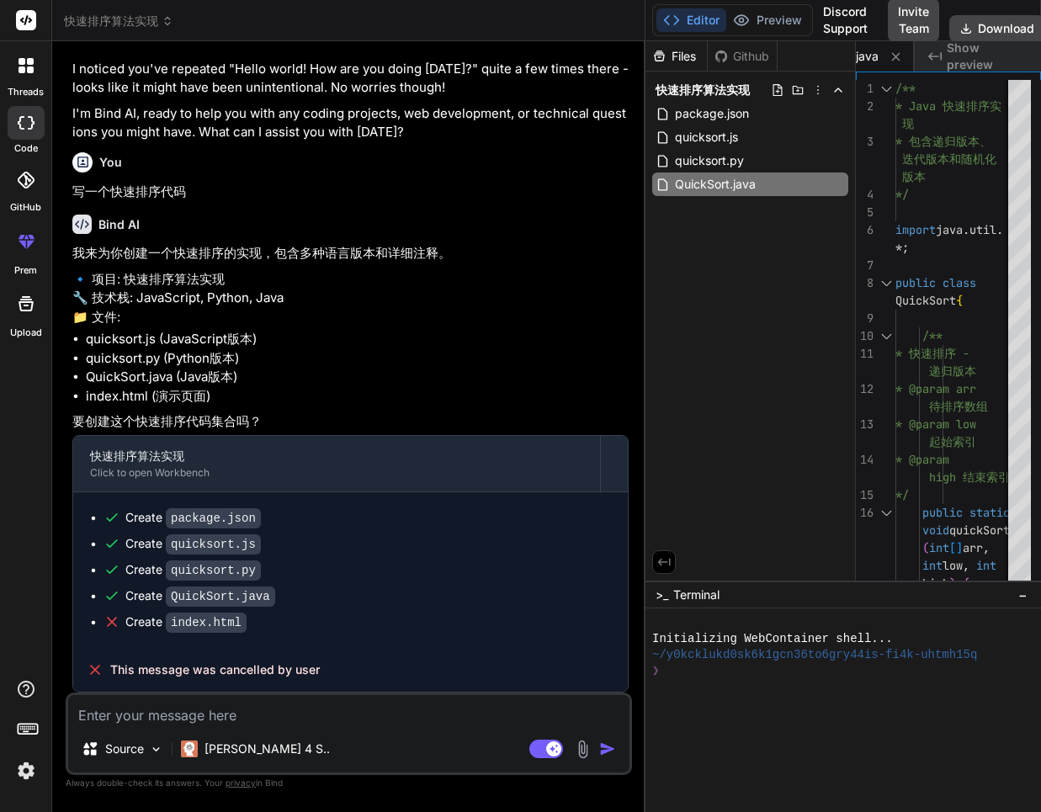
paste textarea "写一个快速排序代码"
type textarea "x"
type textarea "写一个快速排序代码"
type textarea "x"
type textarea "写一个快速排序代码"
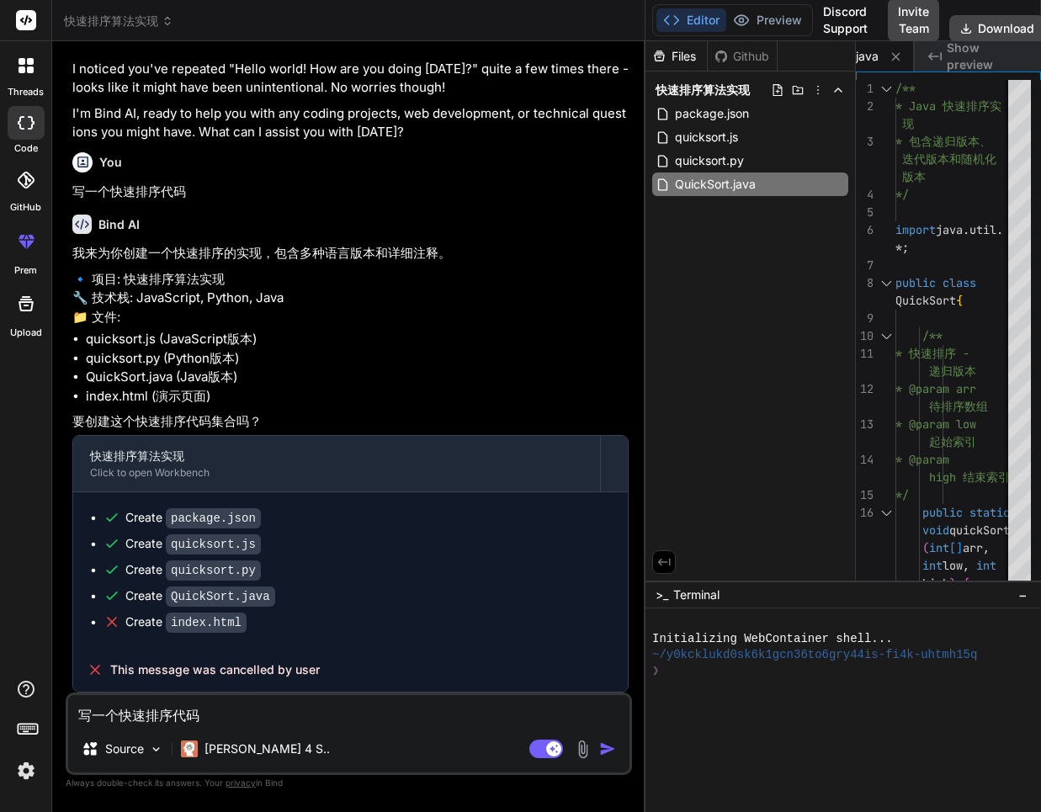
type textarea "x"
type textarea "写一个快速排序代码 m"
type textarea "x"
type textarea "写一个快速排序代码 ma"
type textarea "x"
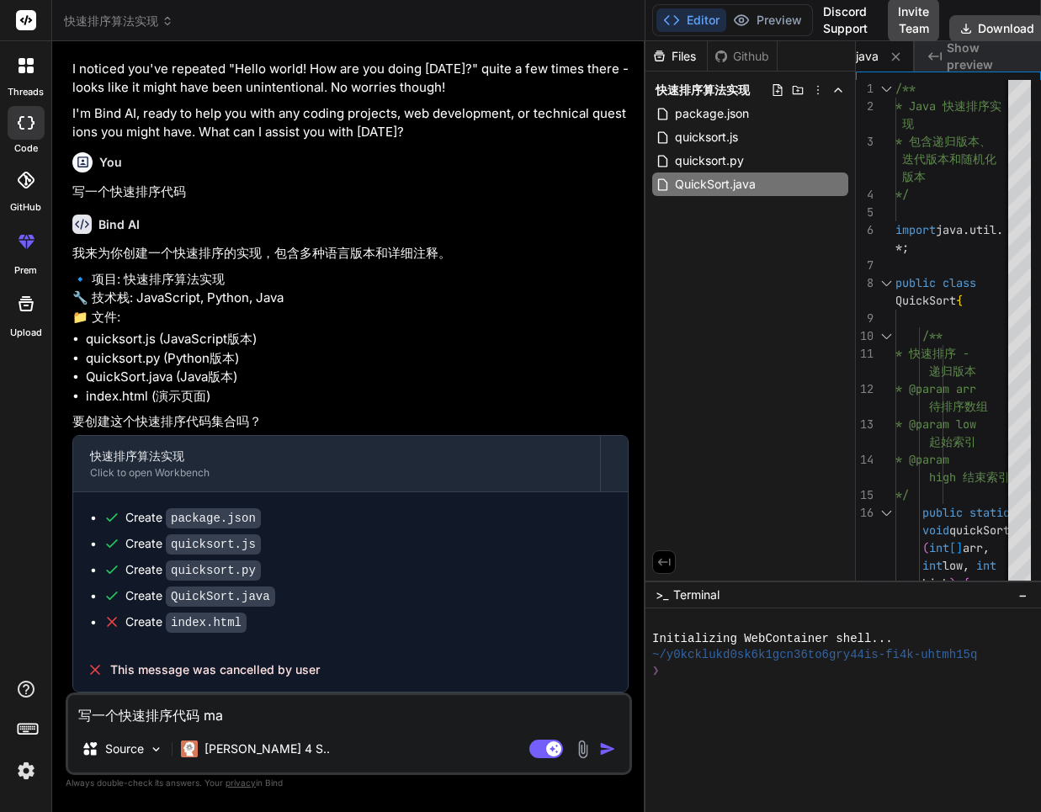
type textarea "写一个快速排序代码 ma'r"
type textarea "x"
type textarea "写一个快速排序代码 mark"
type textarea "x"
type textarea "写一个快速排序代码 markd"
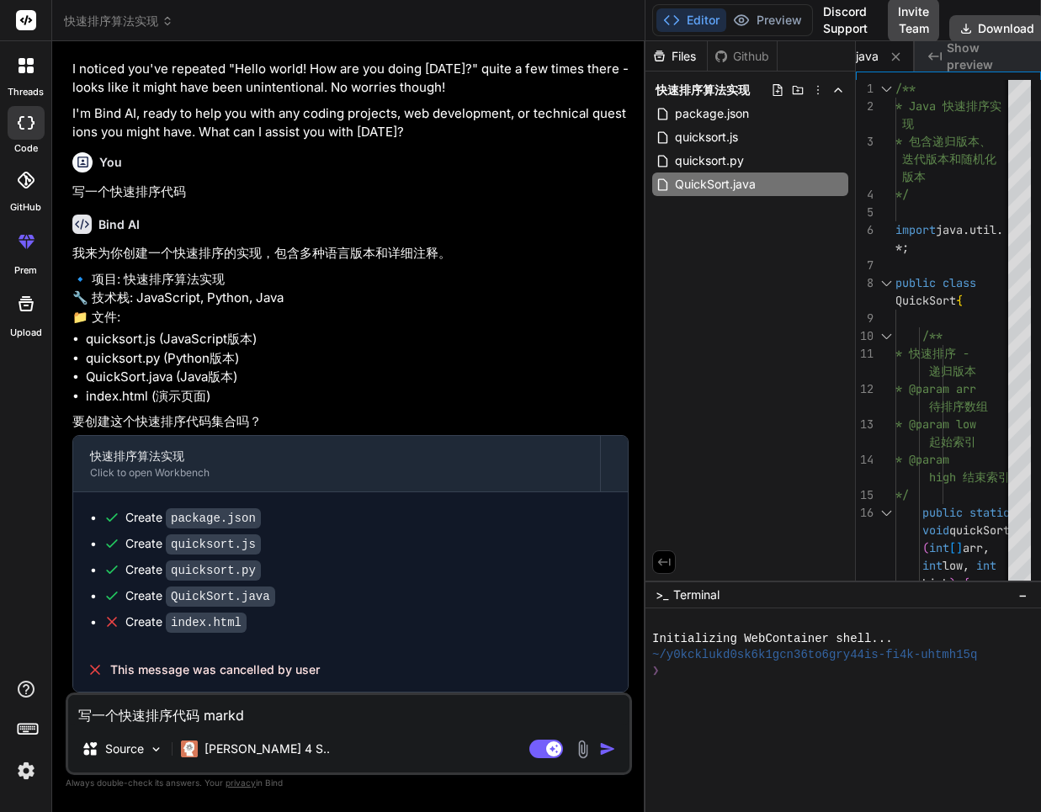
type textarea "x"
type textarea "写一个快速排序代码 markdo"
type textarea "x"
type textarea "写一个快速排序代码 markdow"
type textarea "x"
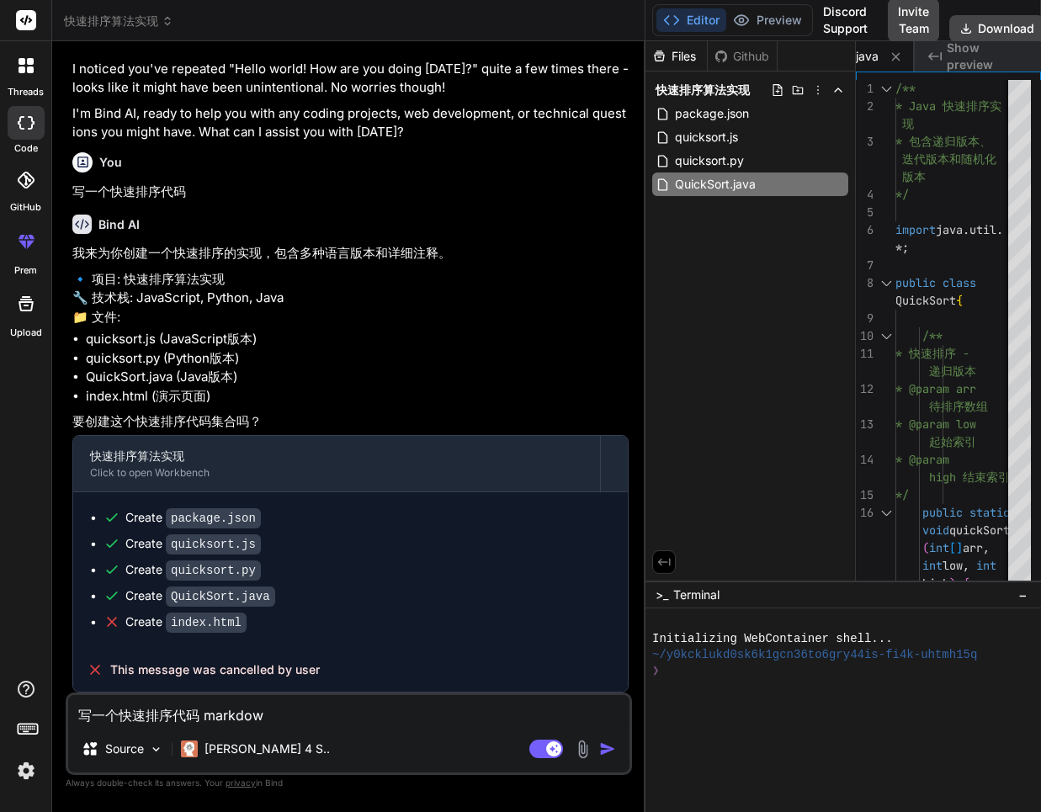
type textarea "写一个快速排序代码 markdown"
type textarea "x"
type textarea "写一个快速排序代码 markdowng"
type textarea "x"
type textarea "写一个快速排序代码 markdownge"
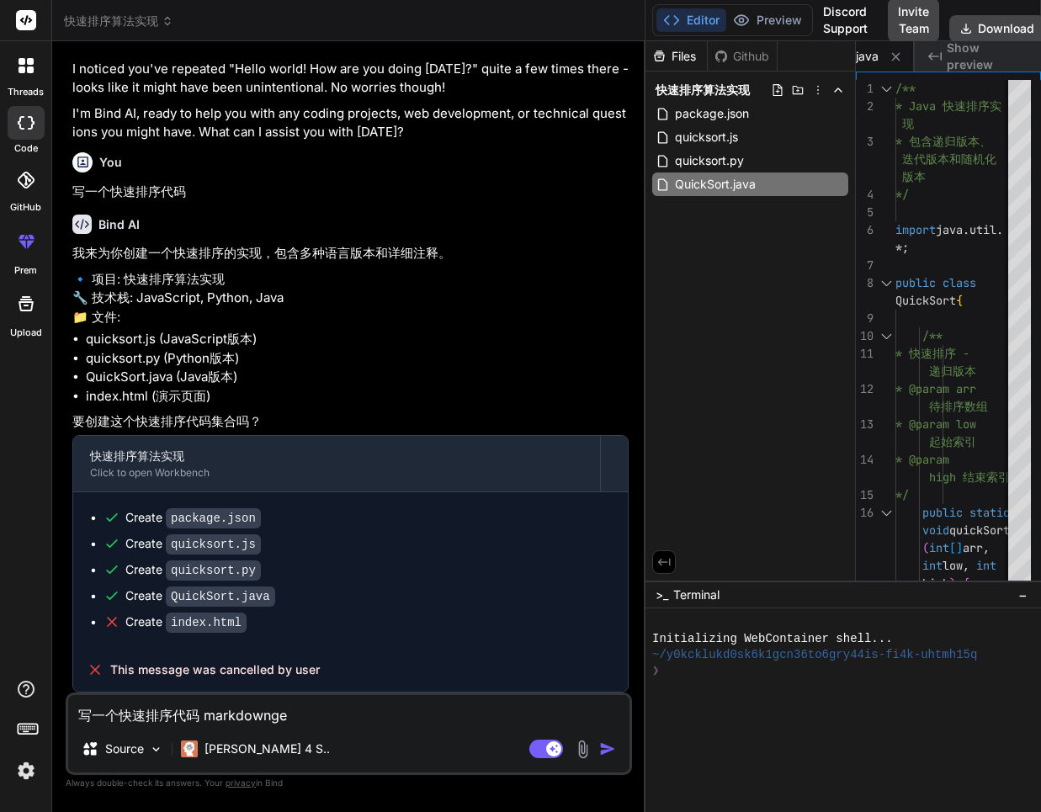
type textarea "x"
type textarea "写一个快速排序代码 markdownge's"
type textarea "x"
type textarea "写一个快速排序代码 markdownge'sh"
type textarea "x"
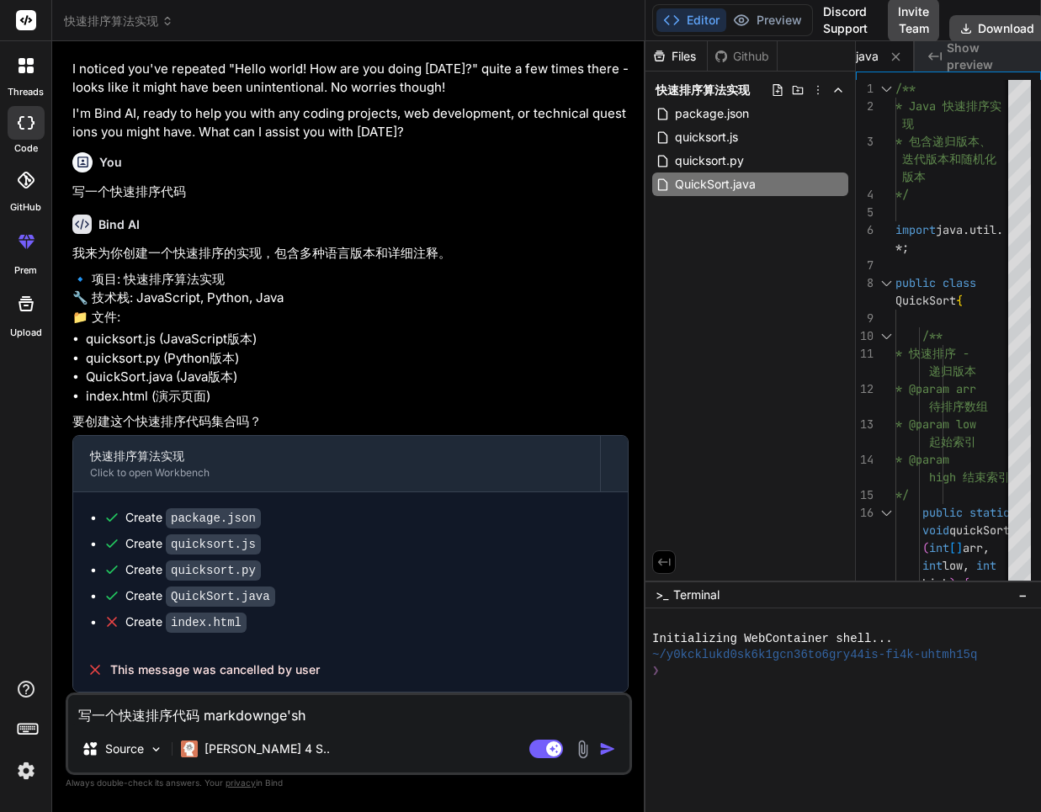
type textarea "写一个快速排序代码 markdownge'shi"
type textarea "x"
type textarea "写一个快速排序代码 markdown格式"
type textarea "x"
type textarea "写一个快速排序代码 markdown格式，"
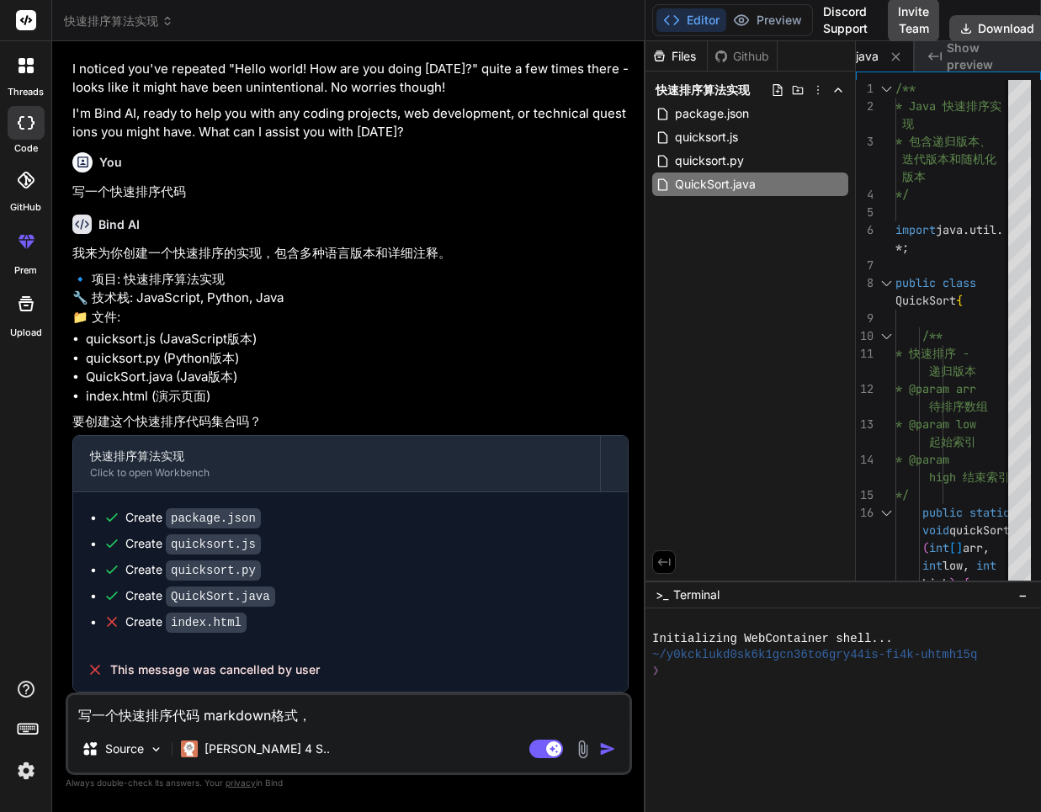
type textarea "x"
type textarea "写一个快速排序代码 markdown格式，b"
type textarea "x"
type textarea "写一个快速排序代码 markdown格式，bu"
type textarea "x"
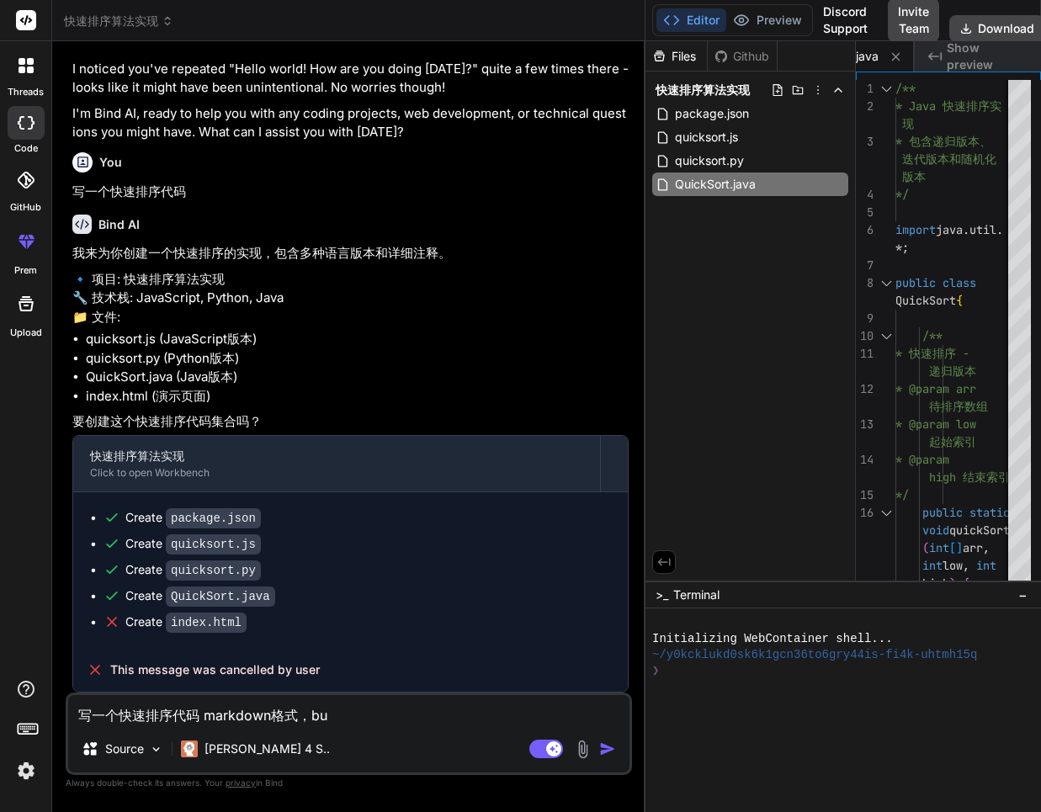
type textarea "写一个快速排序代码 markdown格式，bu'x"
type textarea "x"
type textarea "写一个快速排序代码 markdown格式，bu'xu"
type textarea "x"
type textarea "写一个快速排序代码 markdown格式，bu'xu'y"
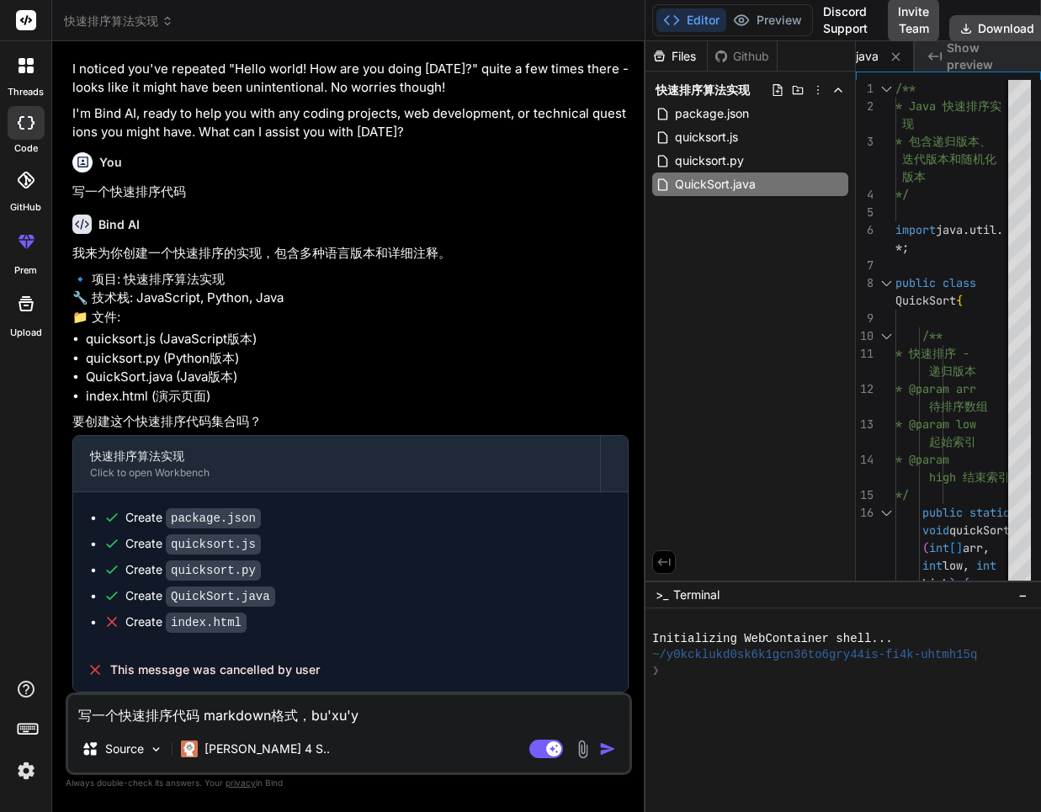
type textarea "x"
type textarea "写一个快速排序代码 markdown格式，bu'xu'ya"
type textarea "x"
type textarea "写一个快速排序代码 markdown格式，bu'xu'yao"
type textarea "x"
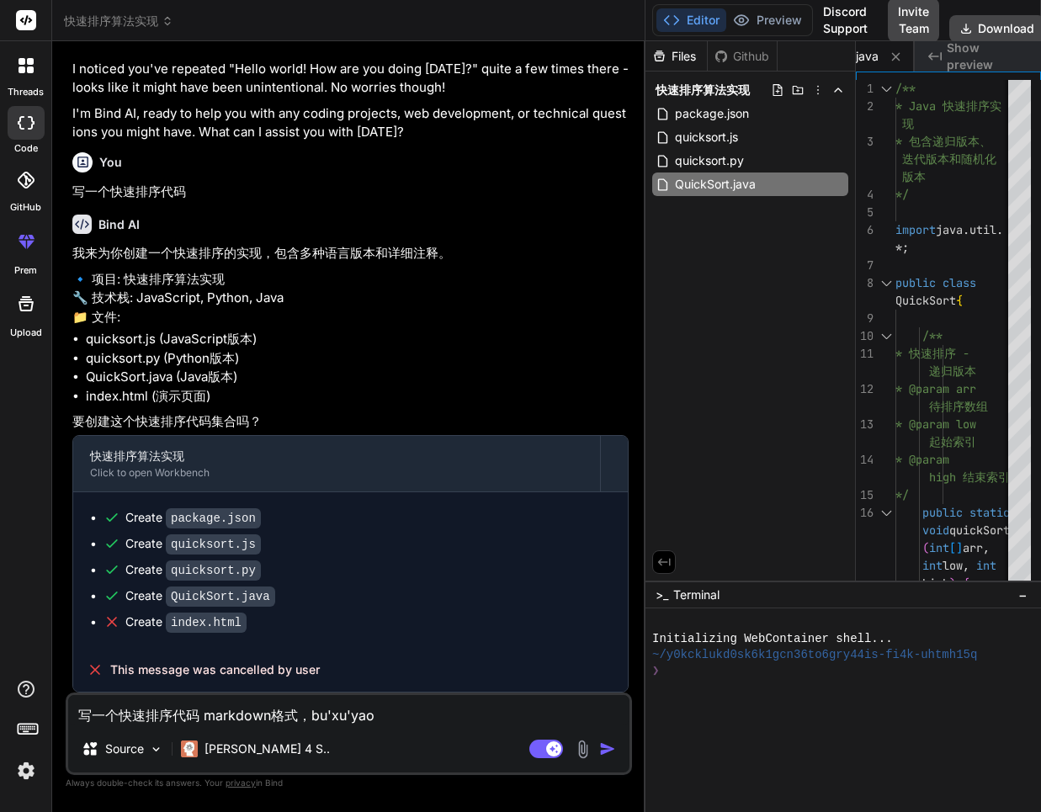
type textarea "写一个快速排序代码 markdown格式，不需要"
type textarea "x"
type textarea "写一个快速排序代码 markdown格式，不需要c"
type textarea "x"
type textarea "写一个快速排序代码 markdown格式，不需要ch"
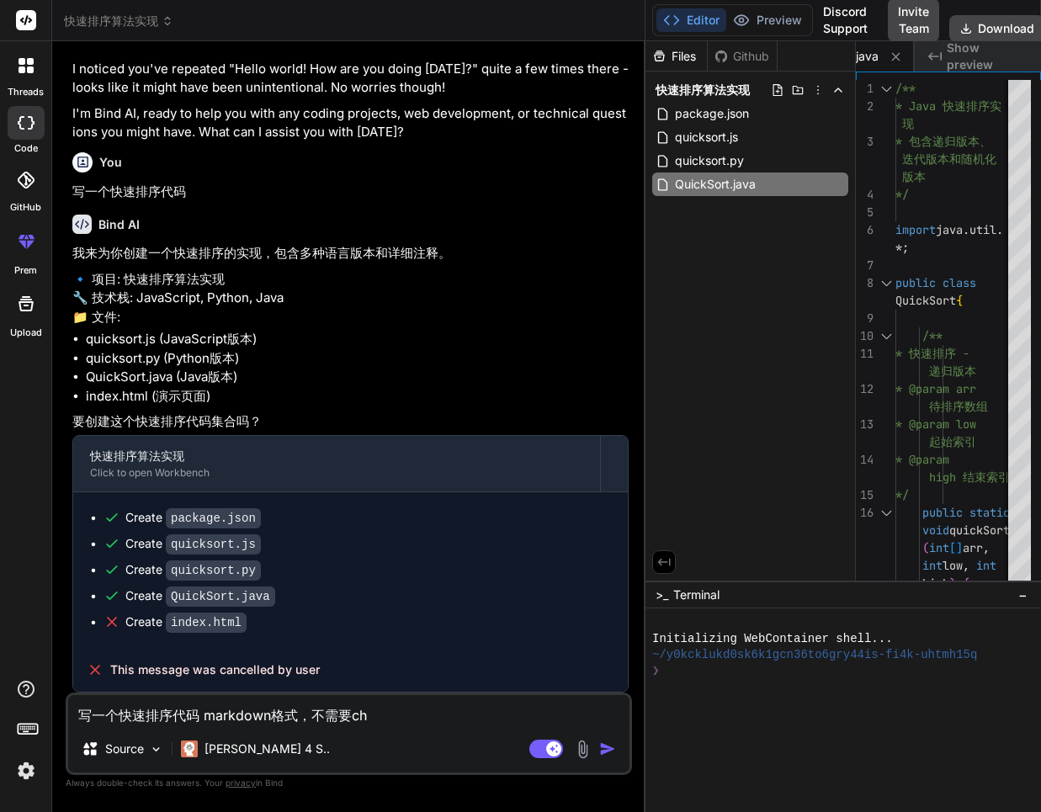
type textarea "x"
type textarea "写一个快速排序代码 markdown格式，不需要chu"
type textarea "x"
type textarea "写一个快速排序代码 markdown格式，不需要chua"
type textarea "x"
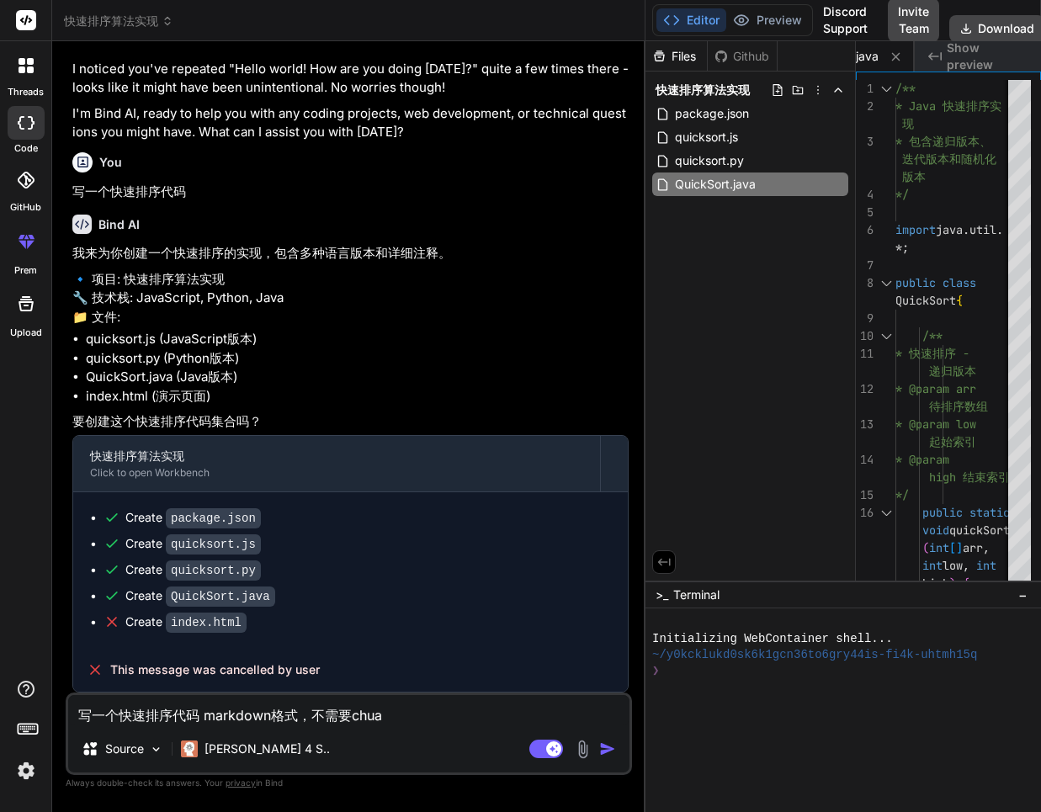
type textarea "写一个快速排序代码 markdown格式，不需要chuan"
type textarea "x"
type textarea "写一个快速排序代码 markdown格式，不需要chuang"
type textarea "x"
type textarea "写一个快速排序代码 markdown格式，不需要chuang'j"
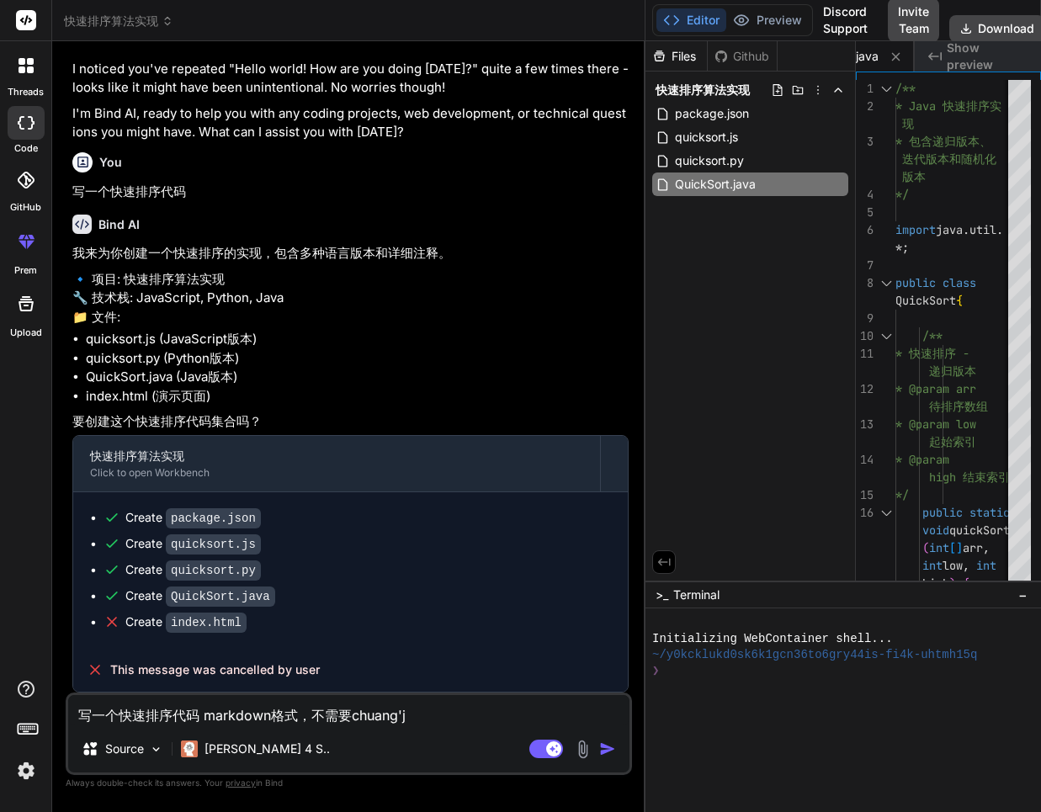
type textarea "x"
type textarea "写一个快速排序代码 markdown格式，不需要chuang'ji"
type textarea "x"
type textarea "写一个快速排序代码 markdown格式，不需要chuang'jia"
type textarea "x"
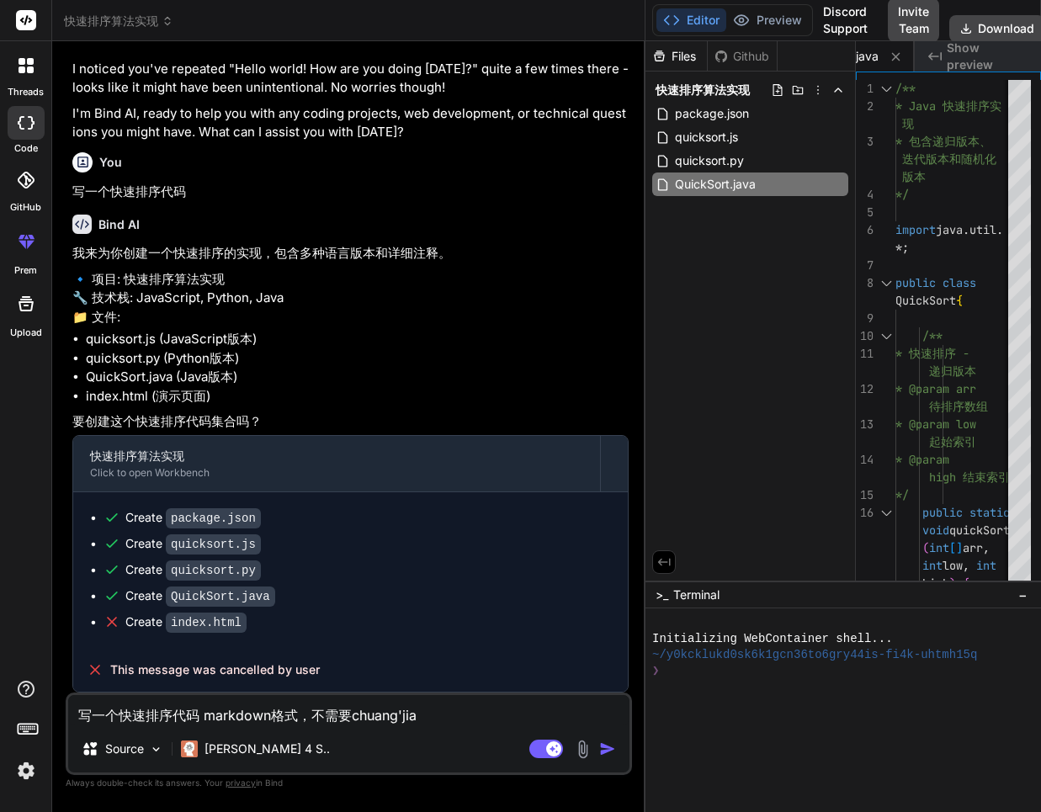
type textarea "写一个快速排序代码 markdown格式，不需要chuang'jian"
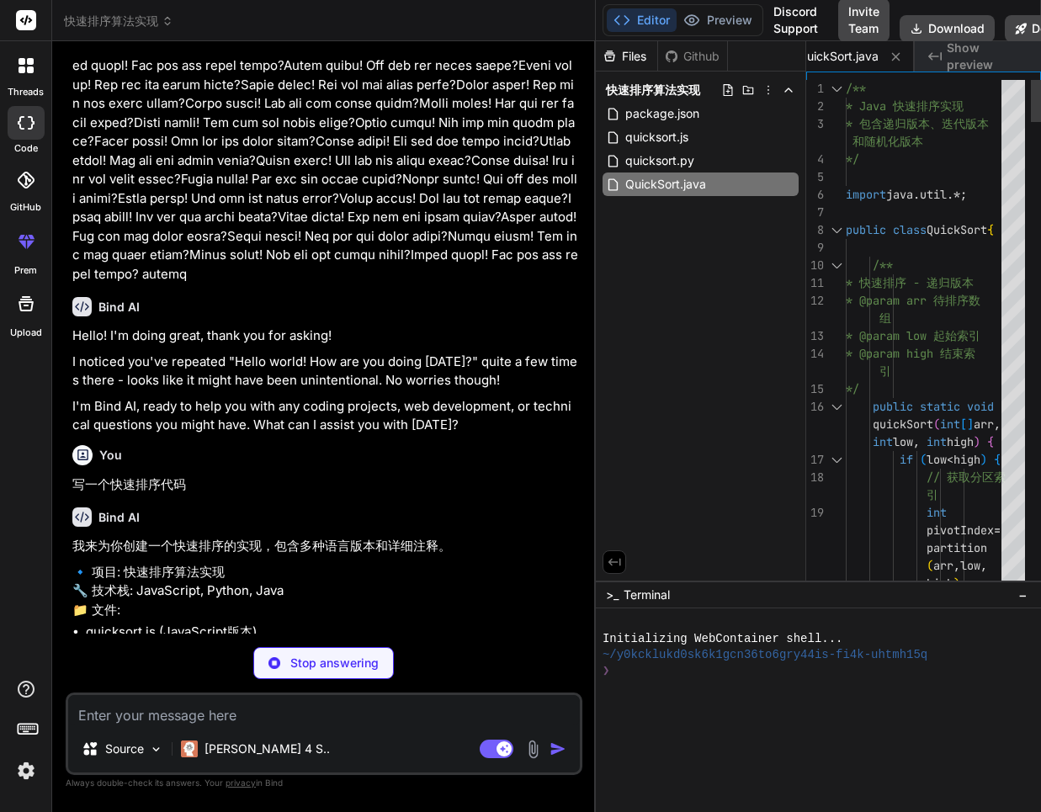
scroll to position [61722, 0]
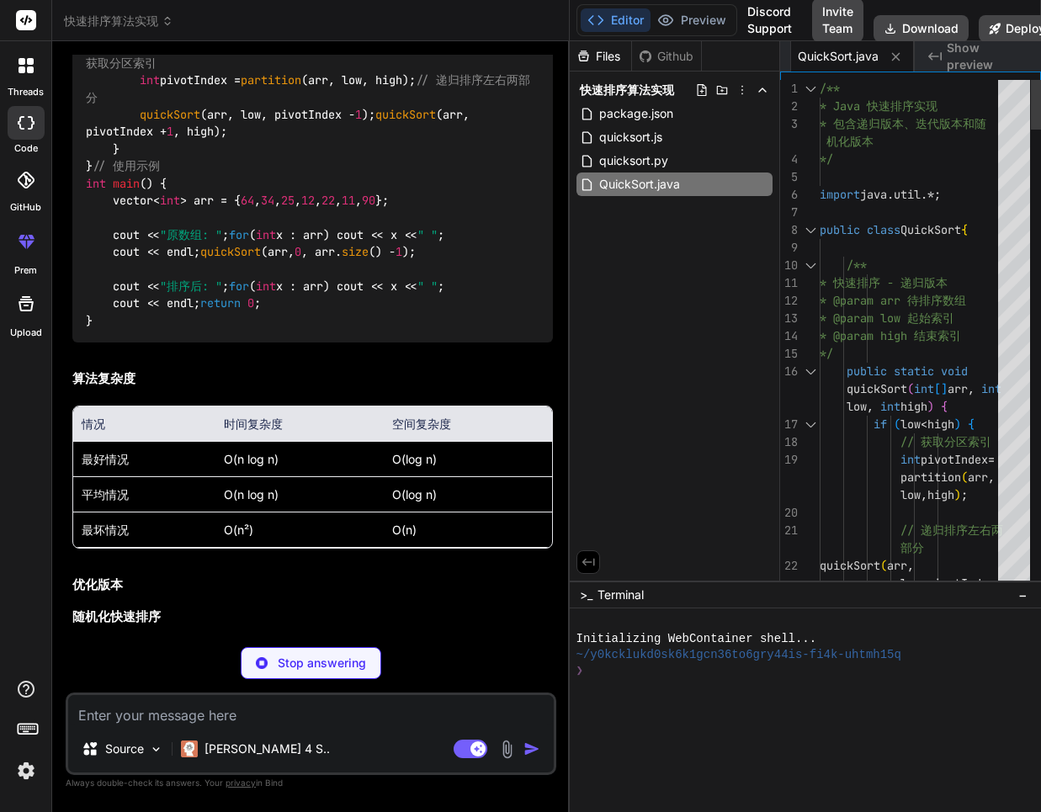
drag, startPoint x: 645, startPoint y: 444, endPoint x: 545, endPoint y: 429, distance: 101.3
click at [545, 429] on div "Bind AI Web Search Created with Pixso. Code Generator You 你是谁？ Bind AI 你好！我是 Bi…" at bounding box center [311, 426] width 518 height 771
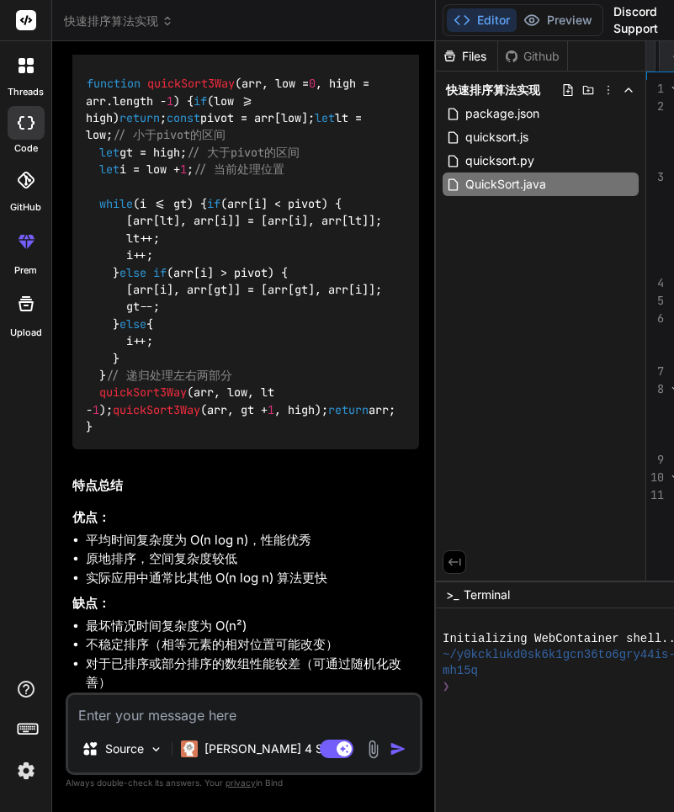
scroll to position [92535, 0]
click at [159, 22] on span "快速排序算法实现" at bounding box center [118, 21] width 109 height 17
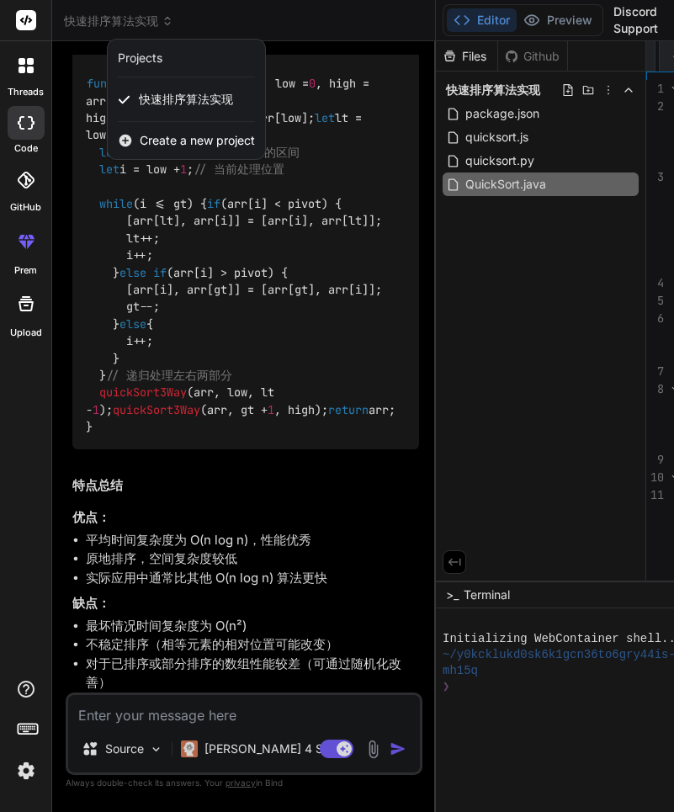
click at [189, 144] on span "Create a new project" at bounding box center [197, 140] width 115 height 17
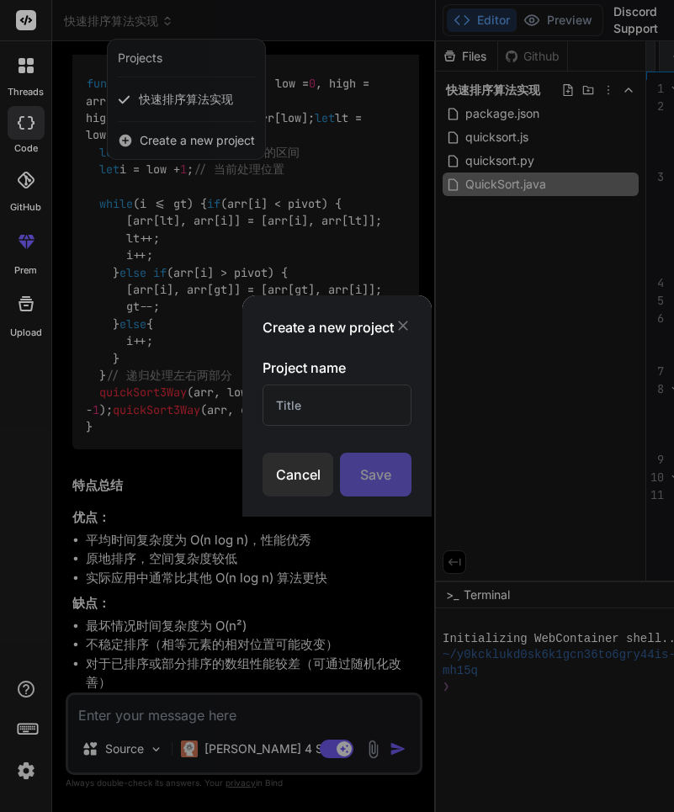
click at [336, 426] on input "text" at bounding box center [337, 405] width 148 height 41
click at [374, 492] on div "Save" at bounding box center [375, 475] width 71 height 44
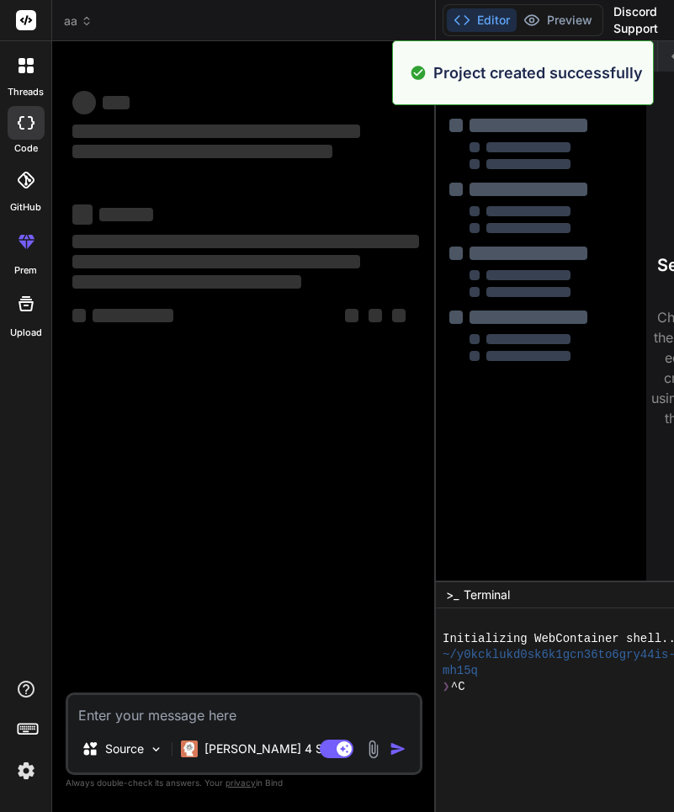
scroll to position [0, 0]
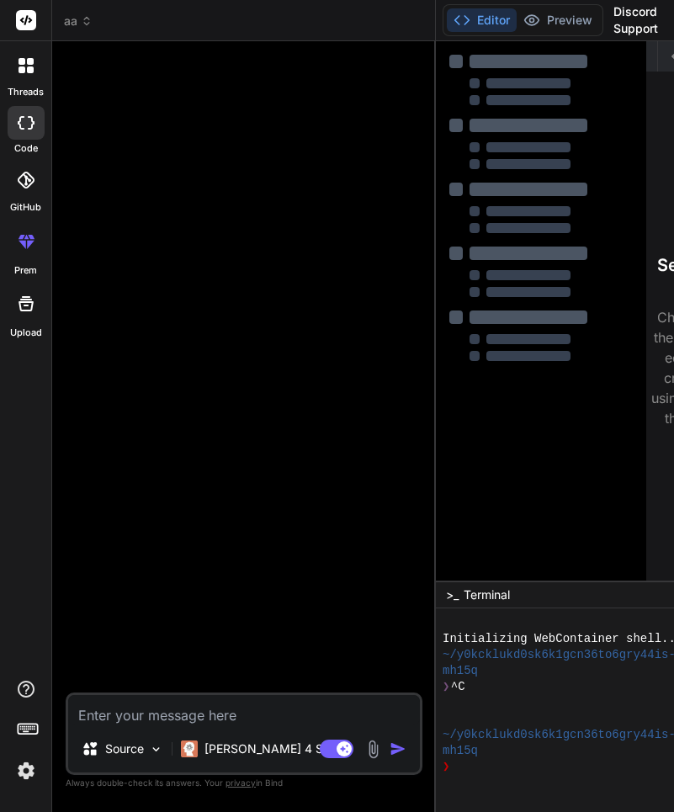
click at [256, 710] on textarea at bounding box center [244, 710] width 352 height 30
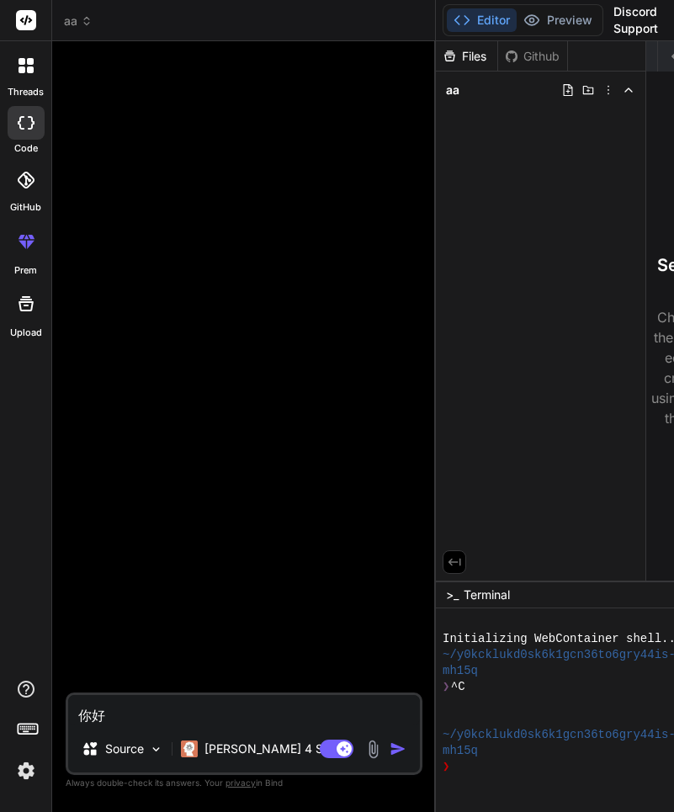
drag, startPoint x: 374, startPoint y: 741, endPoint x: 366, endPoint y: 745, distance: 8.7
click at [390, 741] on img "button" at bounding box center [398, 749] width 17 height 17
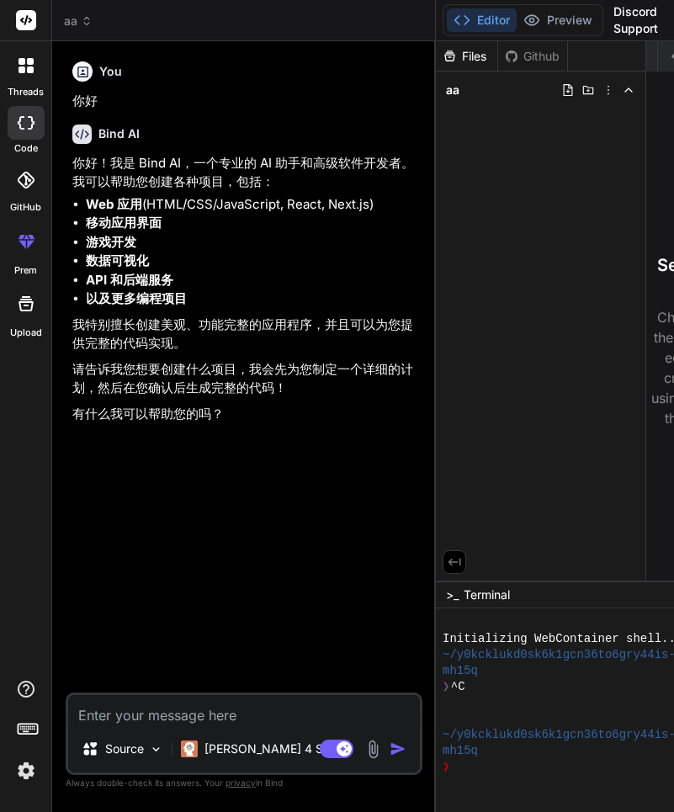
click at [341, 714] on textarea at bounding box center [244, 710] width 352 height 30
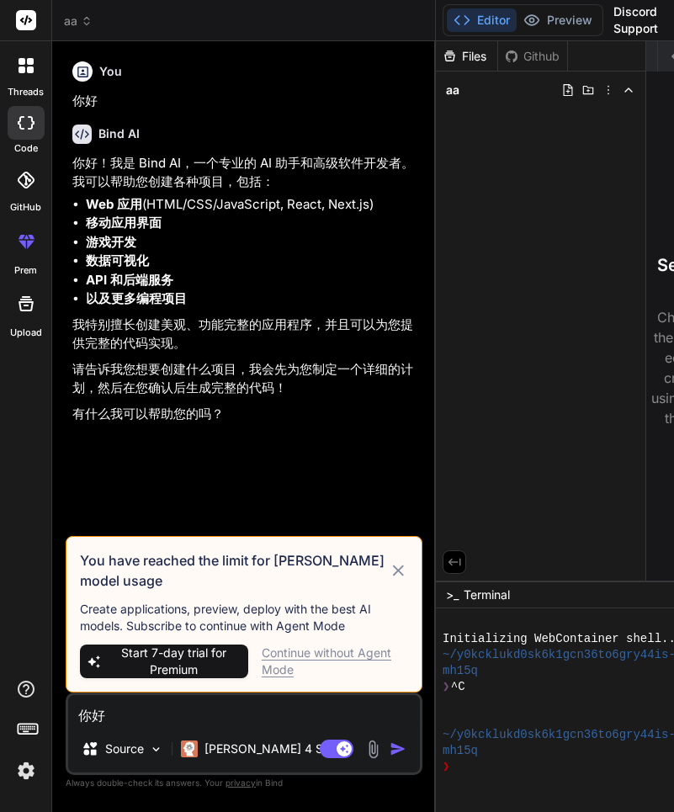
click at [311, 653] on div "Continue without Agent Mode" at bounding box center [335, 662] width 146 height 34
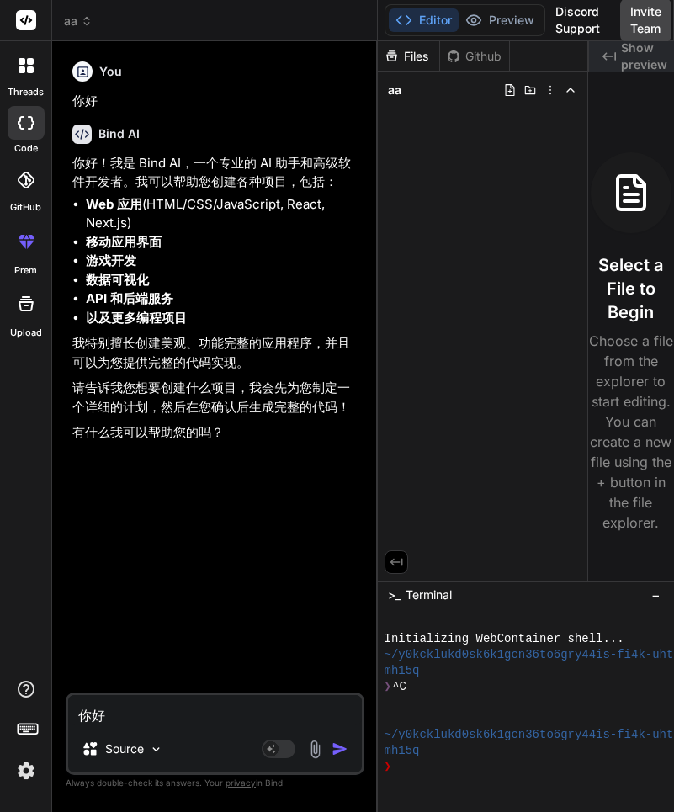
click at [284, 767] on div "Source" at bounding box center [215, 752] width 294 height 40
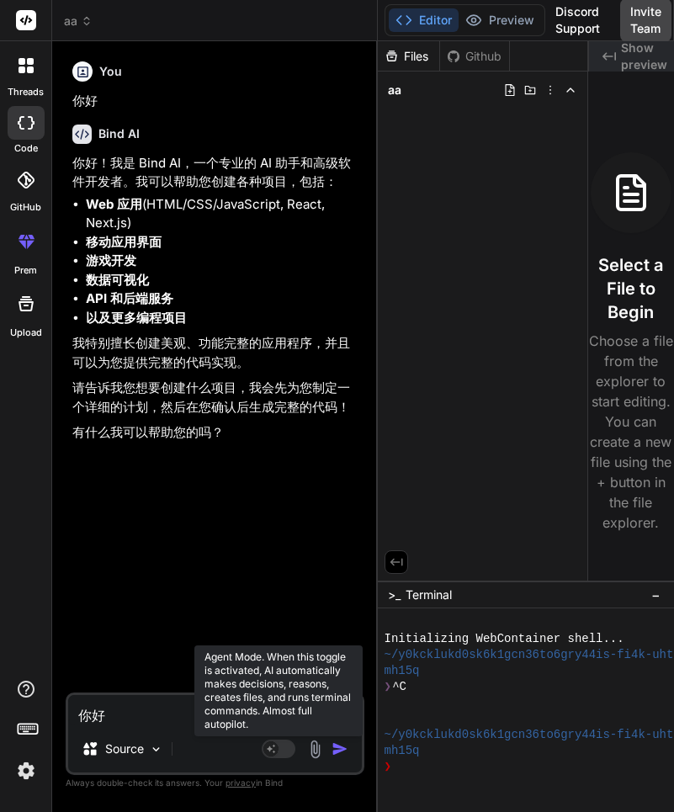
click at [282, 750] on rect at bounding box center [279, 749] width 34 height 19
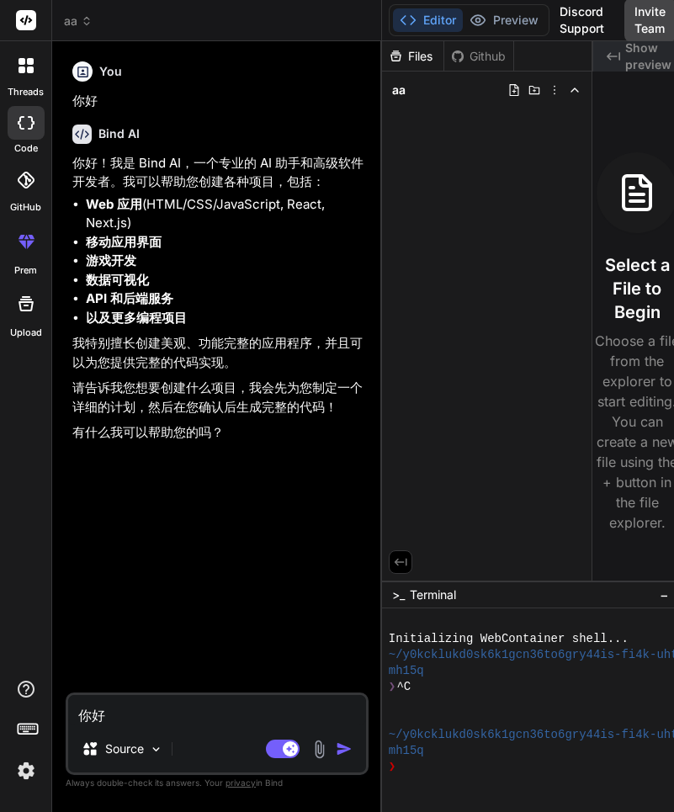
click at [336, 747] on img "button" at bounding box center [344, 749] width 17 height 17
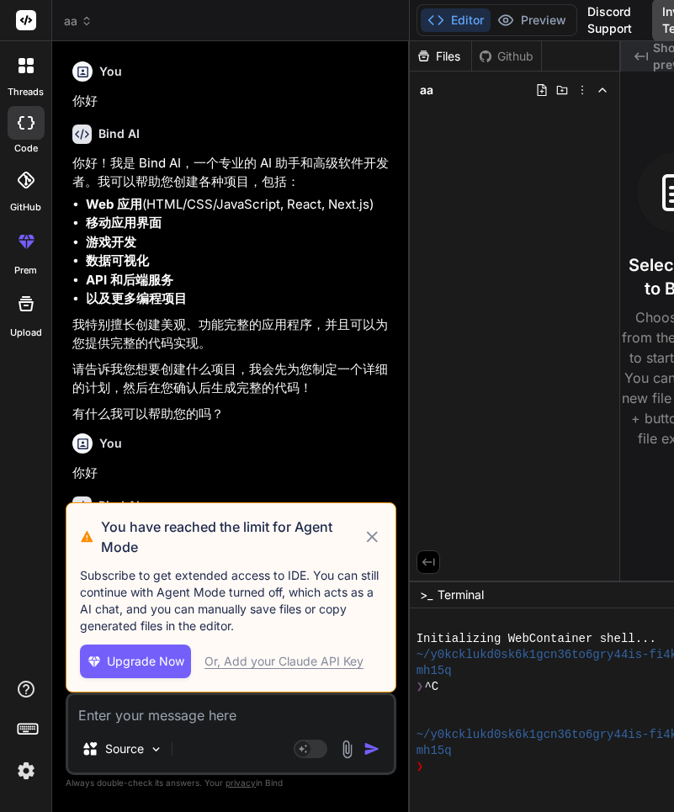
click at [371, 532] on icon at bounding box center [372, 537] width 19 height 20
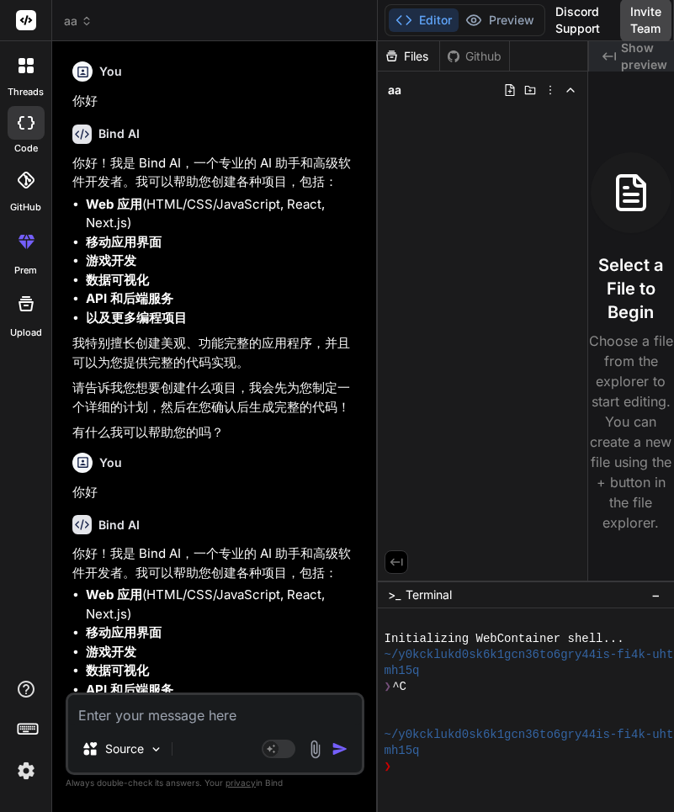
click at [260, 708] on textarea at bounding box center [215, 710] width 294 height 30
click at [337, 752] on img "button" at bounding box center [340, 749] width 17 height 17
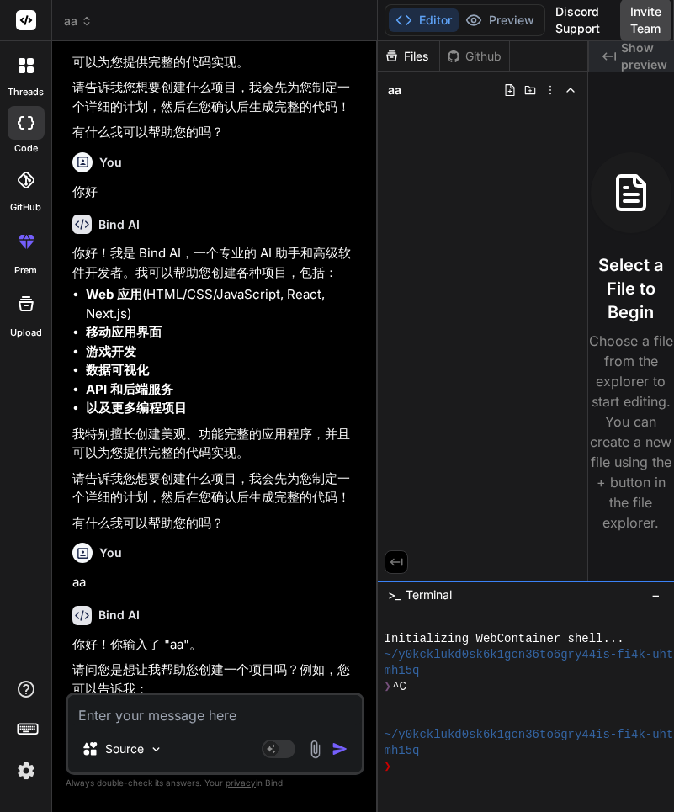
scroll to position [319, 0]
